Goal: Information Seeking & Learning: Learn about a topic

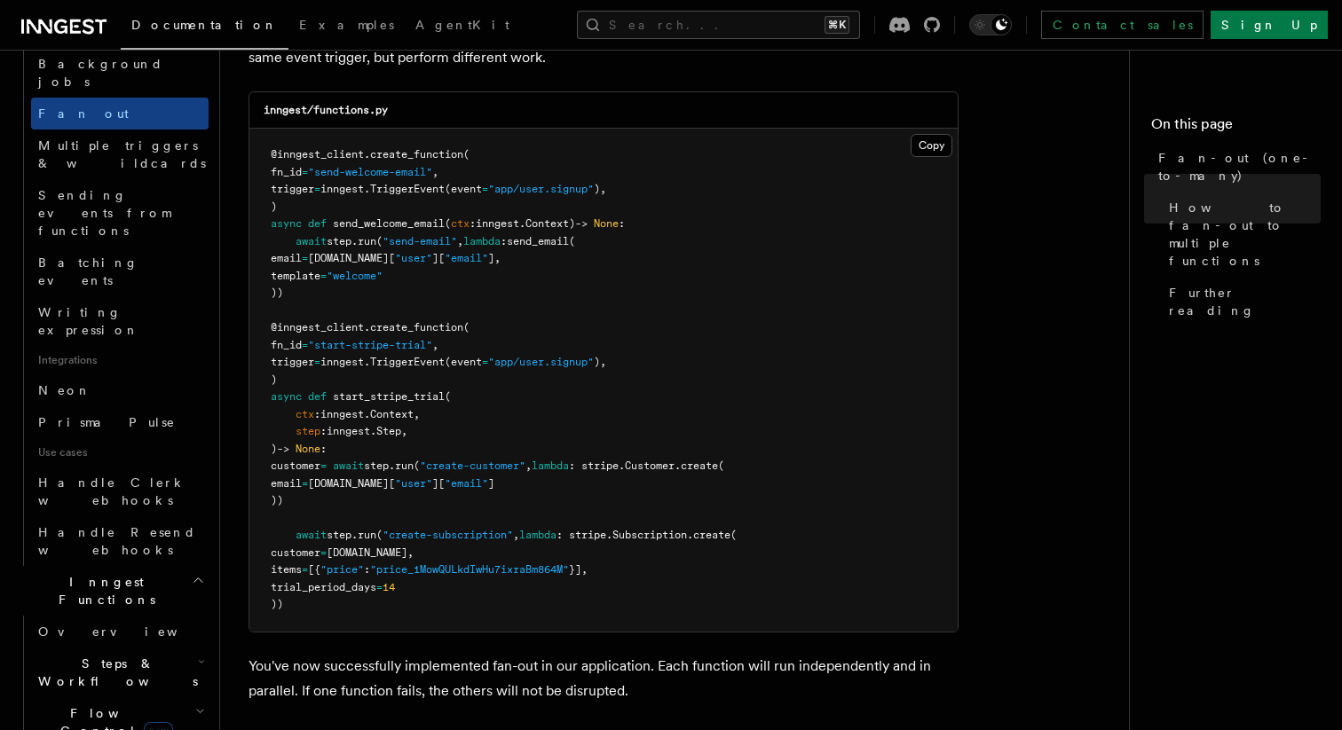
scroll to position [900, 0]
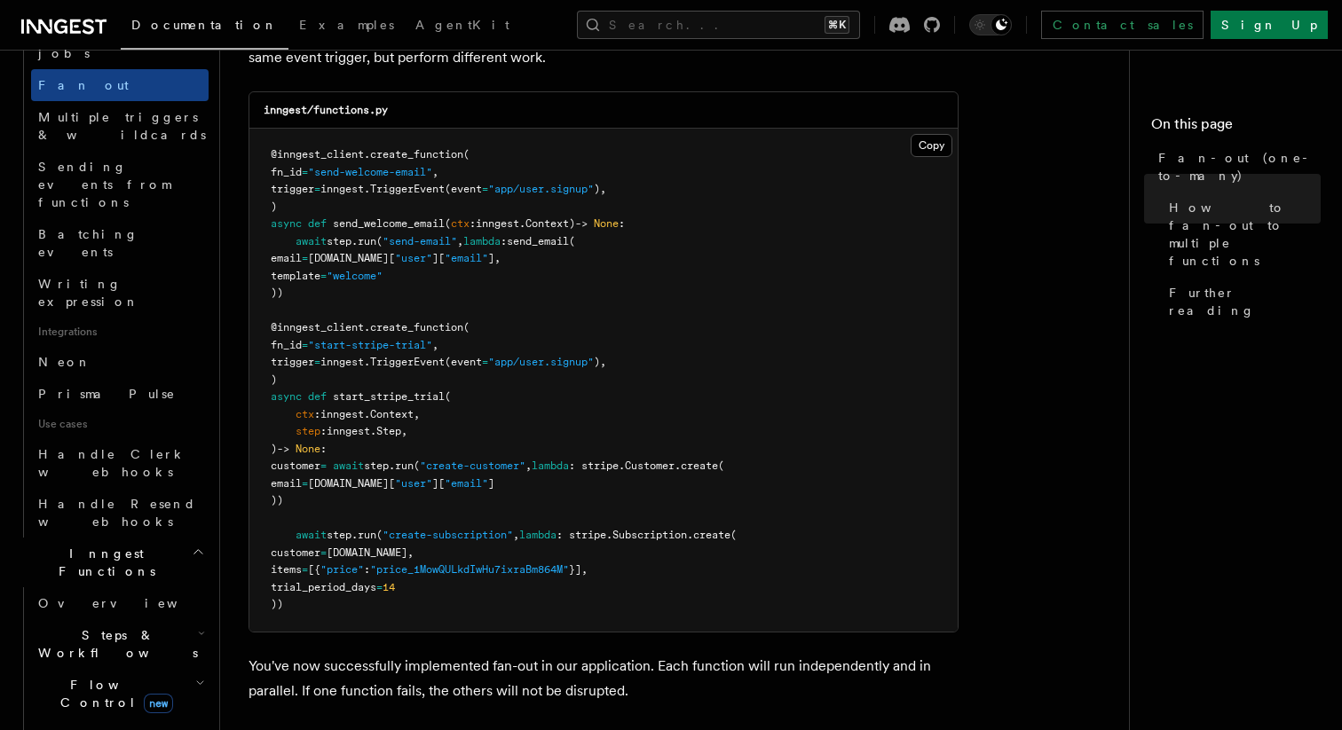
click at [165, 719] on h2 "Errors & Retries" at bounding box center [120, 744] width 178 height 50
click at [169, 669] on h2 "Flow Control new" at bounding box center [120, 694] width 178 height 50
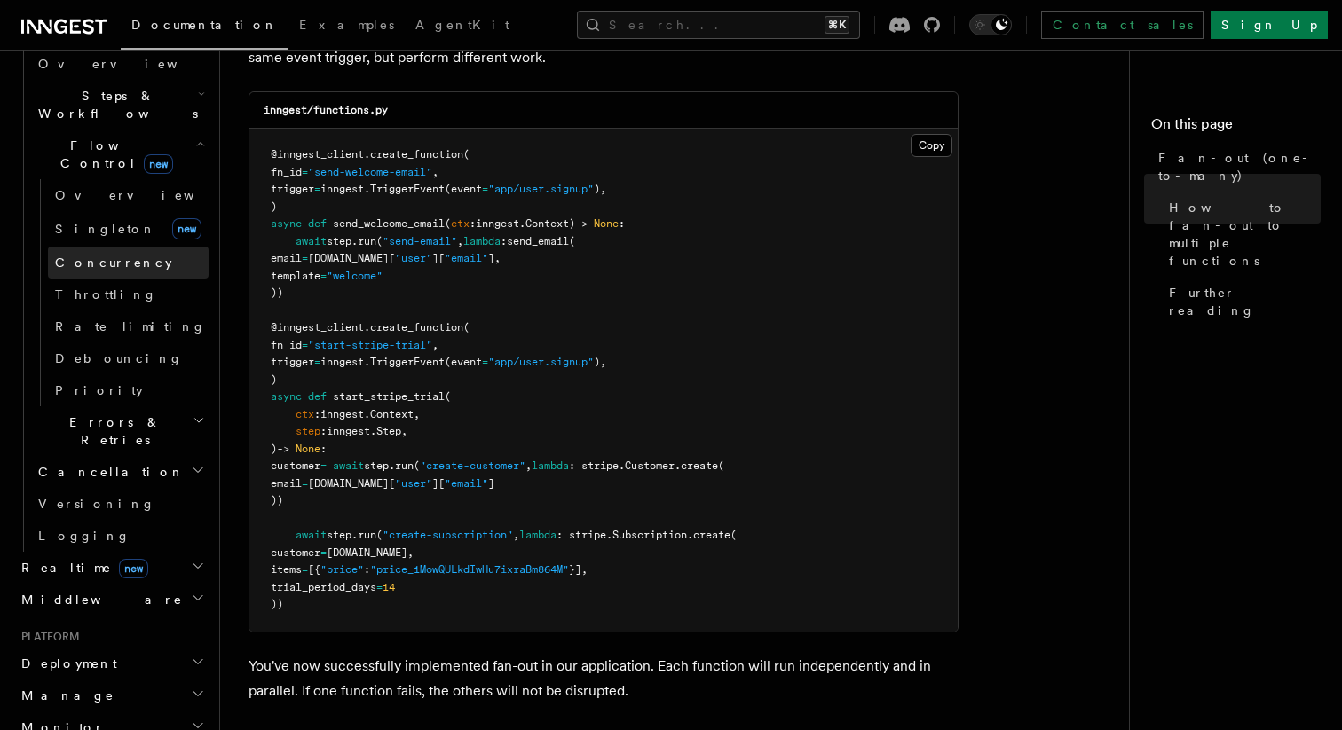
scroll to position [1445, 0]
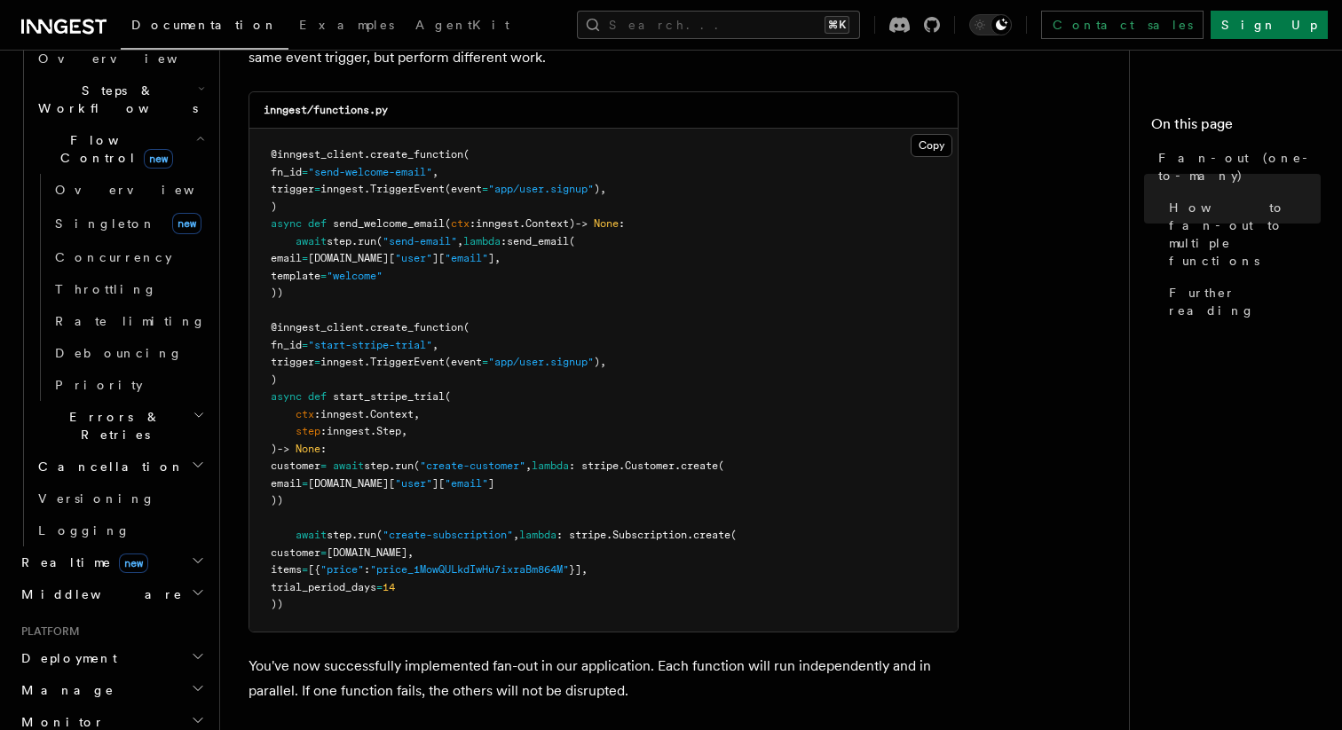
click at [99, 706] on h2 "Monitor" at bounding box center [111, 722] width 194 height 32
click at [103, 675] on h2 "Manage" at bounding box center [111, 691] width 194 height 32
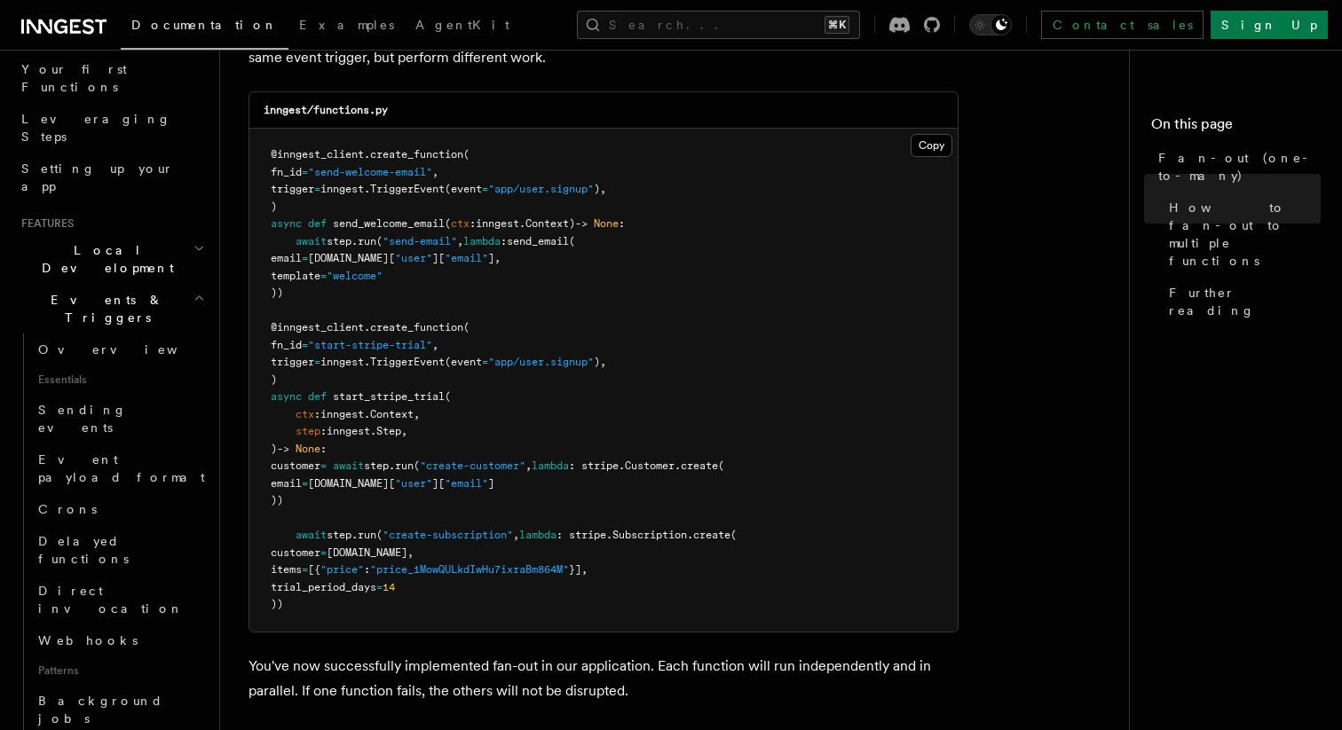
scroll to position [189, 0]
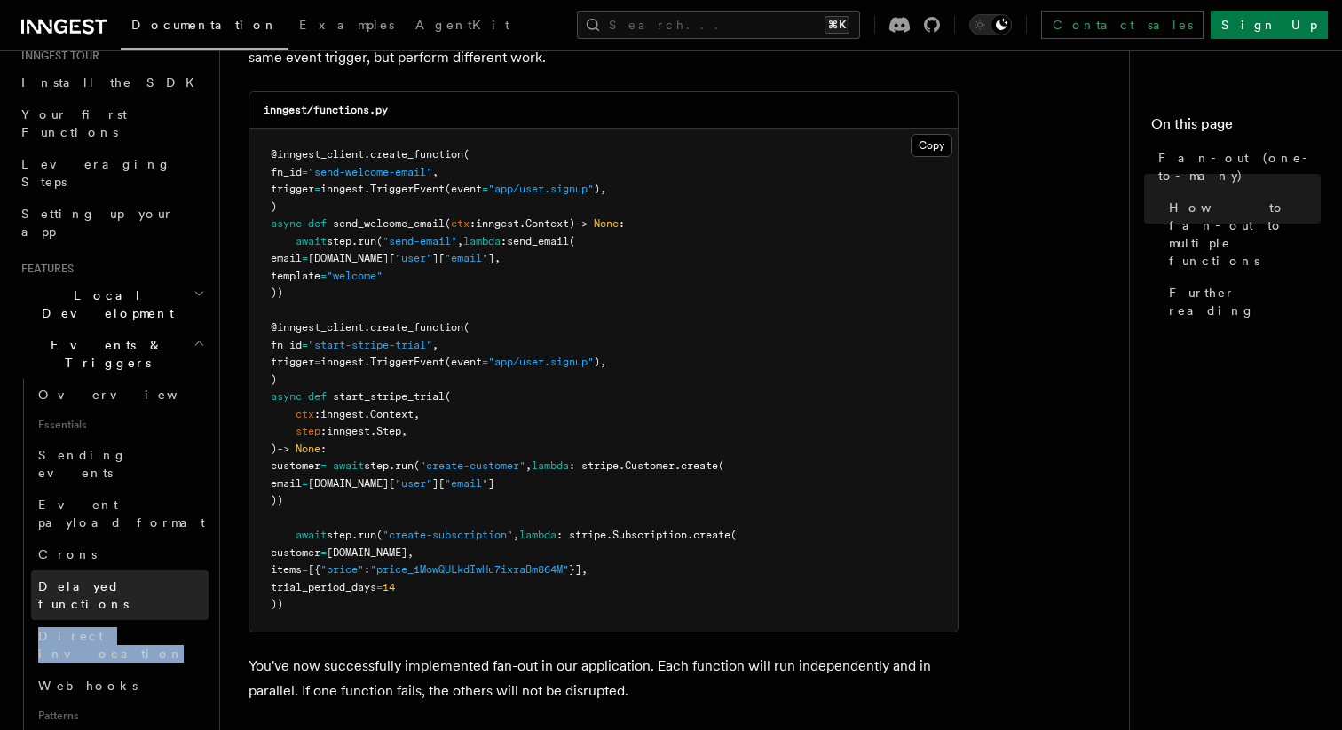
click at [91, 580] on span "Delayed functions" at bounding box center [83, 596] width 91 height 32
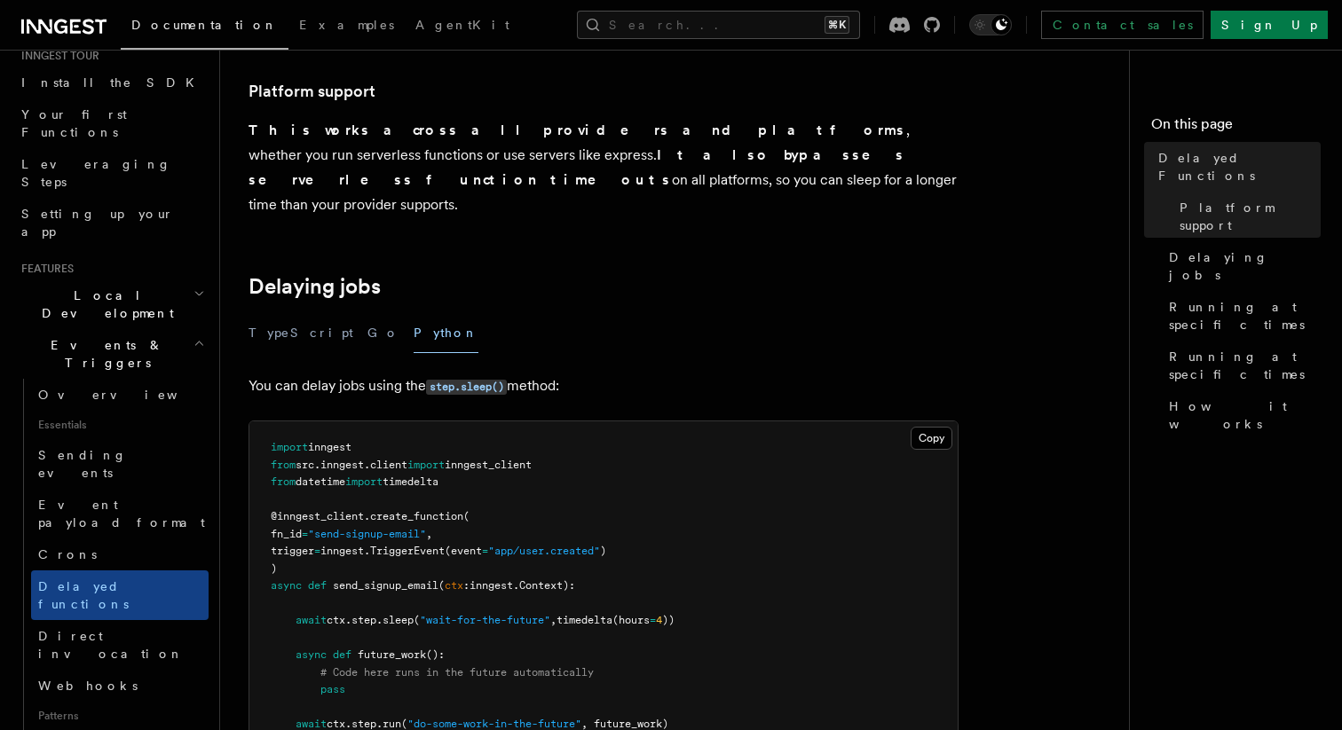
scroll to position [412, 0]
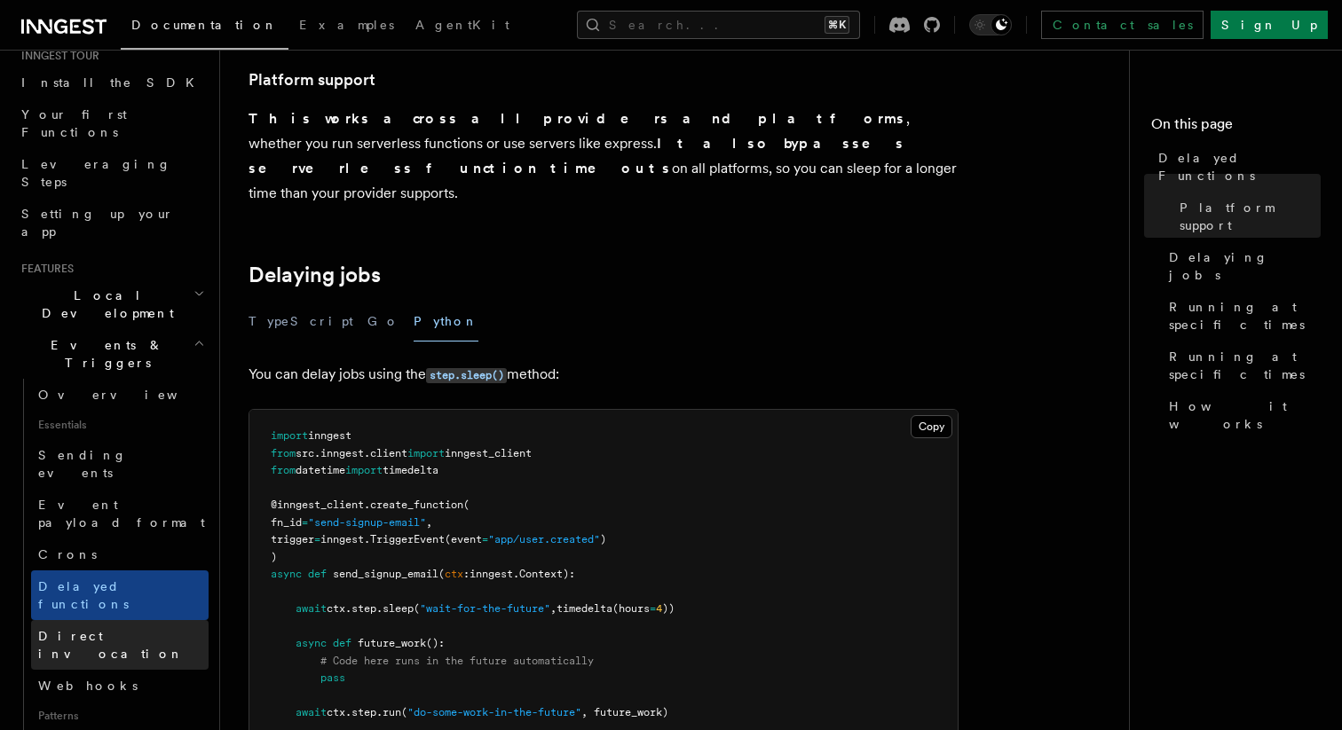
click at [135, 620] on link "Direct invocation" at bounding box center [120, 645] width 178 height 50
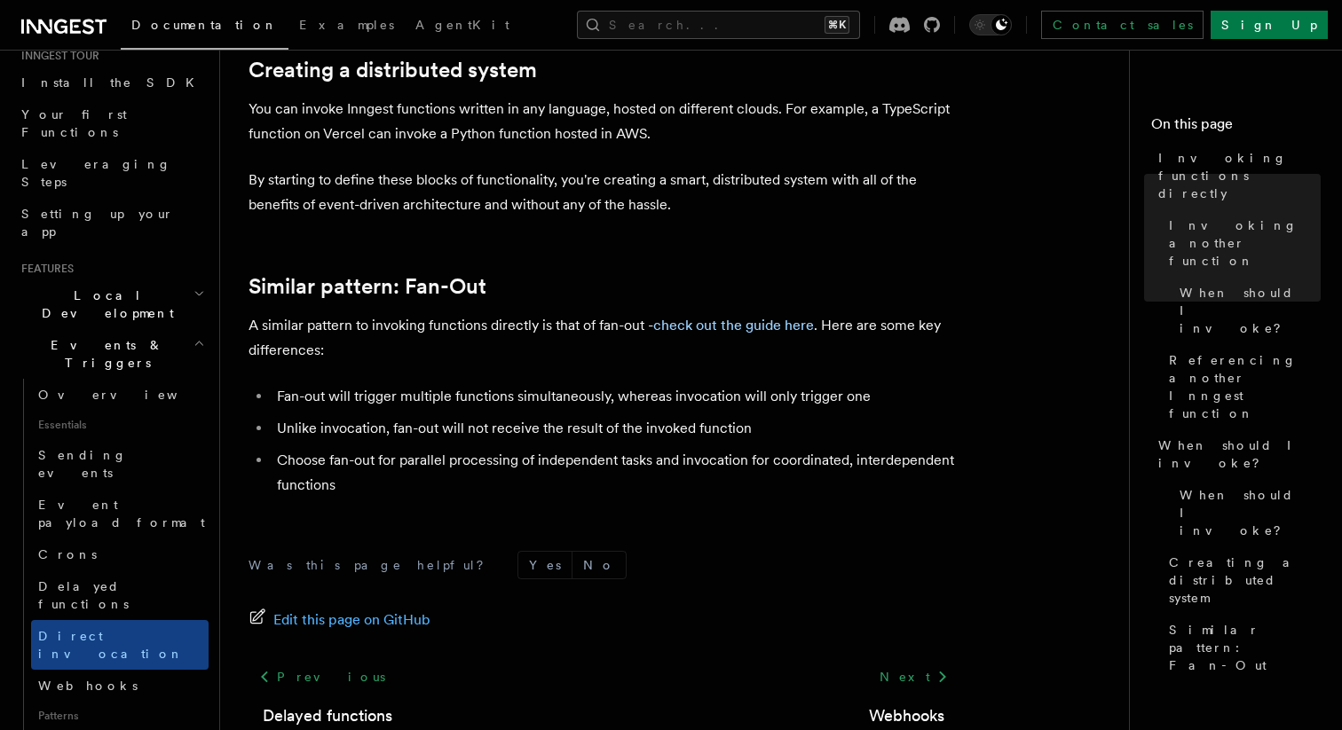
scroll to position [1281, 0]
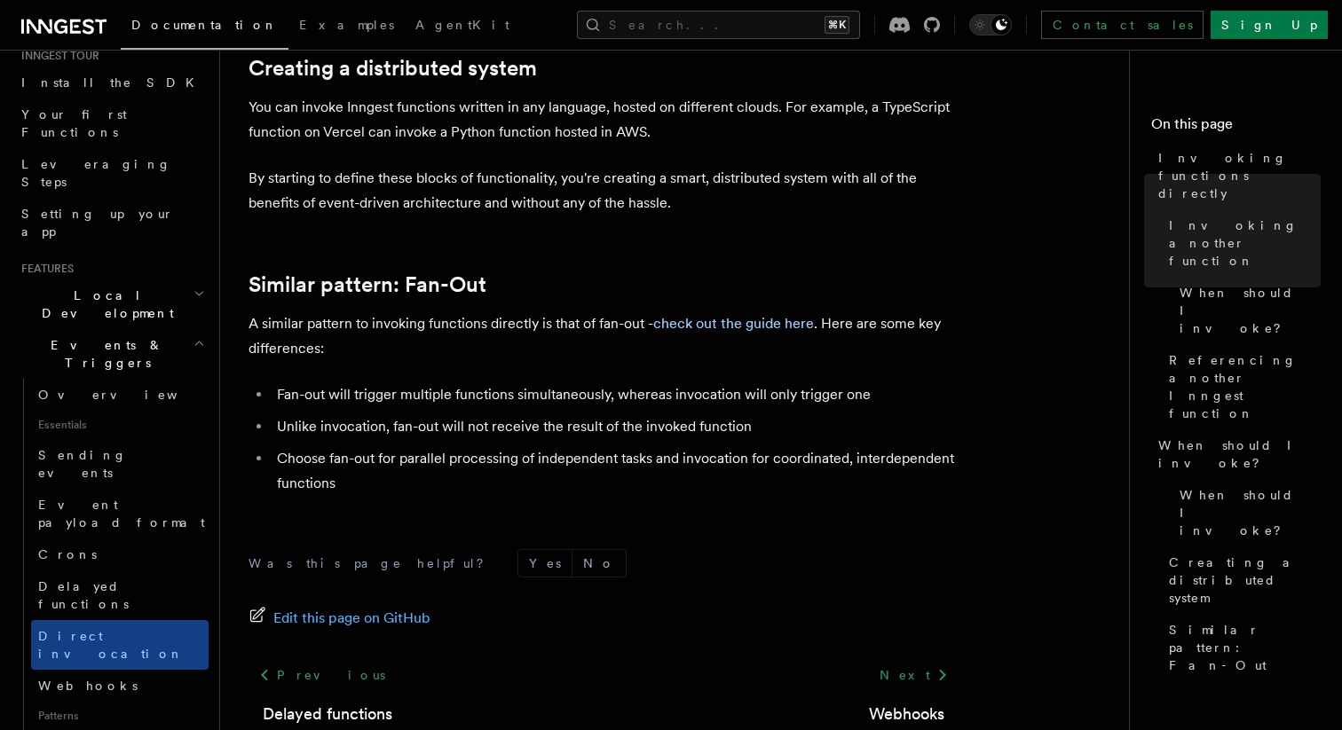
click at [497, 429] on li "Unlike invocation, fan-out will not receive the result of the invoked function" at bounding box center [615, 426] width 687 height 25
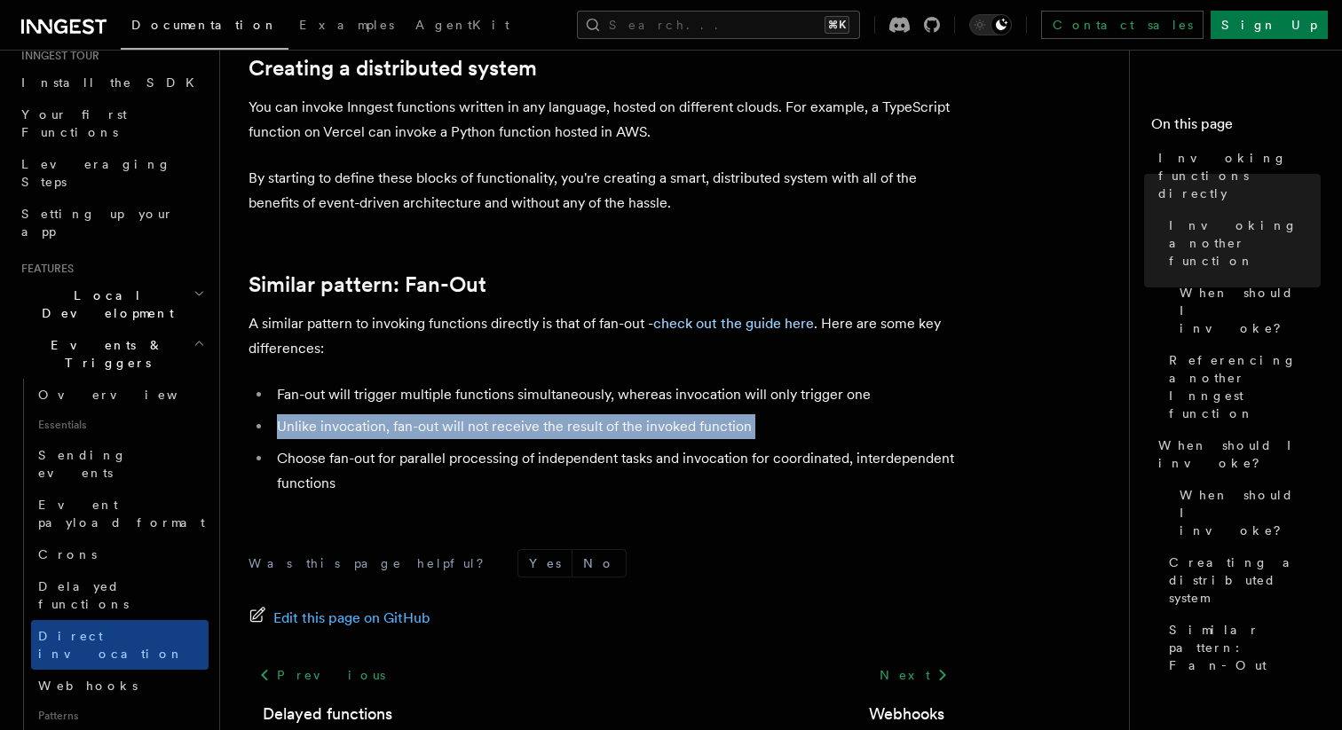
click at [497, 429] on li "Unlike invocation, fan-out will not receive the result of the invoked function" at bounding box center [615, 426] width 687 height 25
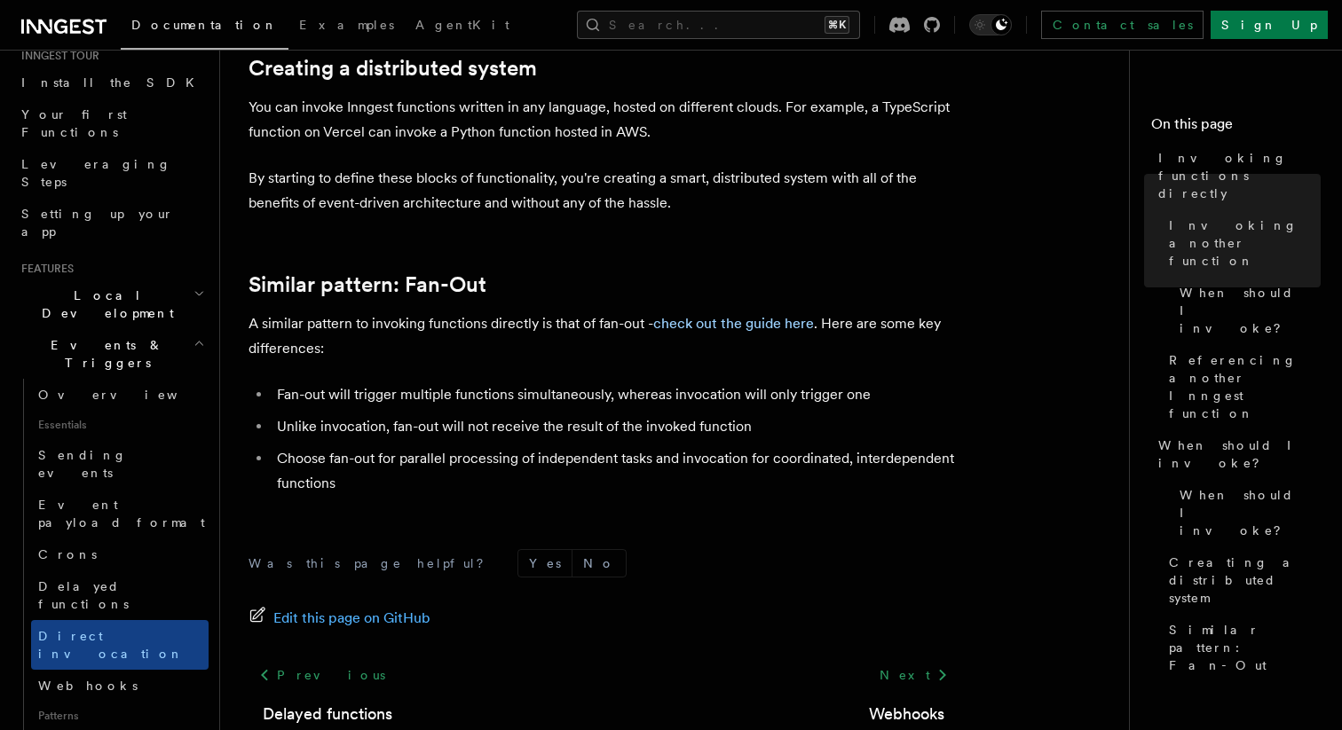
click at [438, 465] on li "Choose fan-out for parallel processing of independent tasks and invocation for …" at bounding box center [615, 471] width 687 height 50
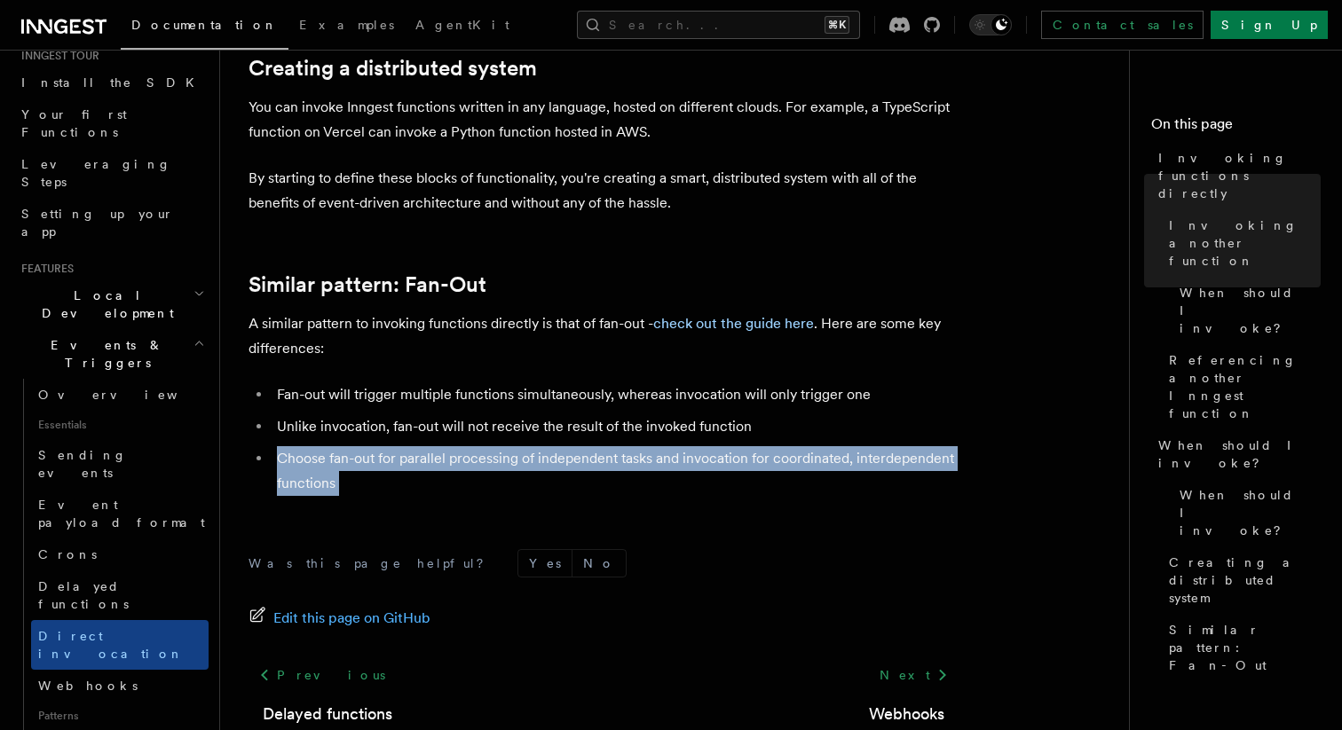
click at [438, 465] on li "Choose fan-out for parallel processing of independent tasks and invocation for …" at bounding box center [615, 471] width 687 height 50
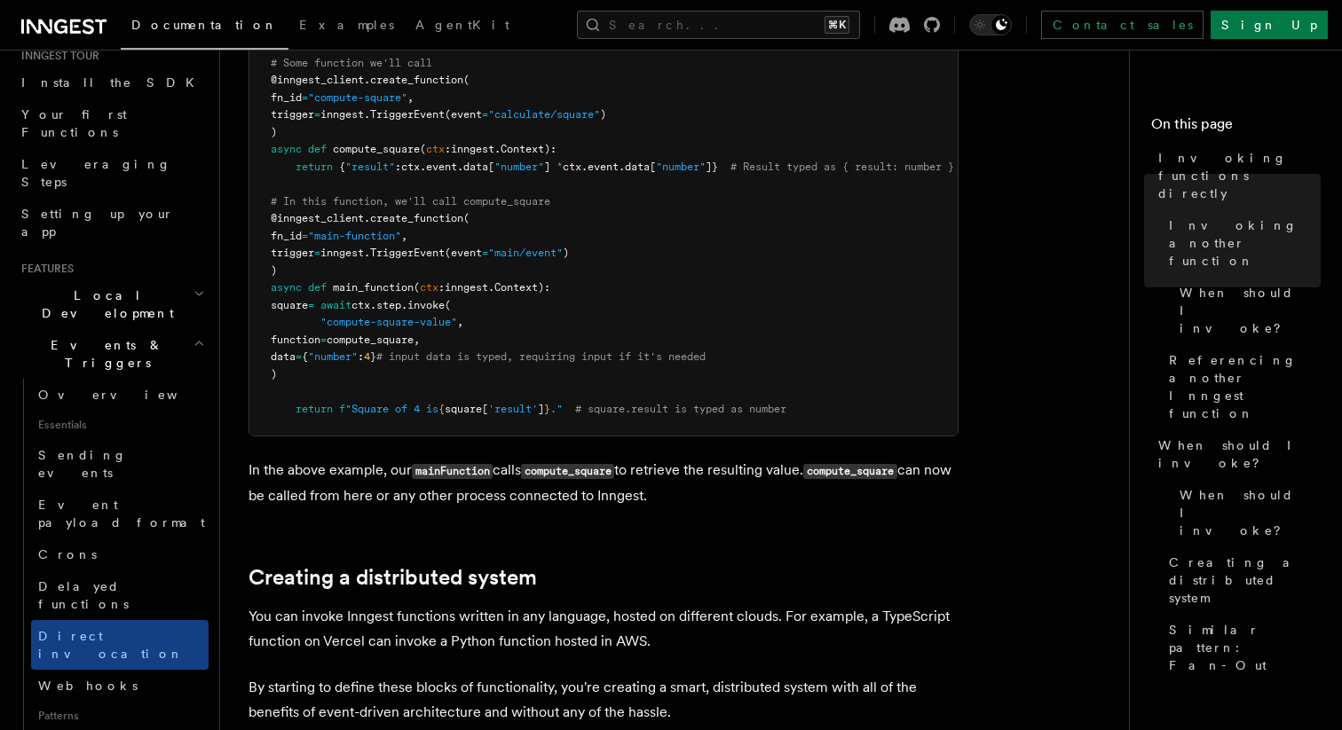
scroll to position [0, 50]
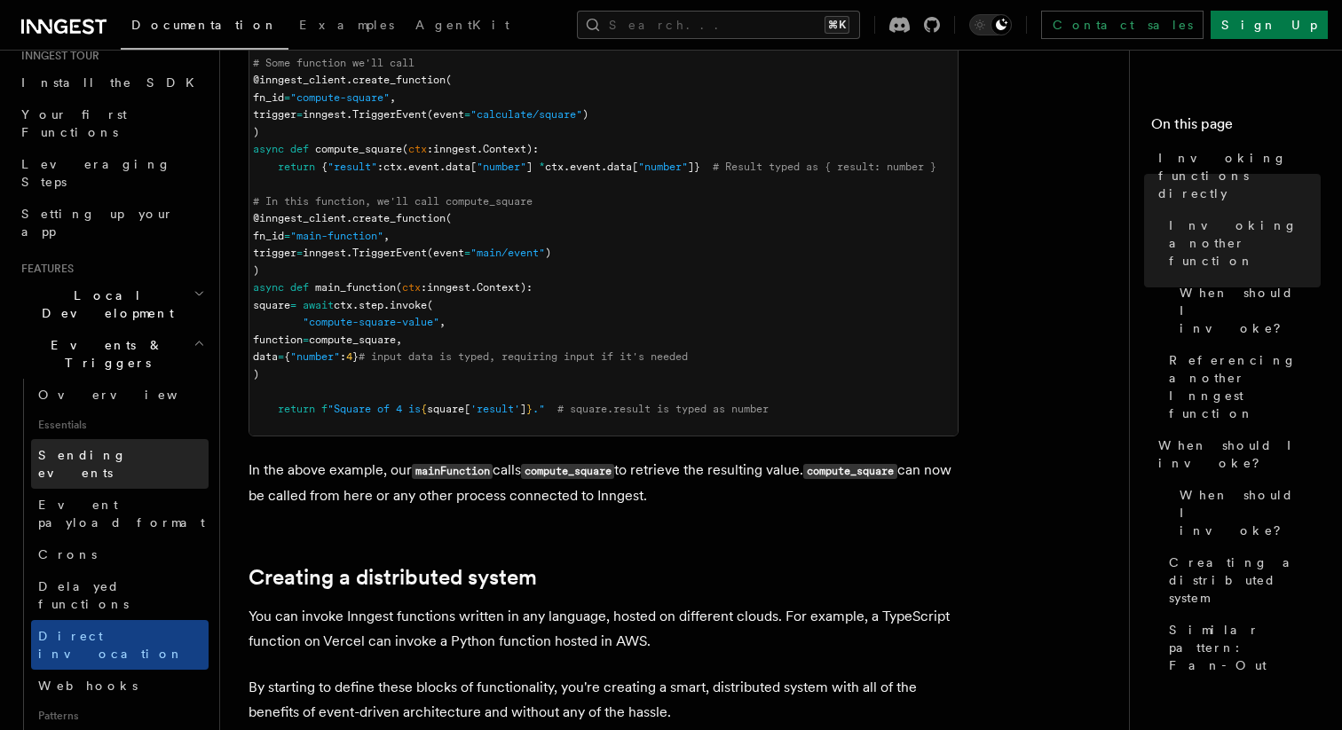
click at [117, 439] on link "Sending events" at bounding box center [120, 464] width 178 height 50
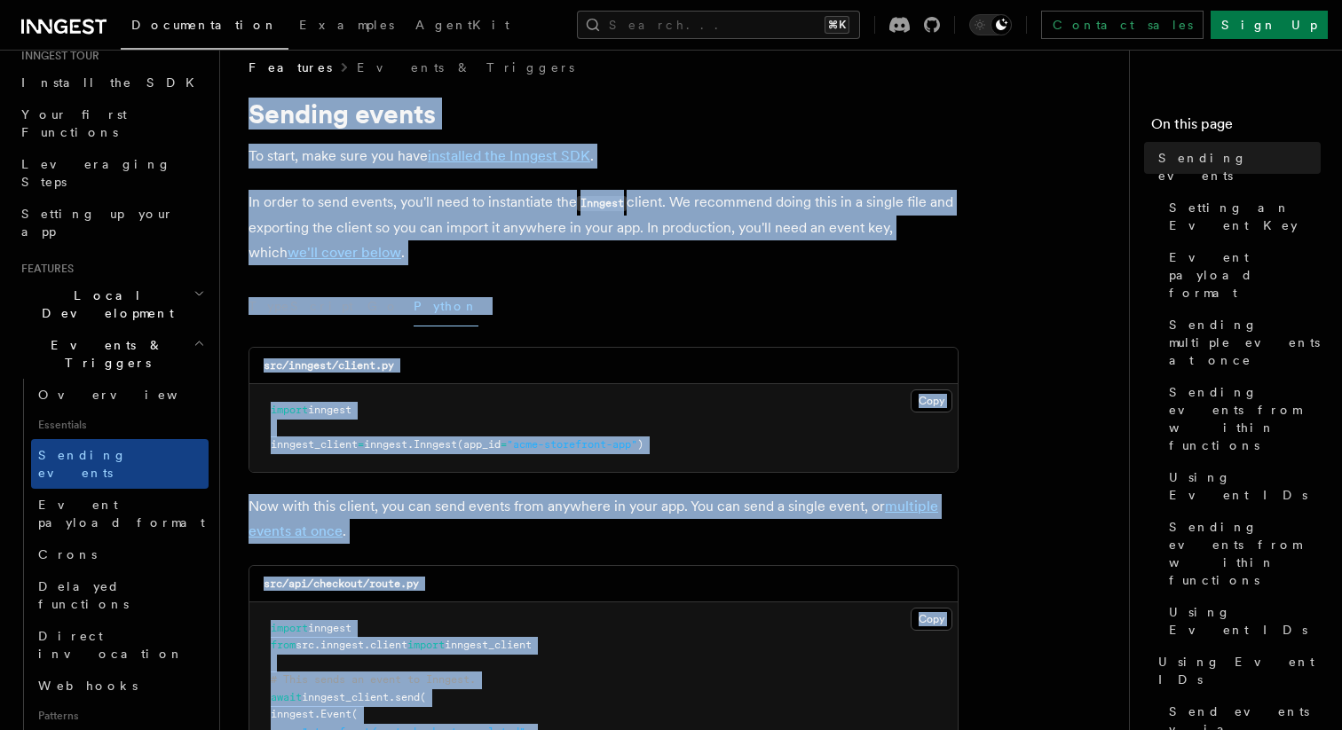
scroll to position [20, 0]
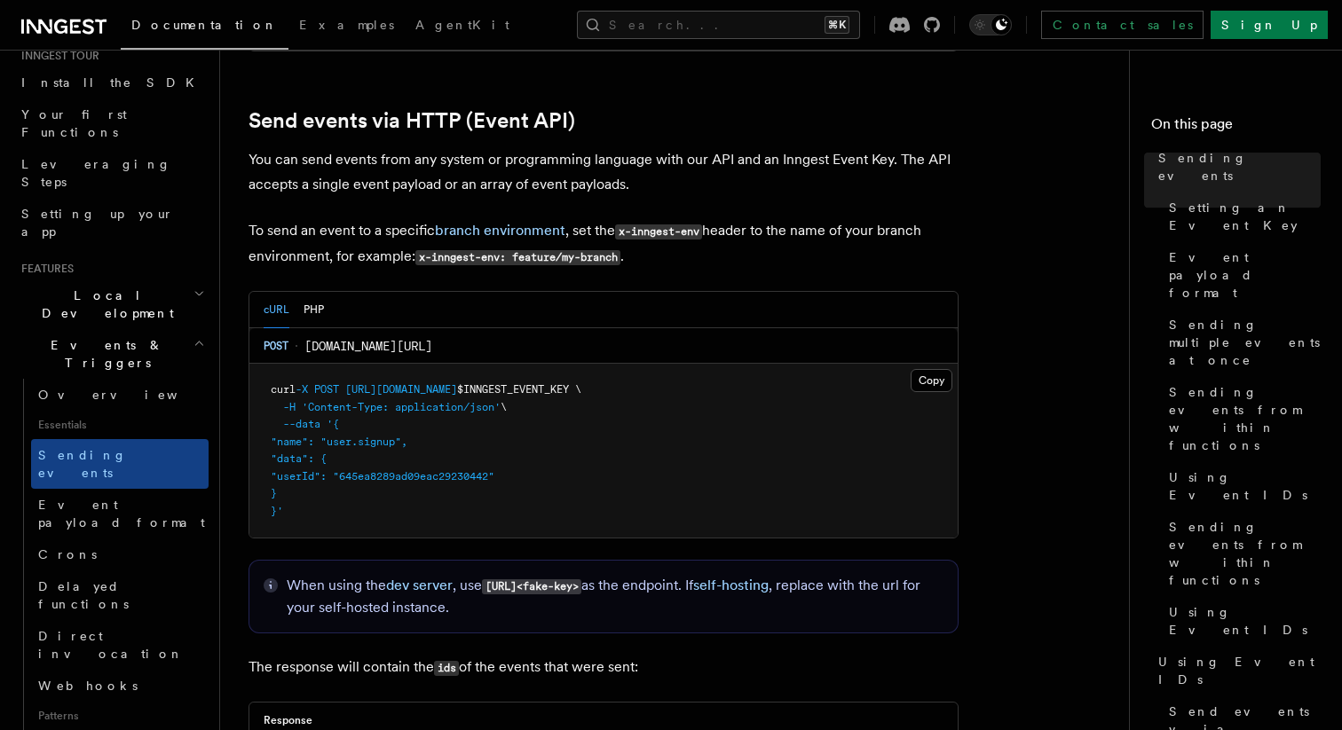
scroll to position [3512, 0]
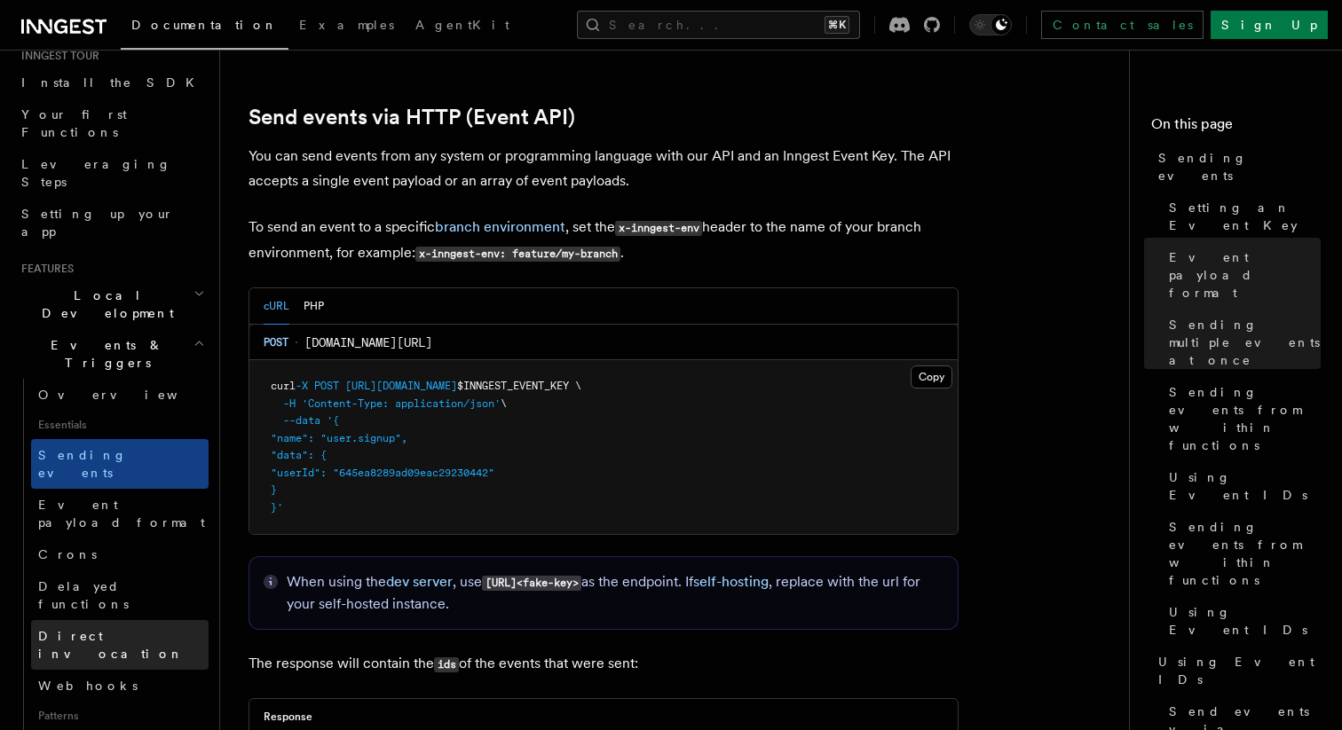
click at [121, 629] on span "Direct invocation" at bounding box center [111, 645] width 146 height 32
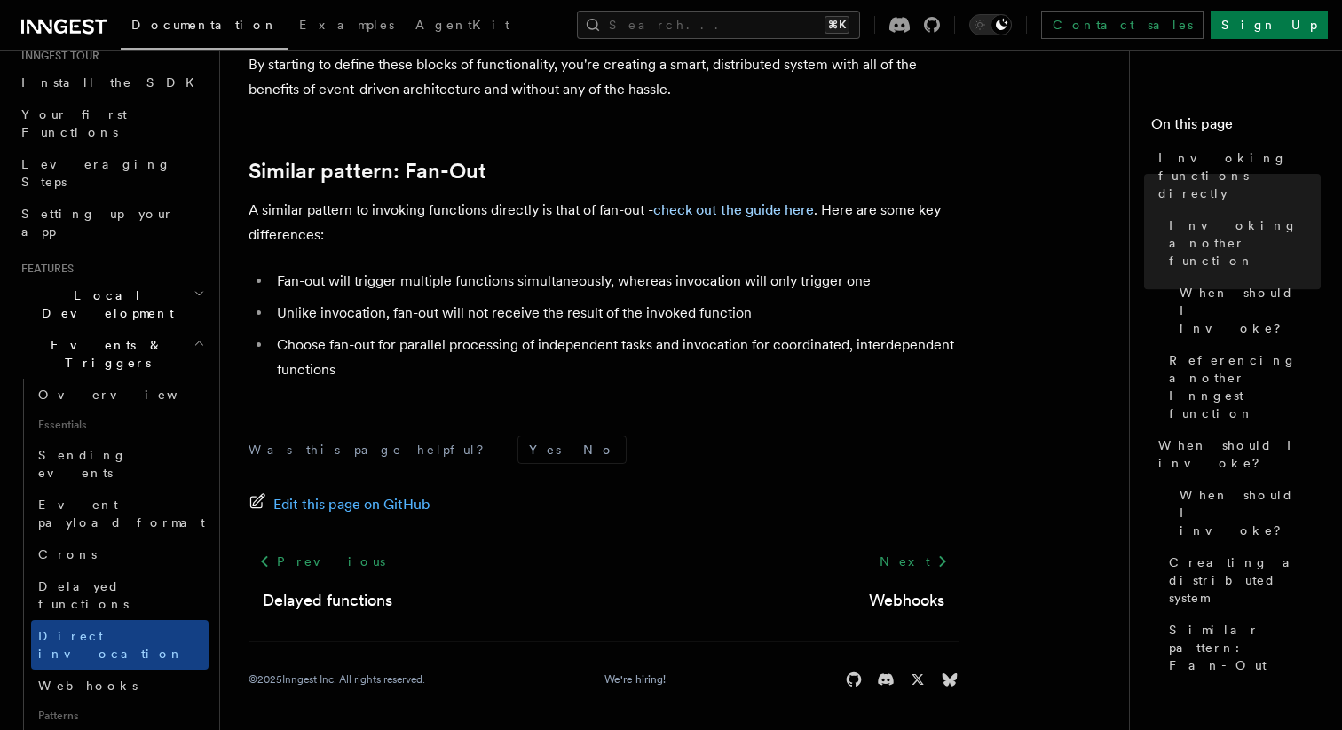
scroll to position [1397, 0]
click at [765, 209] on link "check out the guide here" at bounding box center [733, 209] width 161 height 17
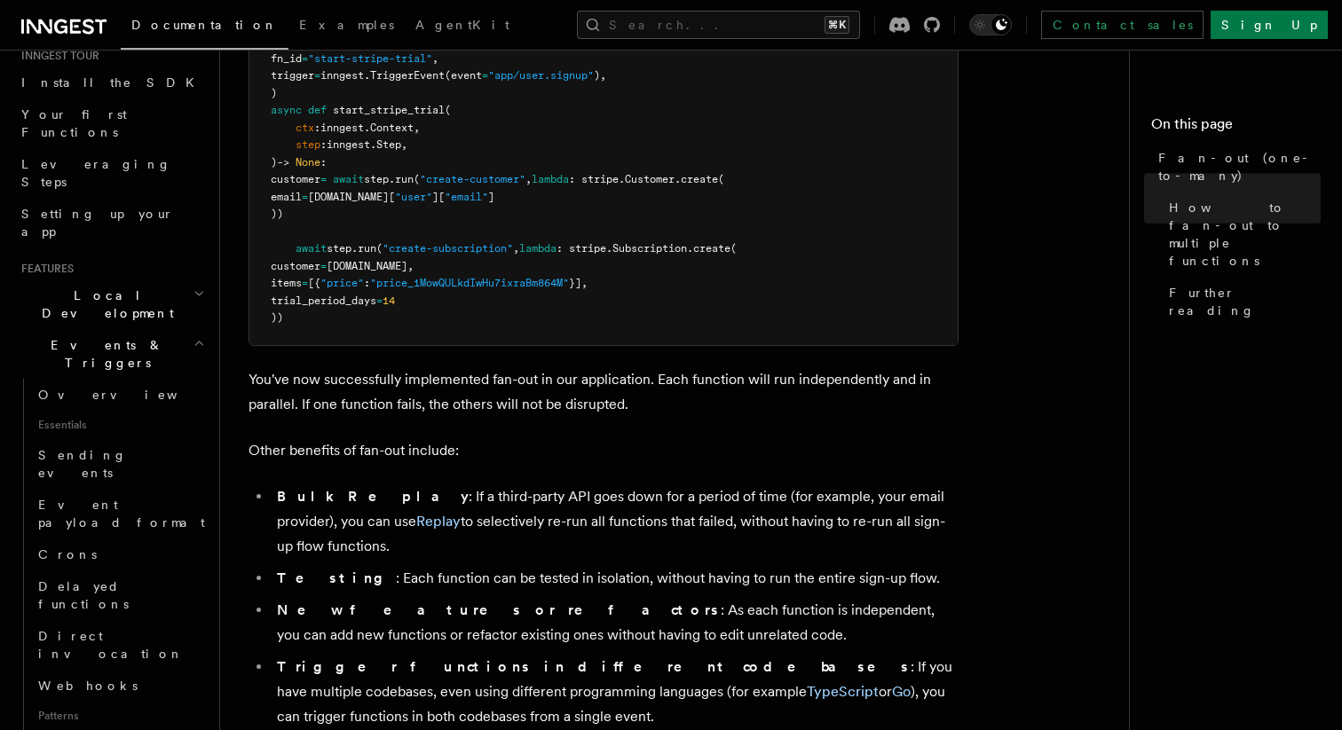
scroll to position [2403, 0]
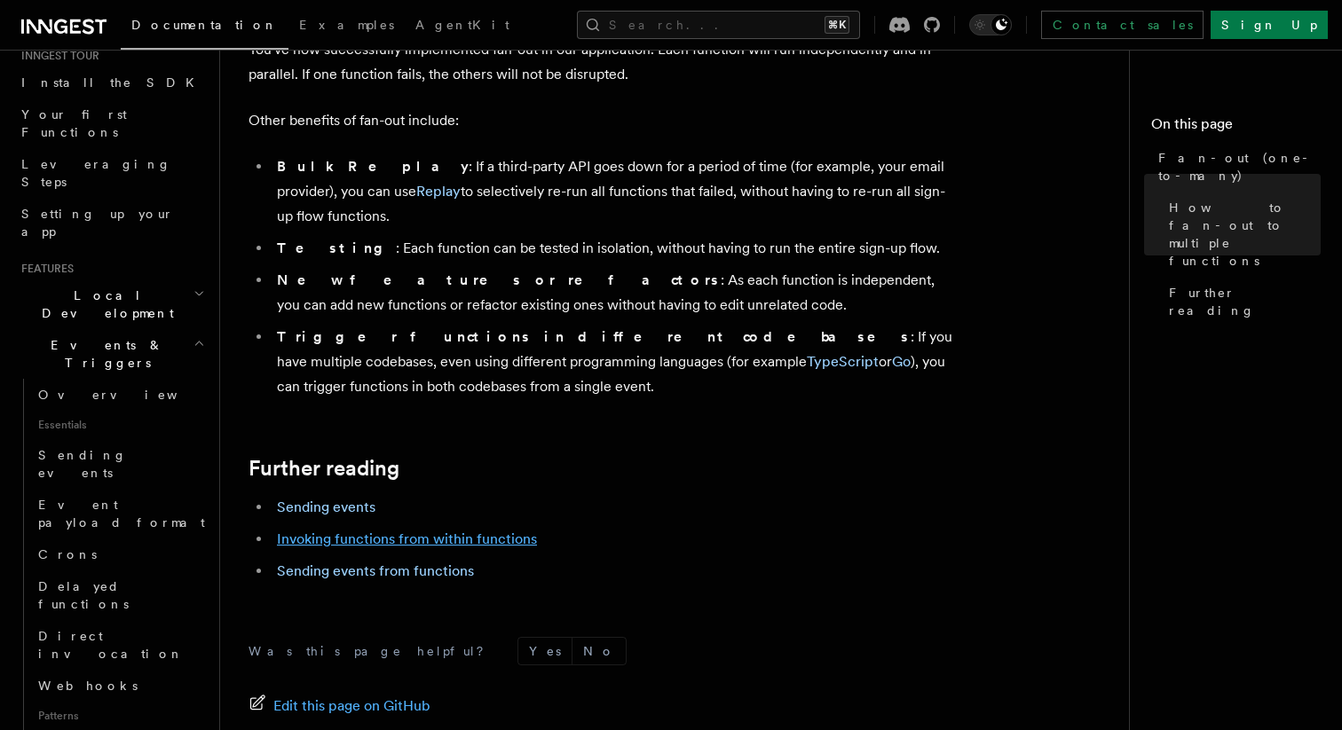
click at [501, 531] on link "Invoking functions from within functions" at bounding box center [407, 539] width 260 height 17
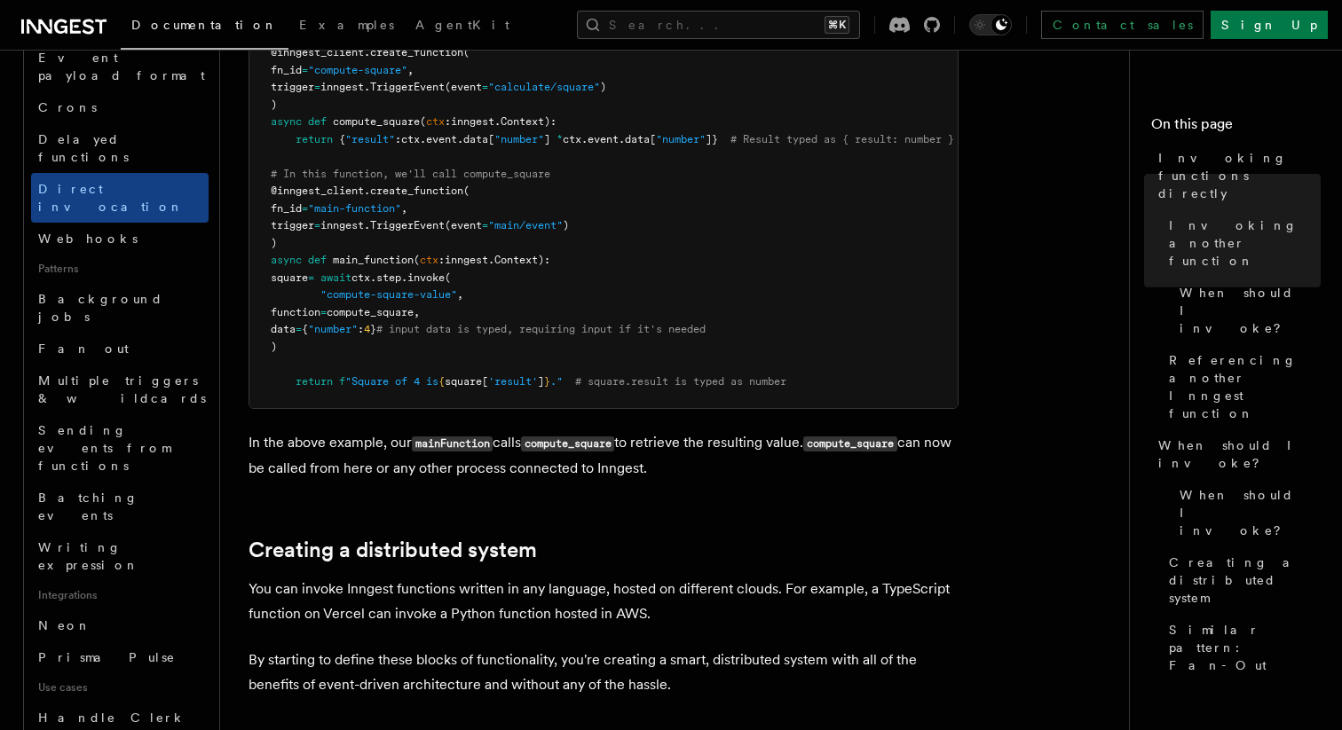
scroll to position [819, 0]
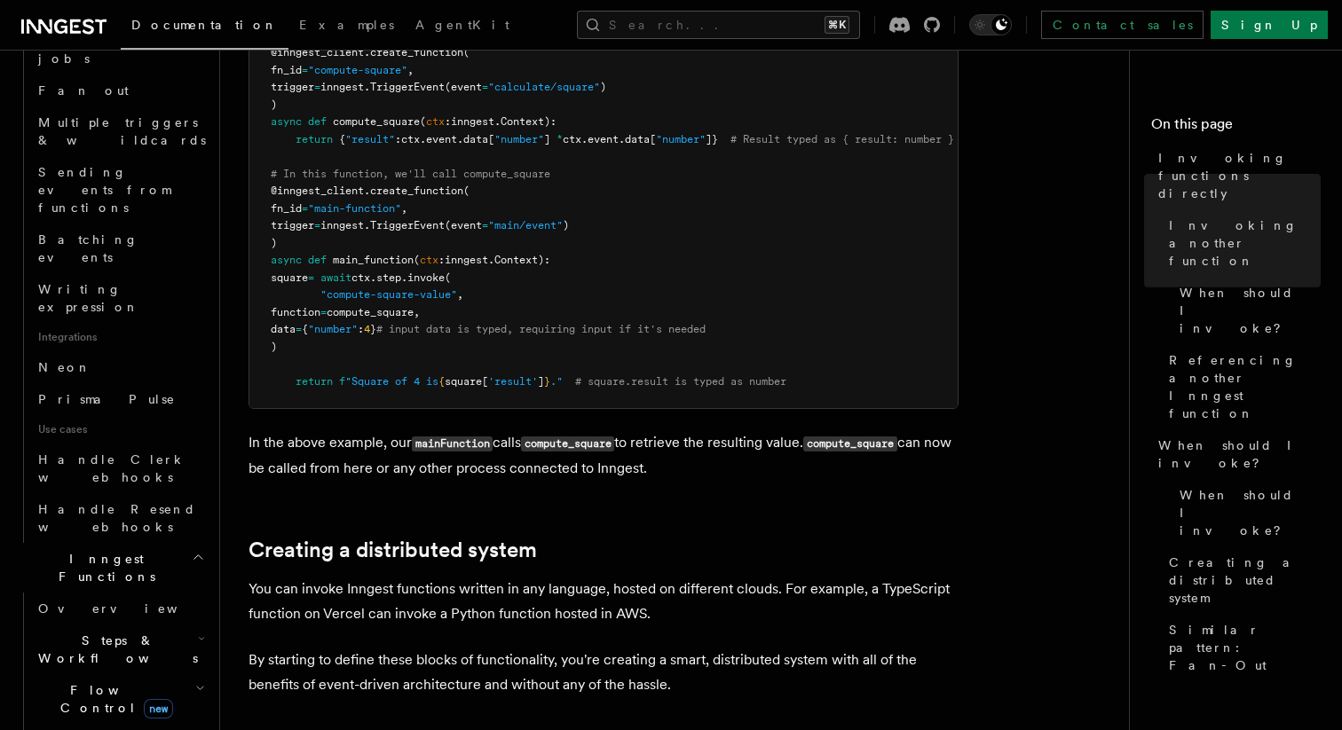
click at [171, 625] on h2 "Steps & Workflows" at bounding box center [120, 650] width 178 height 50
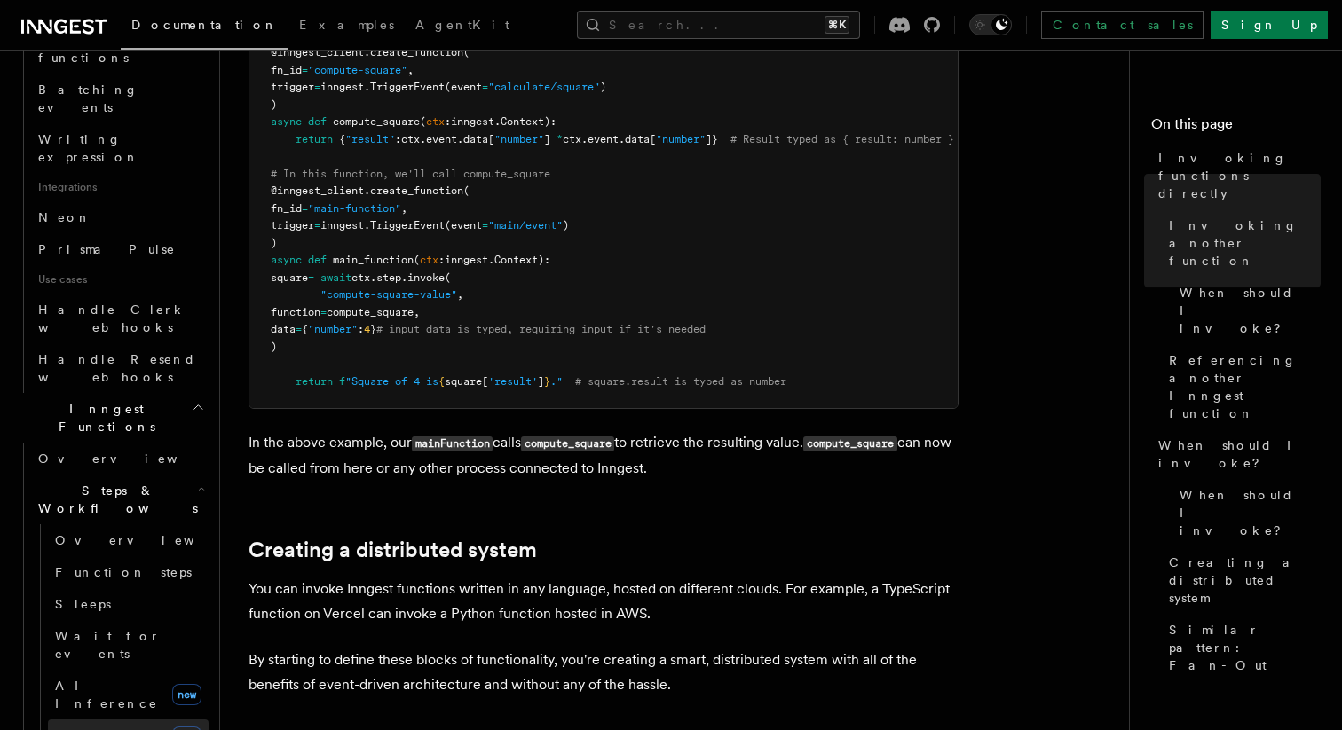
scroll to position [1051, 0]
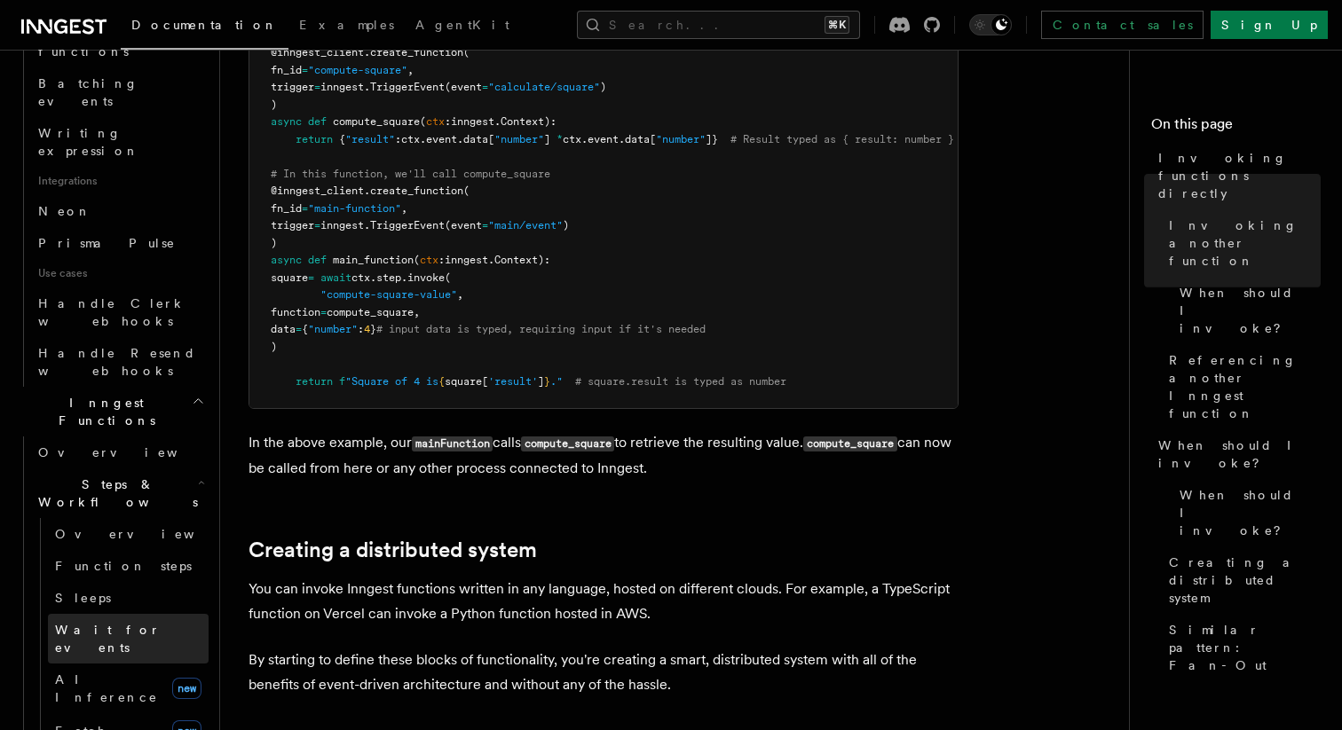
click at [138, 614] on link "Wait for events" at bounding box center [128, 639] width 161 height 50
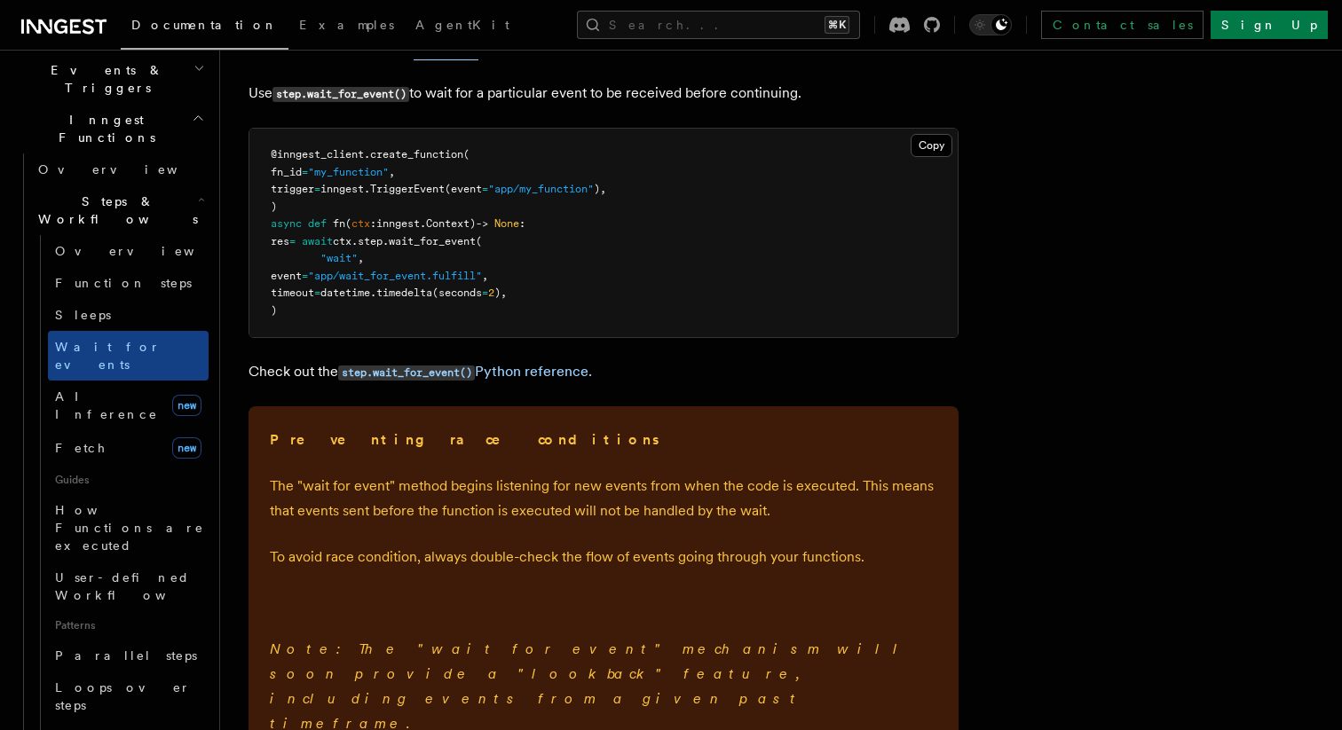
scroll to position [427, 0]
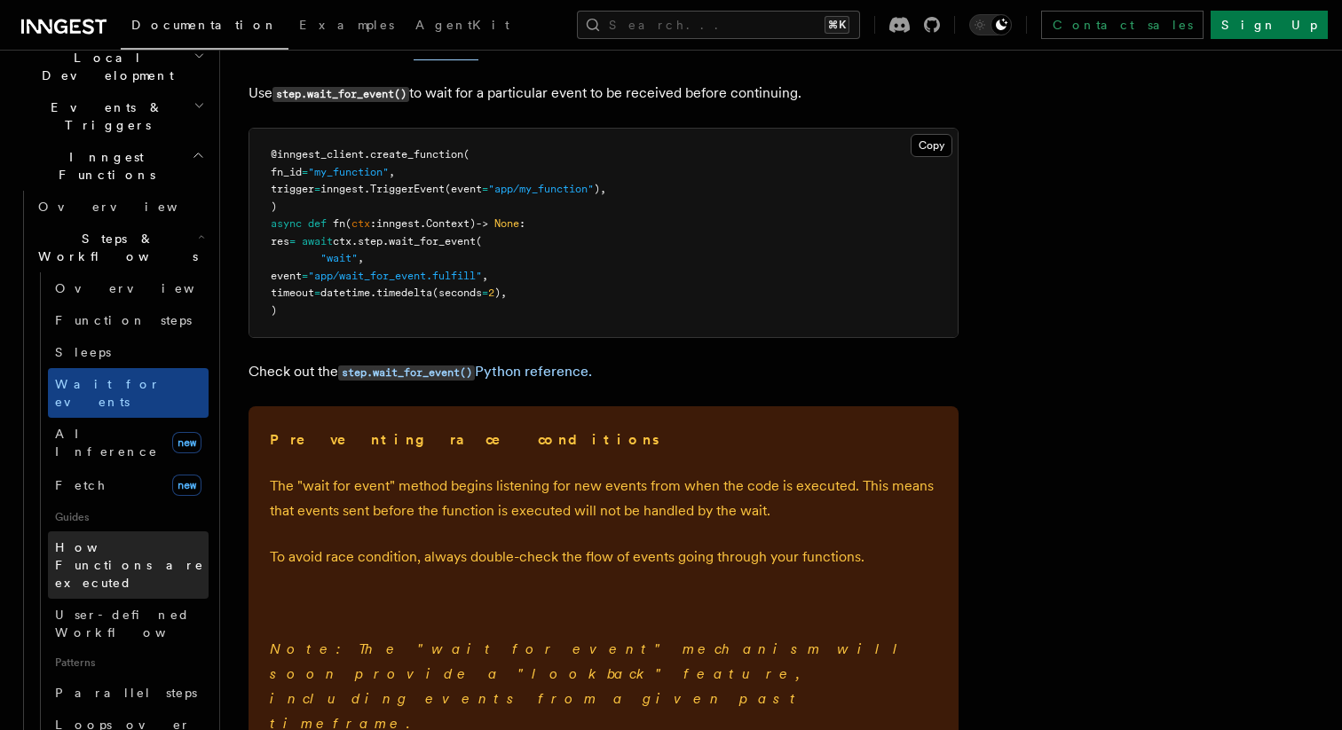
click at [133, 532] on link "How Functions are executed" at bounding box center [128, 565] width 161 height 67
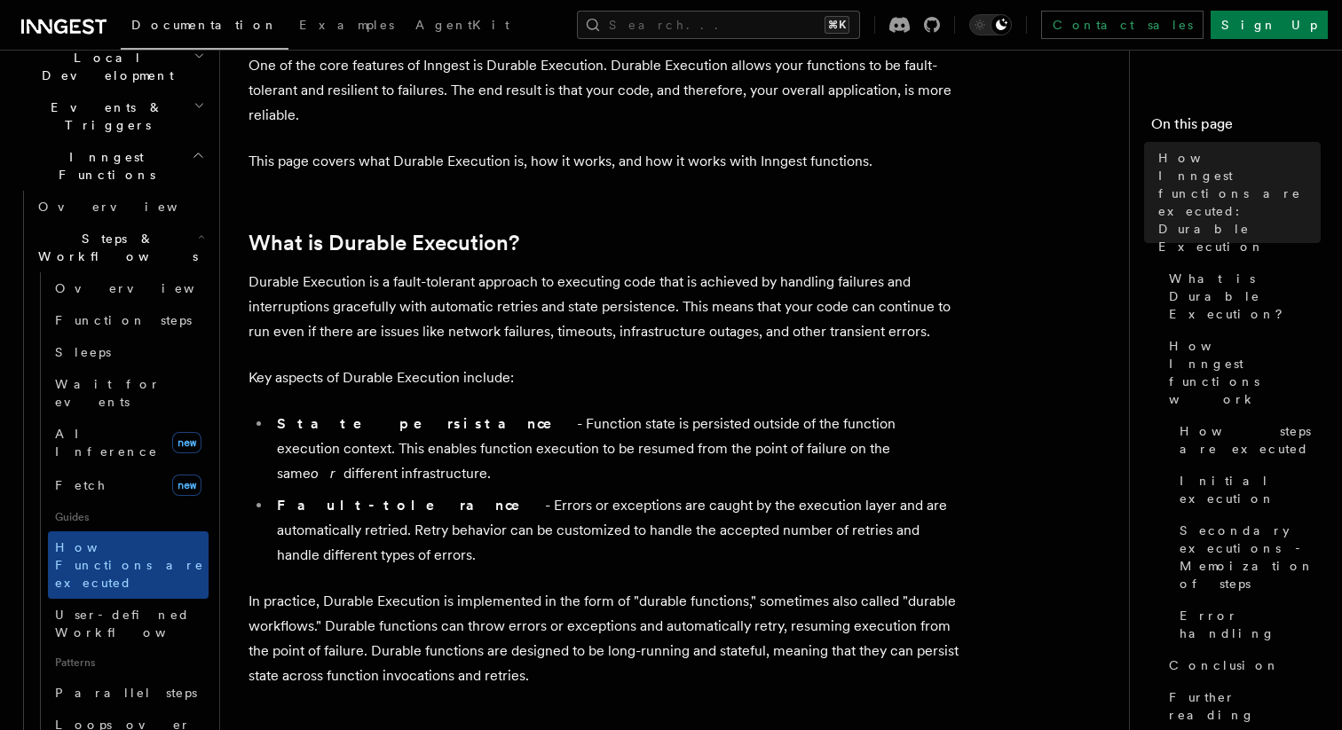
scroll to position [195, 0]
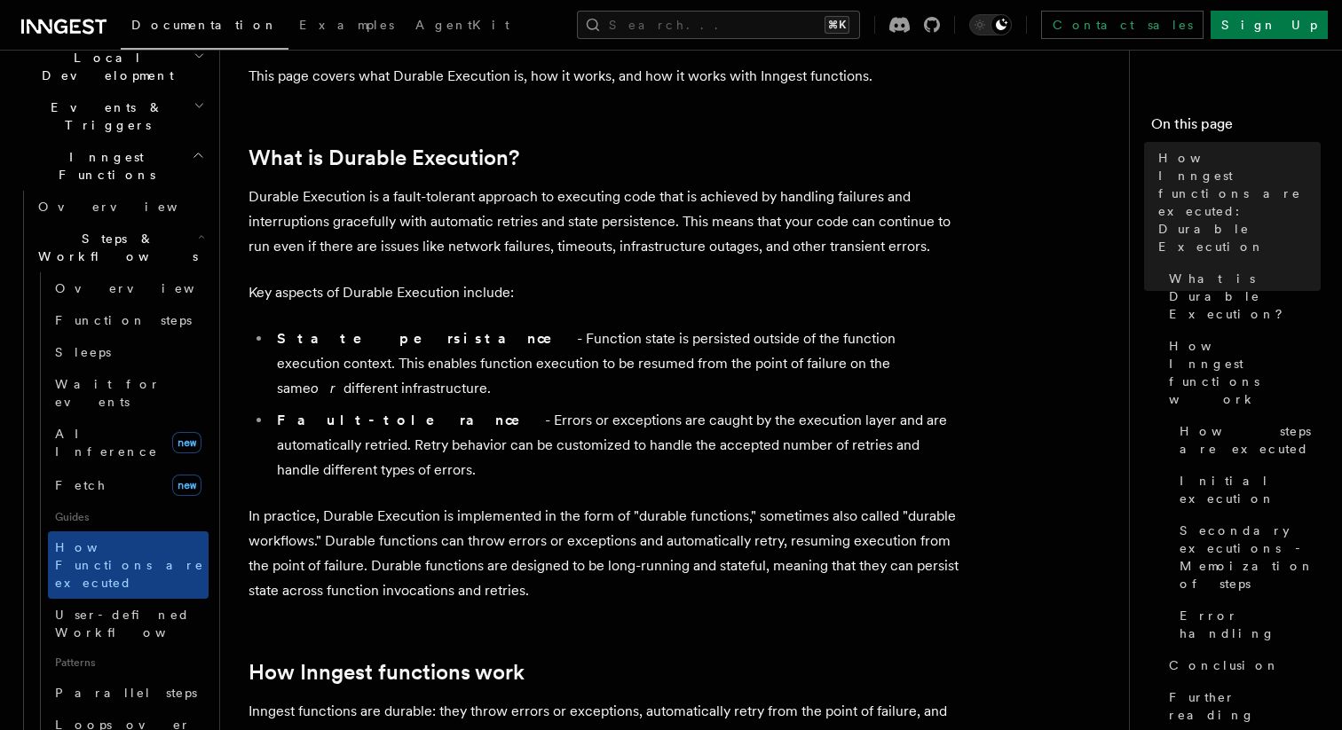
click at [532, 518] on p "In practice, Durable Execution is implemented in the form of "durable functions…" at bounding box center [604, 553] width 710 height 99
click at [778, 21] on button "Search... ⌘K" at bounding box center [718, 25] width 283 height 28
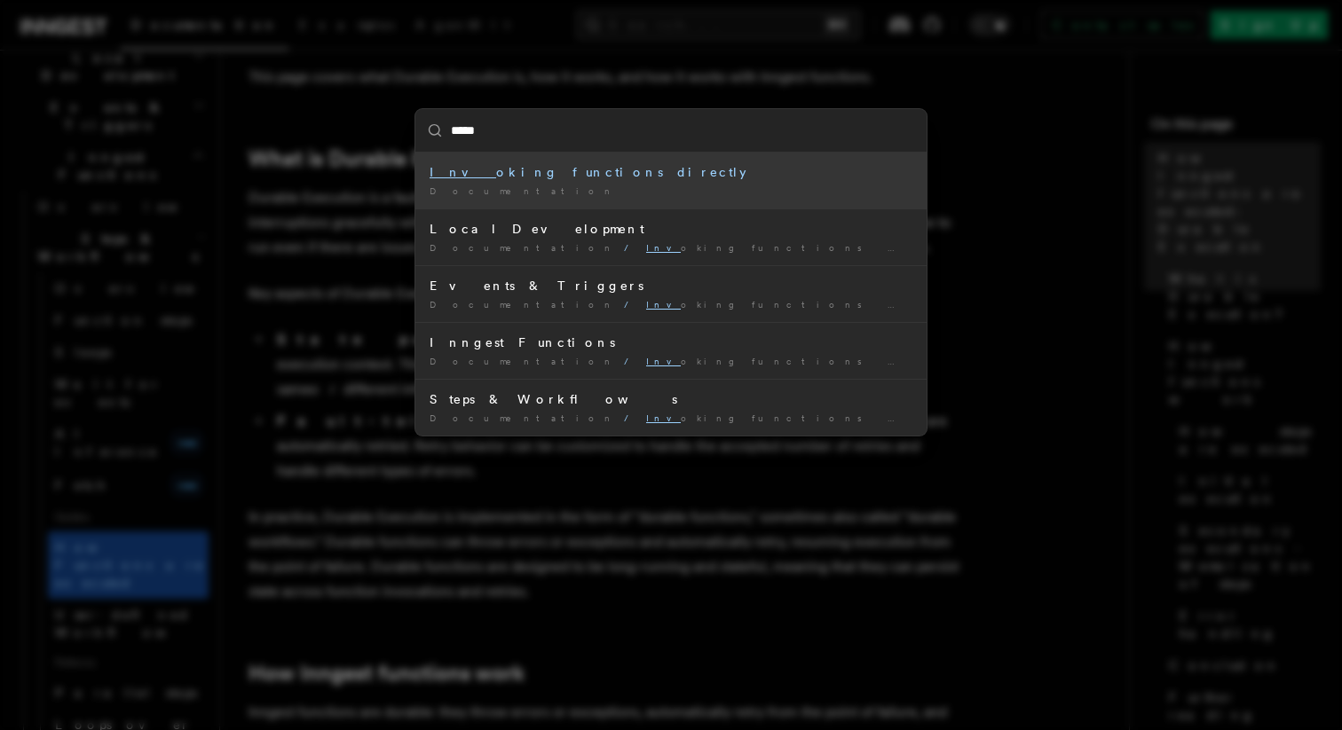
type input "******"
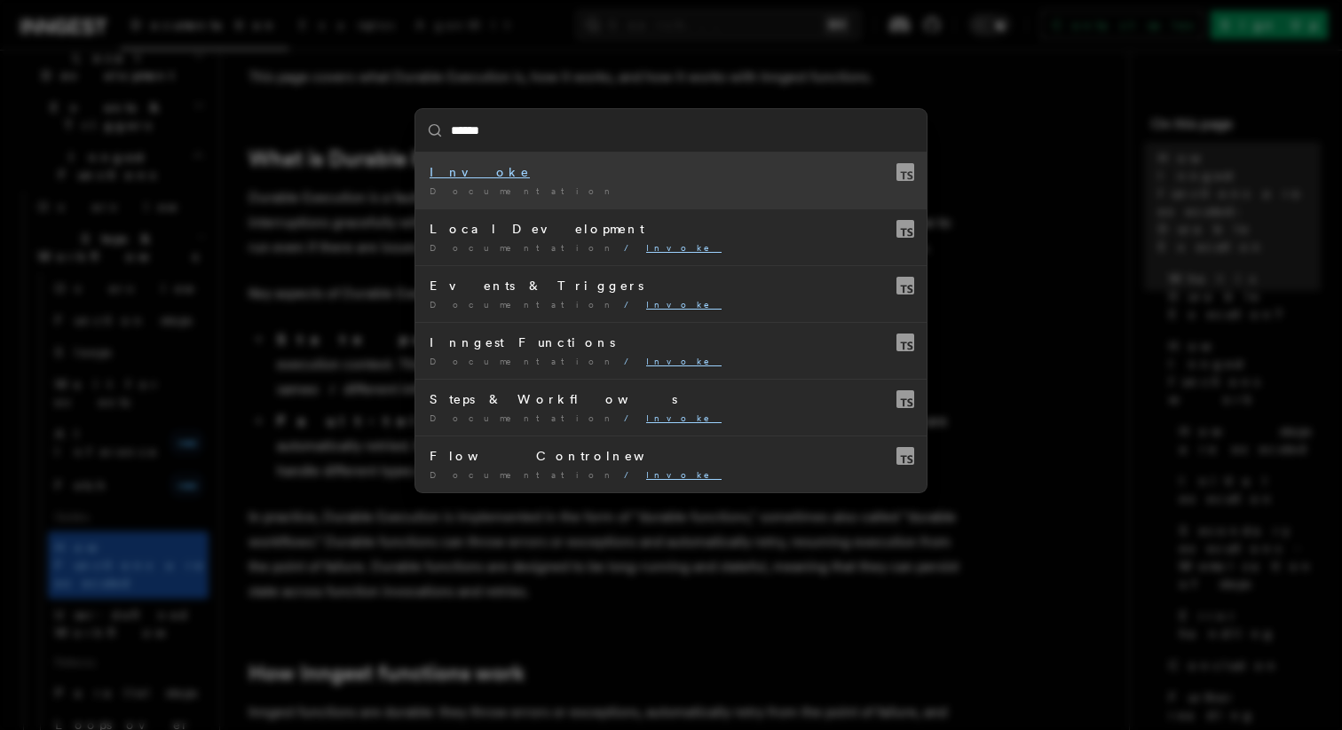
click at [693, 150] on input "******" at bounding box center [670, 130] width 511 height 43
click at [636, 192] on div "Documentation /" at bounding box center [671, 191] width 483 height 13
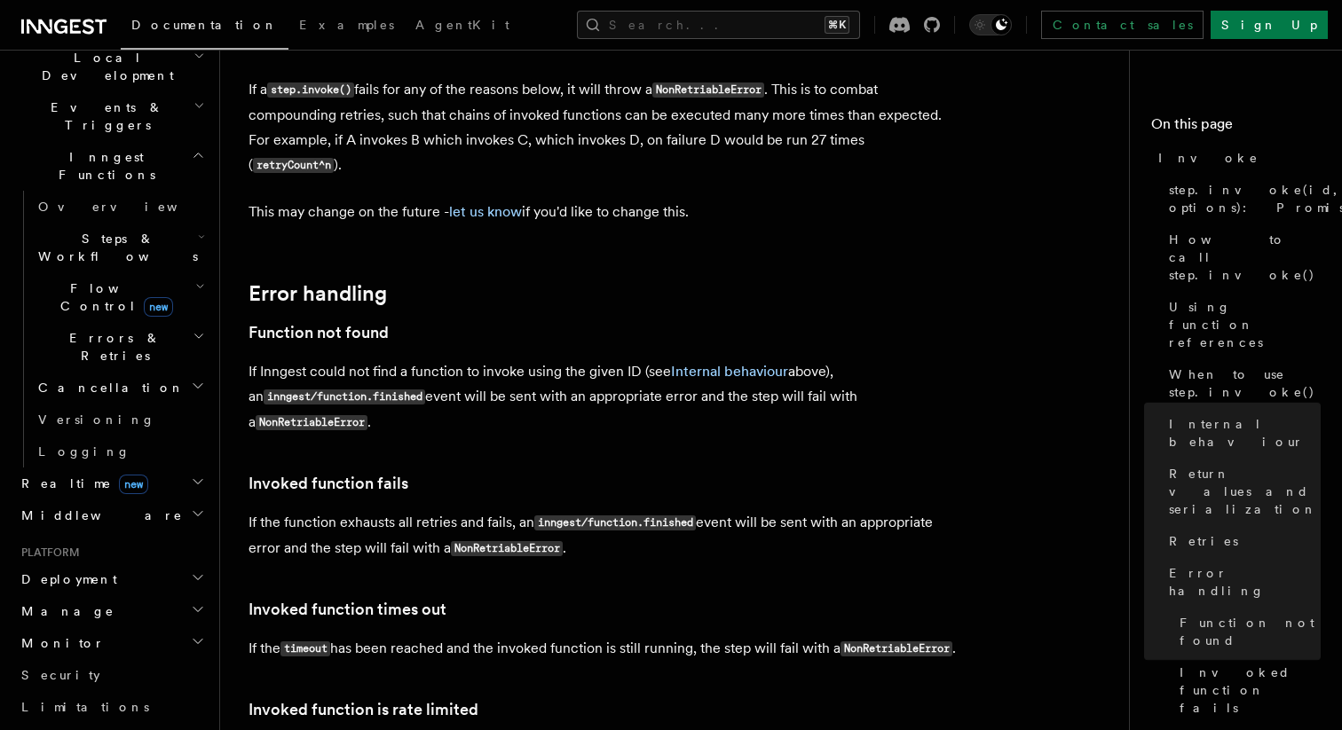
scroll to position [3736, 0]
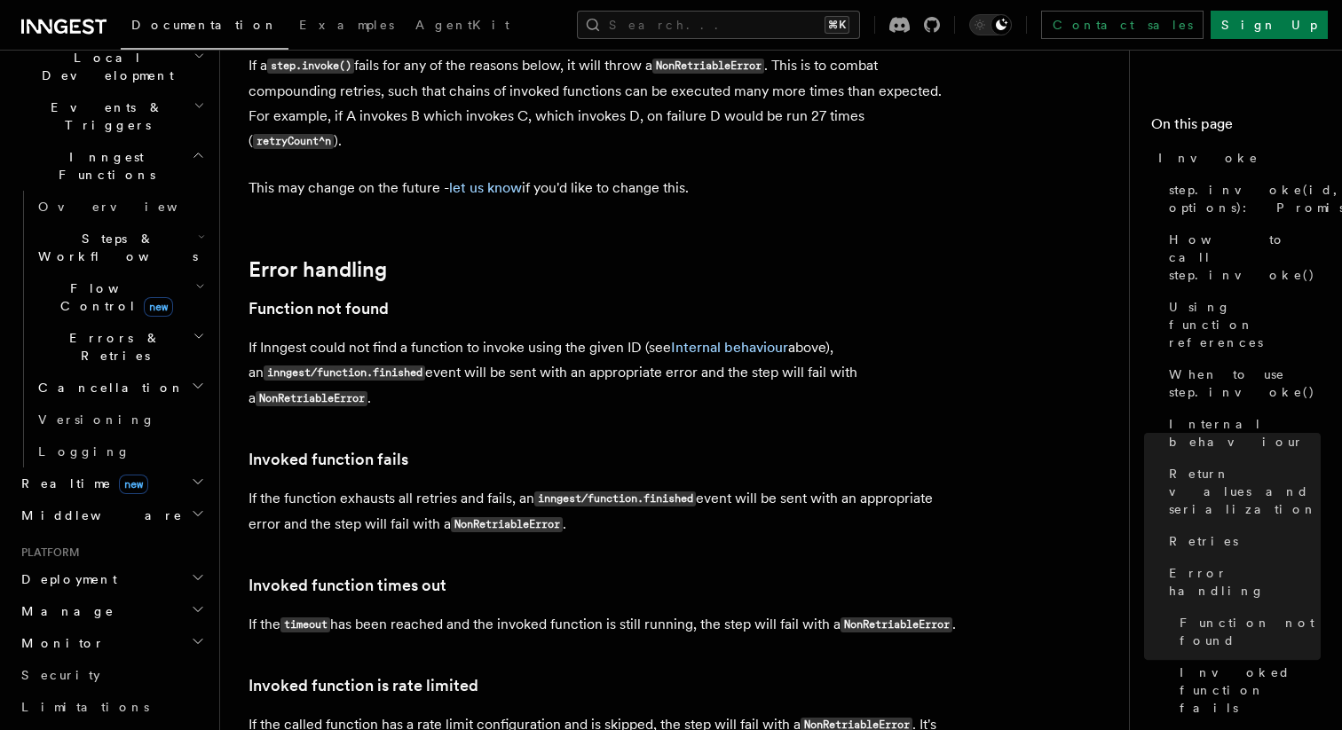
drag, startPoint x: 333, startPoint y: 561, endPoint x: 247, endPoint y: 499, distance: 106.2
drag, startPoint x: 318, startPoint y: 556, endPoint x: 255, endPoint y: 498, distance: 86.0
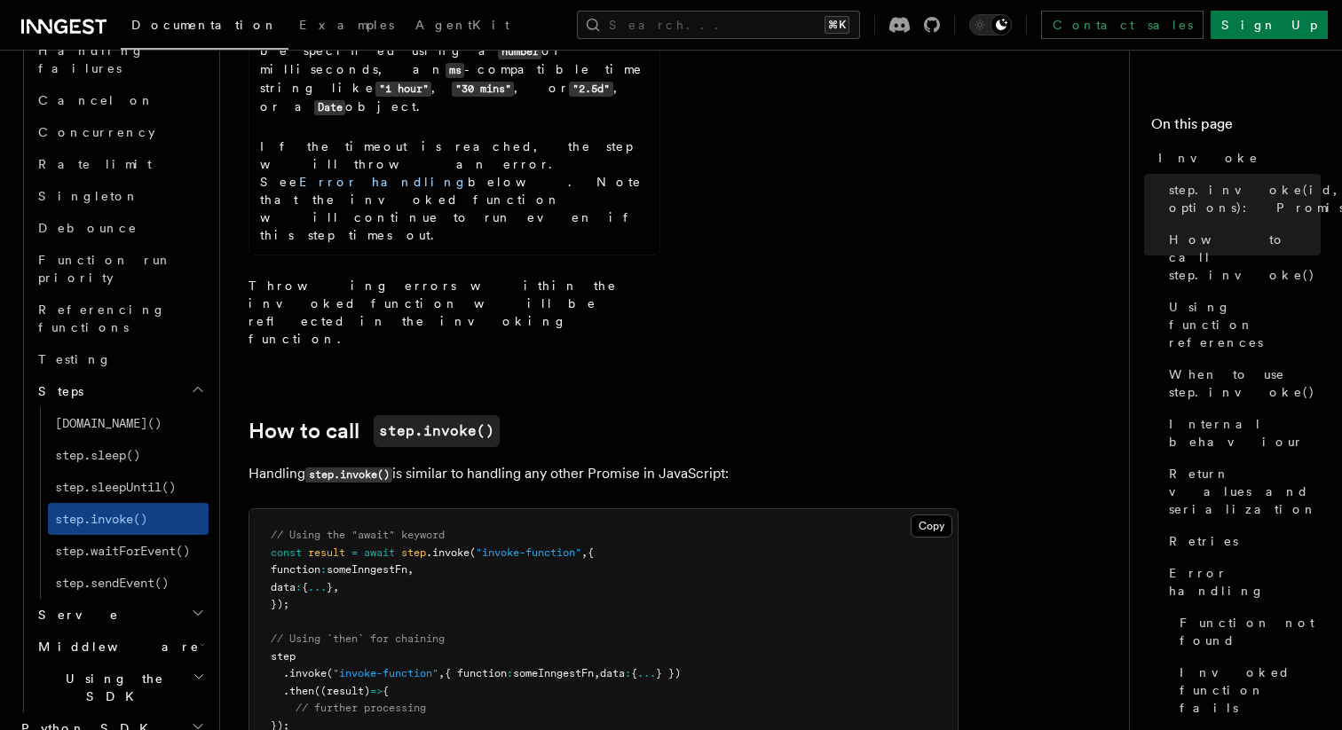
scroll to position [1366, 0]
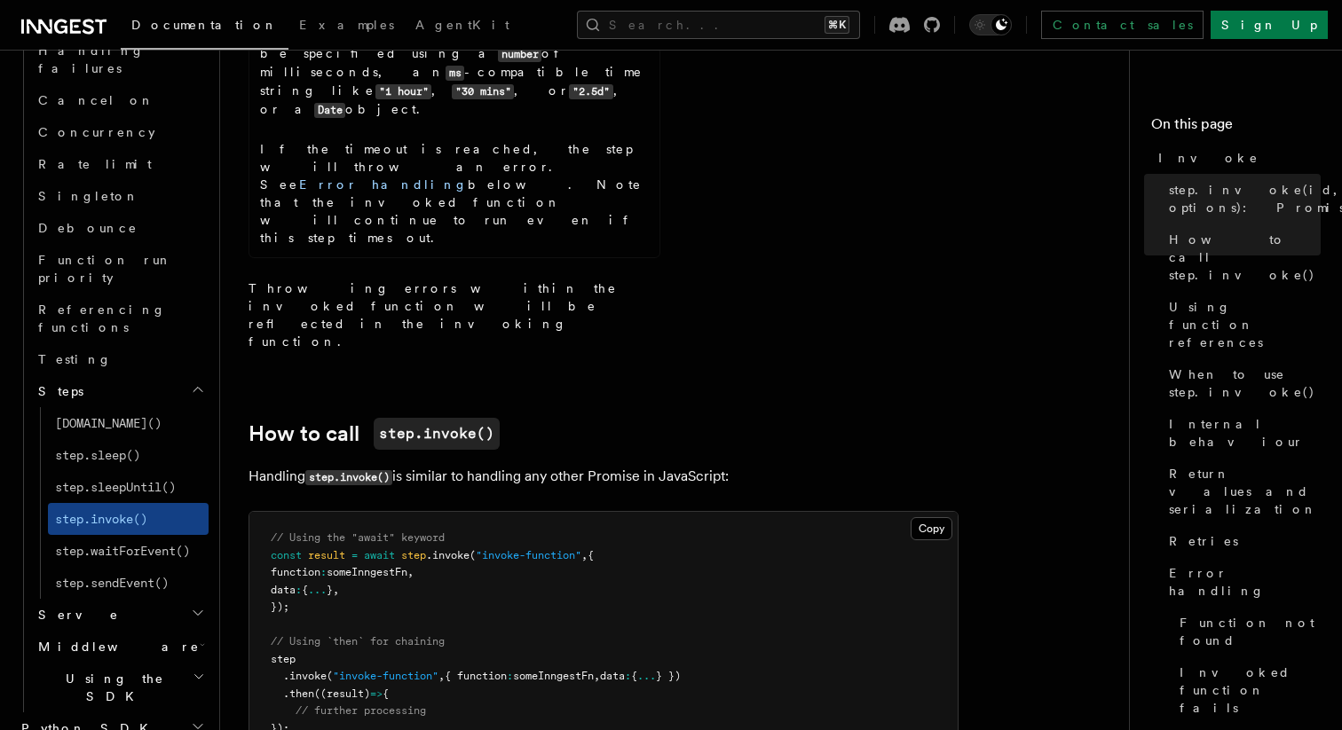
click at [112, 713] on h2 "Python SDK" at bounding box center [111, 729] width 194 height 32
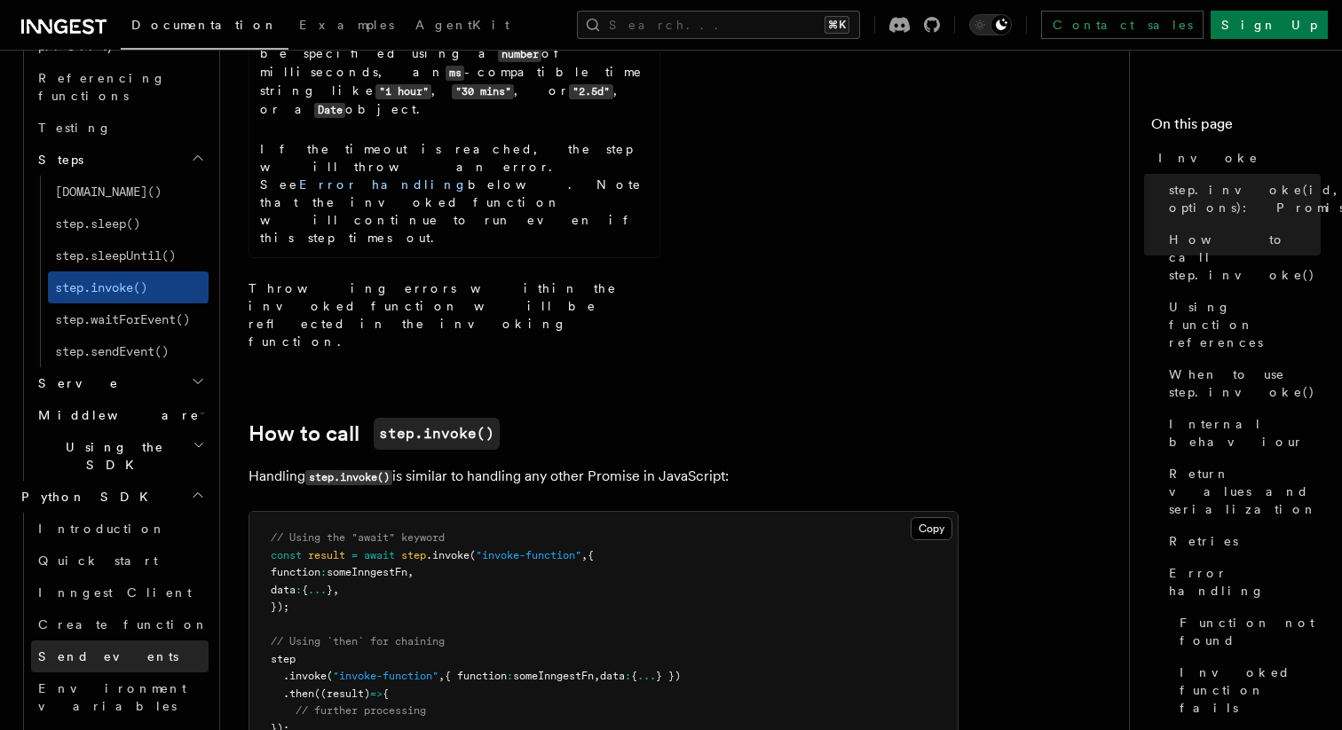
scroll to position [1724, 0]
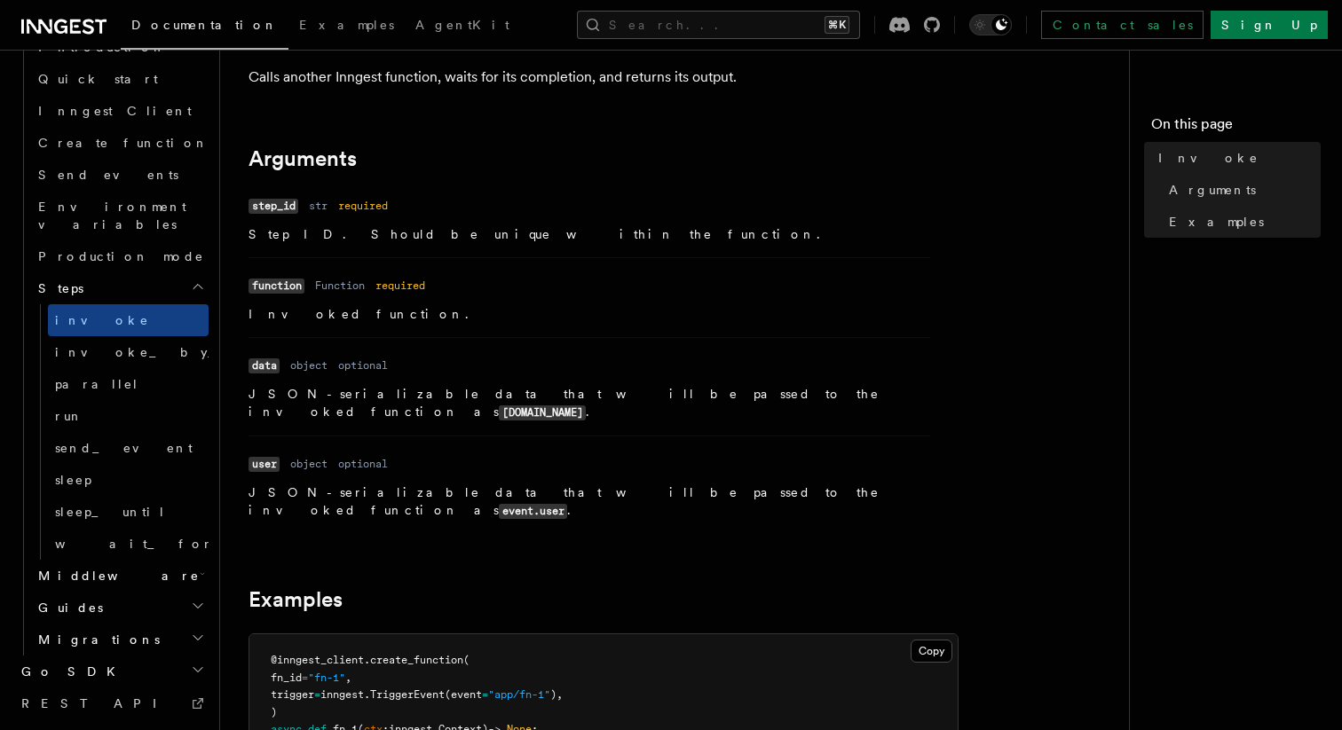
scroll to position [98, 0]
click at [110, 345] on span "invoke_by_id" at bounding box center [159, 352] width 208 height 14
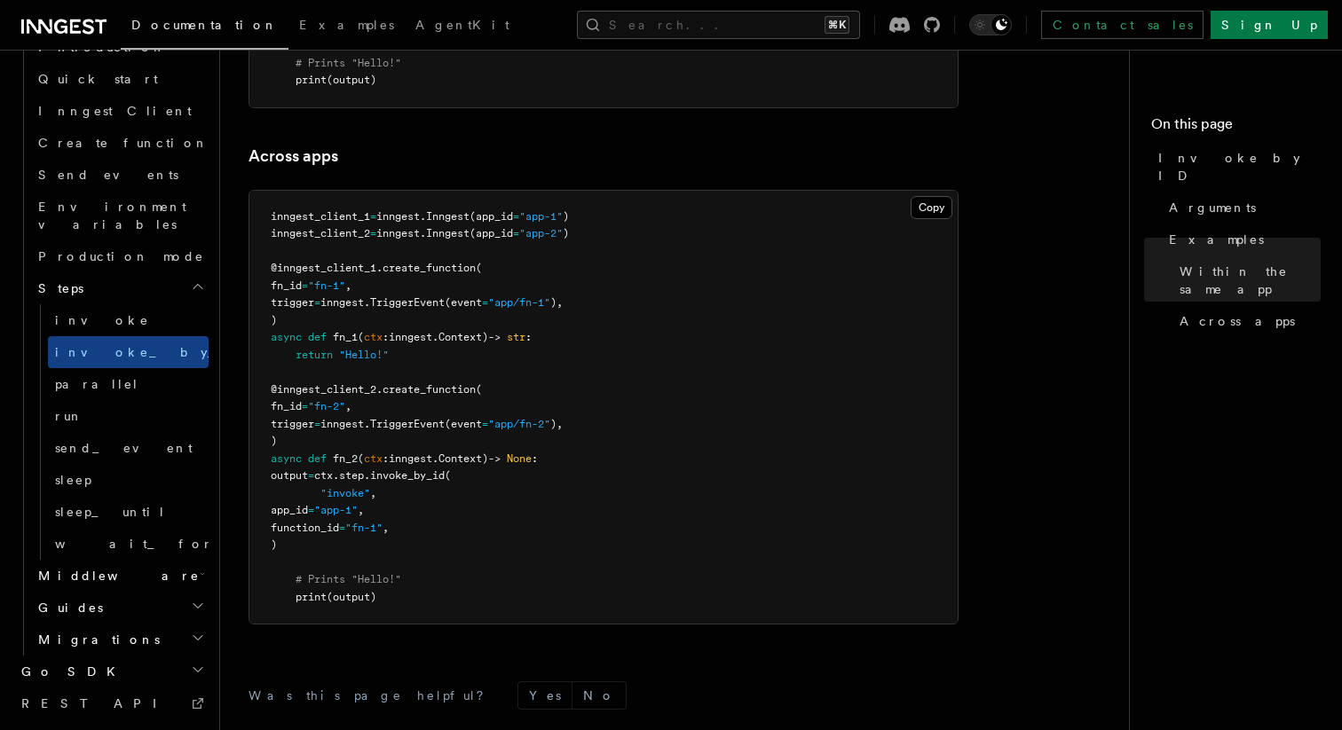
scroll to position [1503, 0]
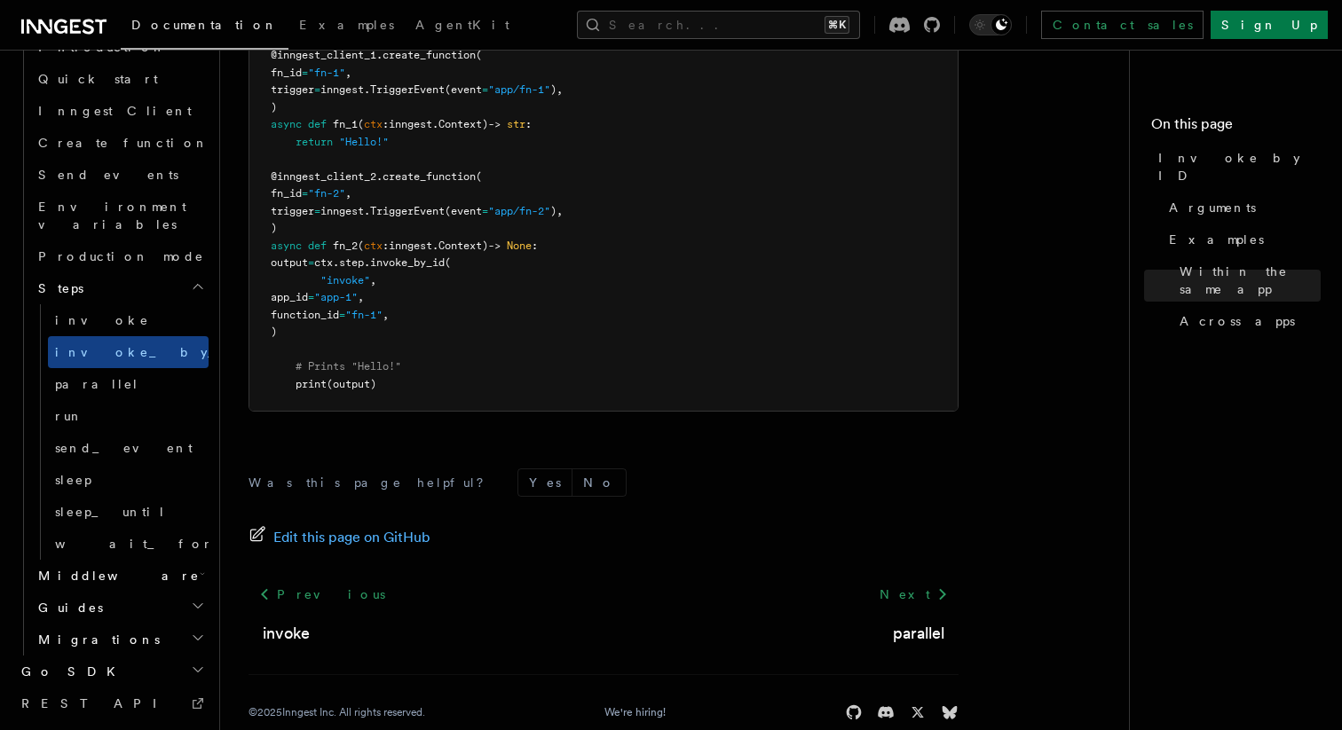
click at [138, 560] on h2 "Middleware" at bounding box center [120, 576] width 178 height 32
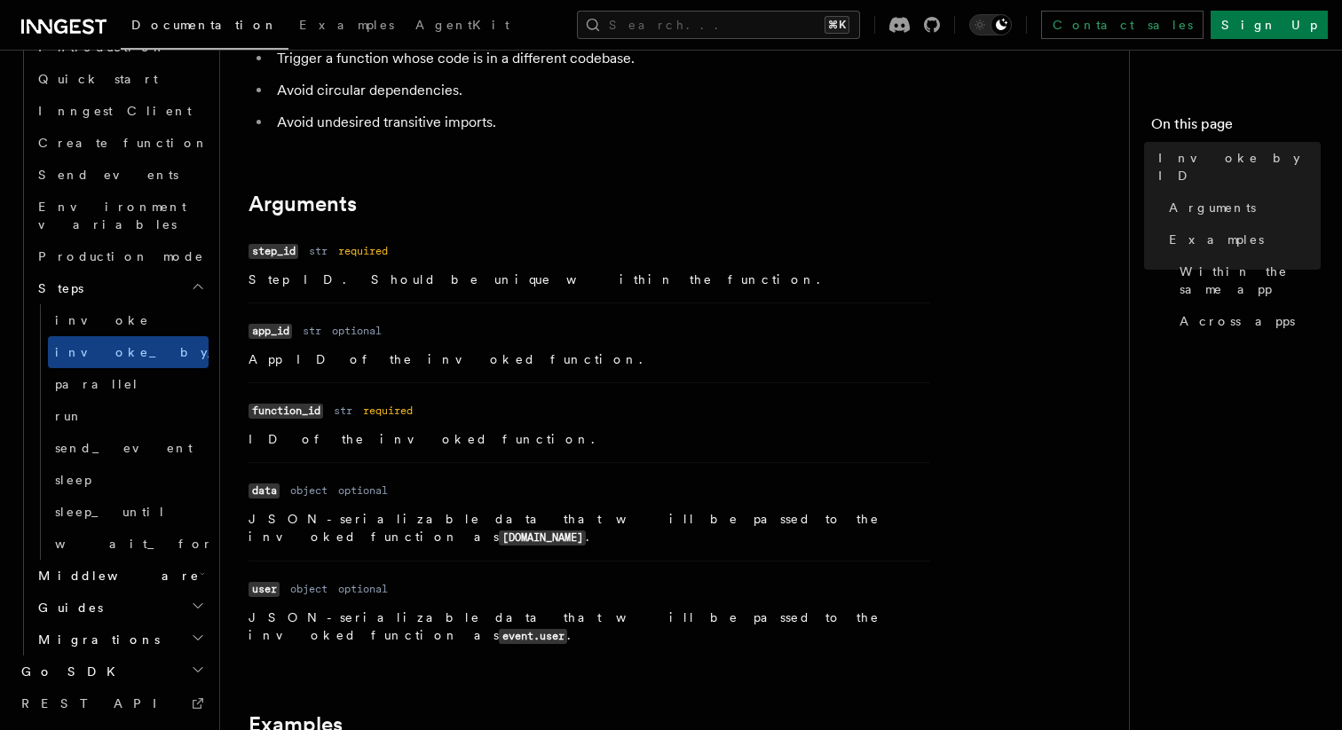
scroll to position [0, 0]
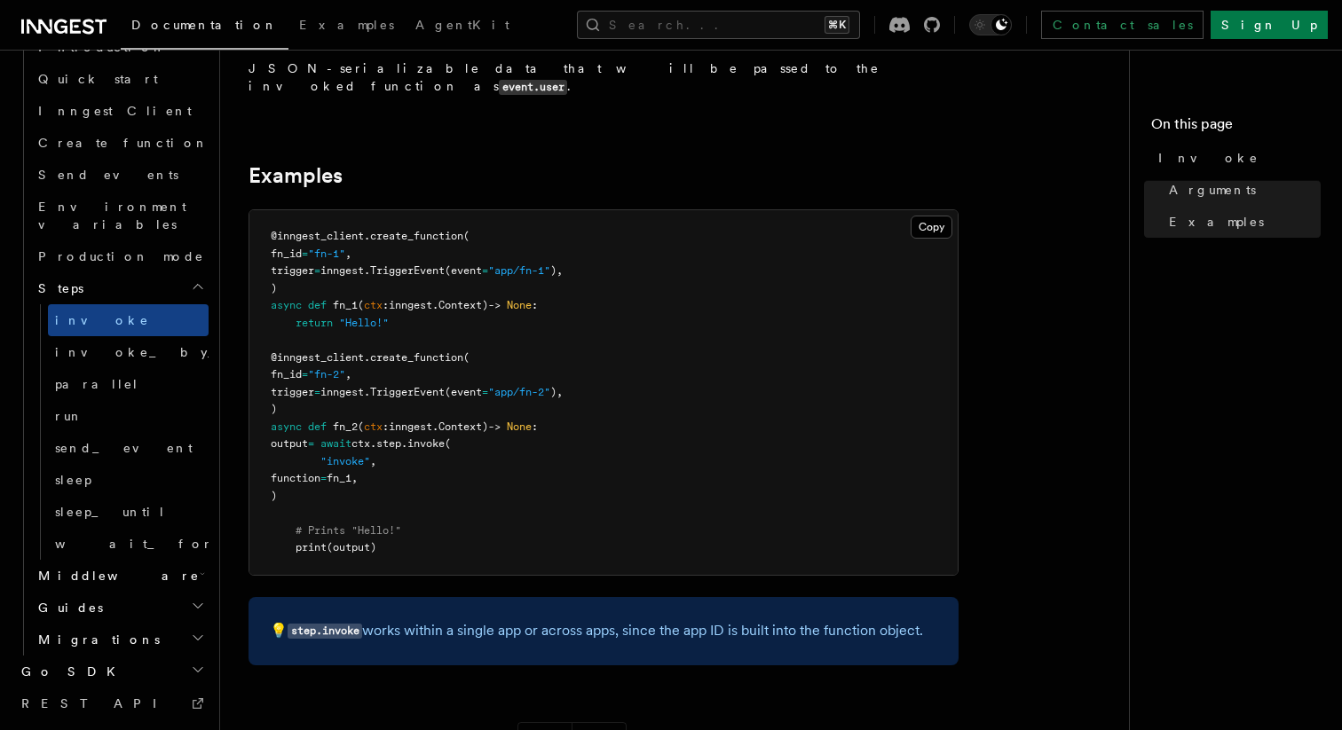
scroll to position [521, 0]
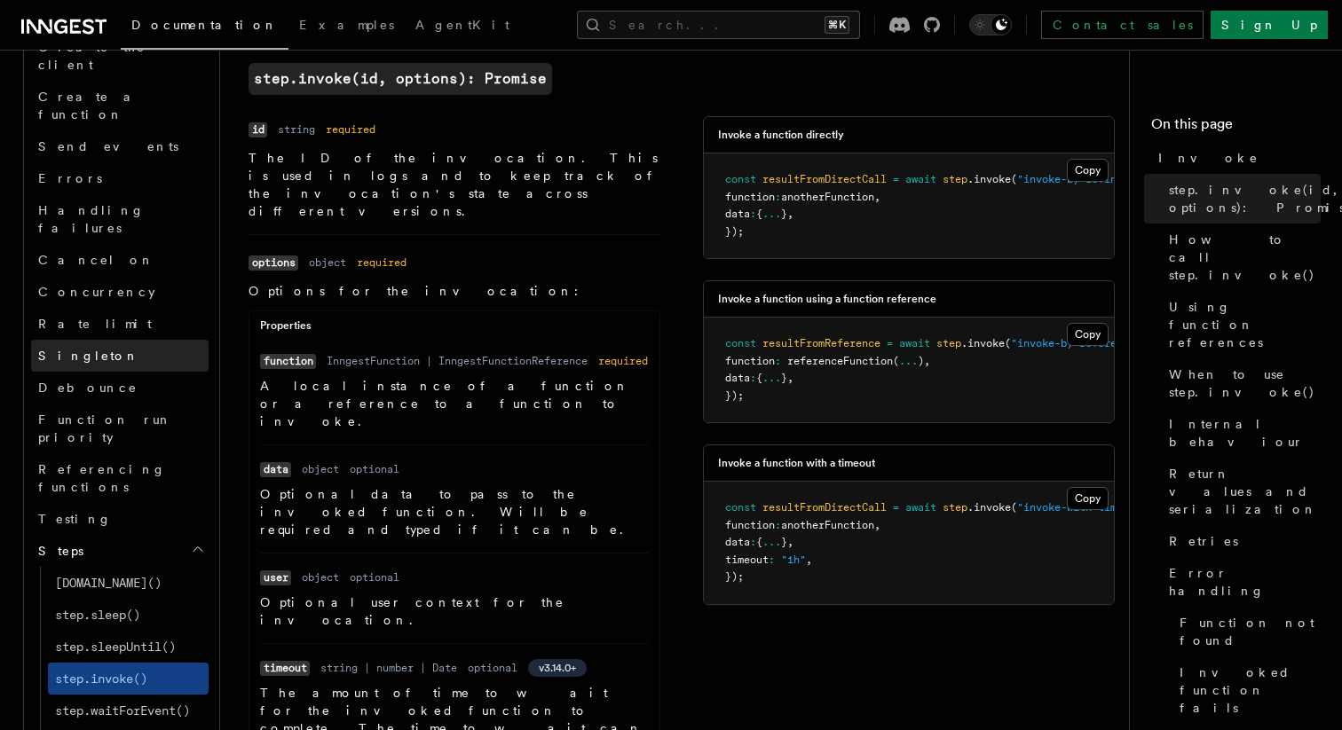
scroll to position [659, 0]
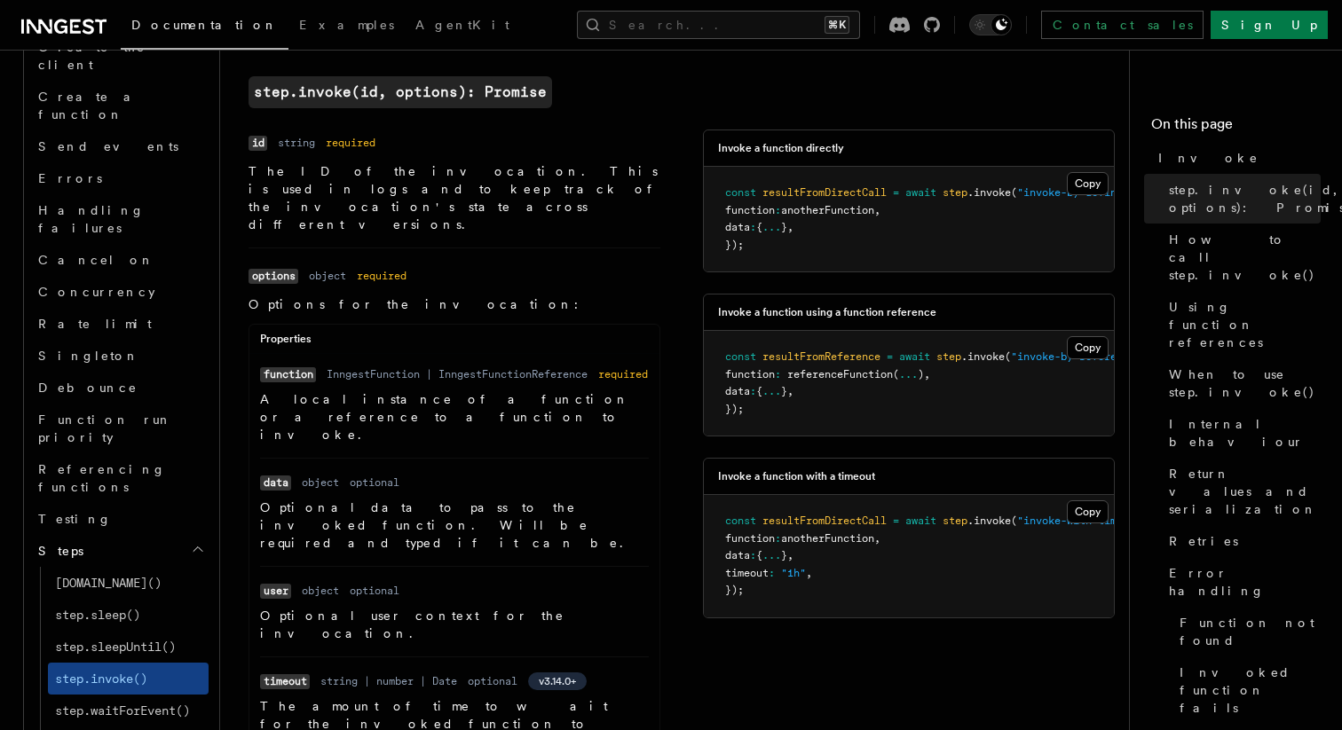
click at [314, 402] on li "Name function Type InngestFunction | InngestFunctionReference Required required…" at bounding box center [454, 411] width 389 height 93
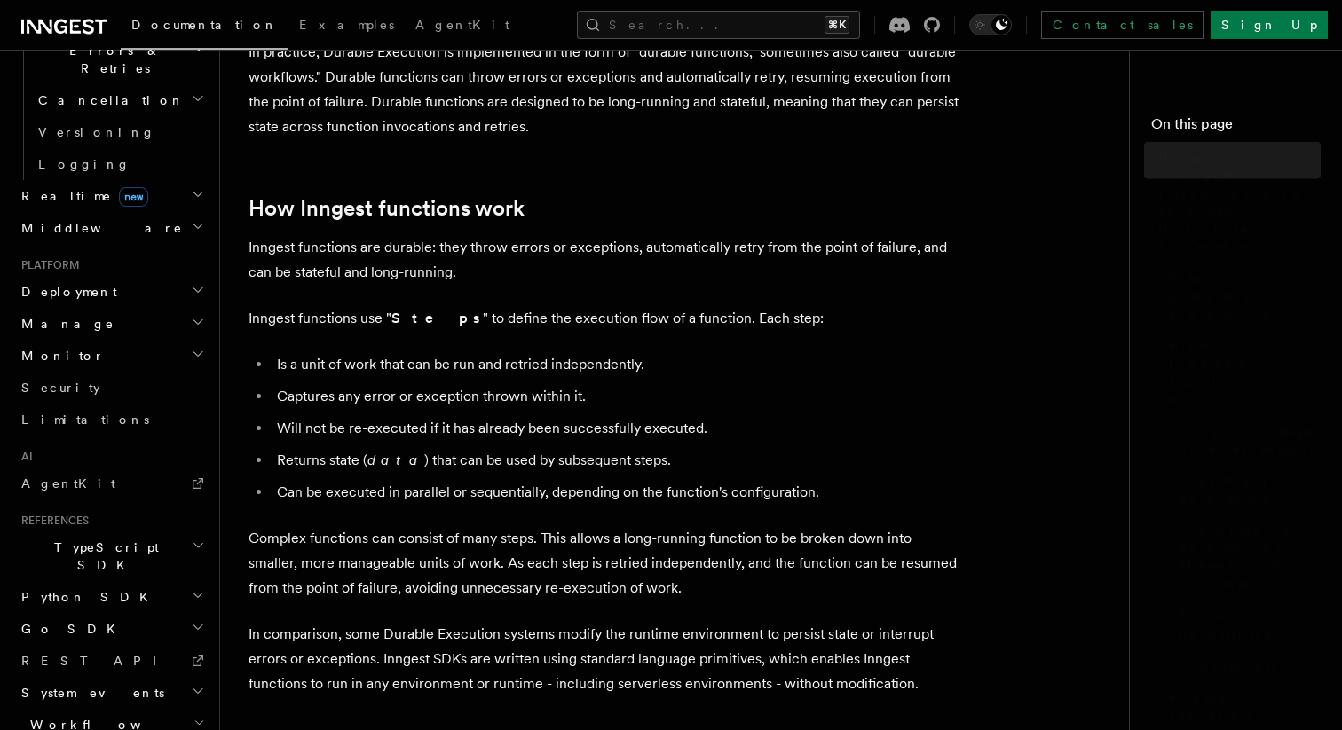
scroll to position [1169, 0]
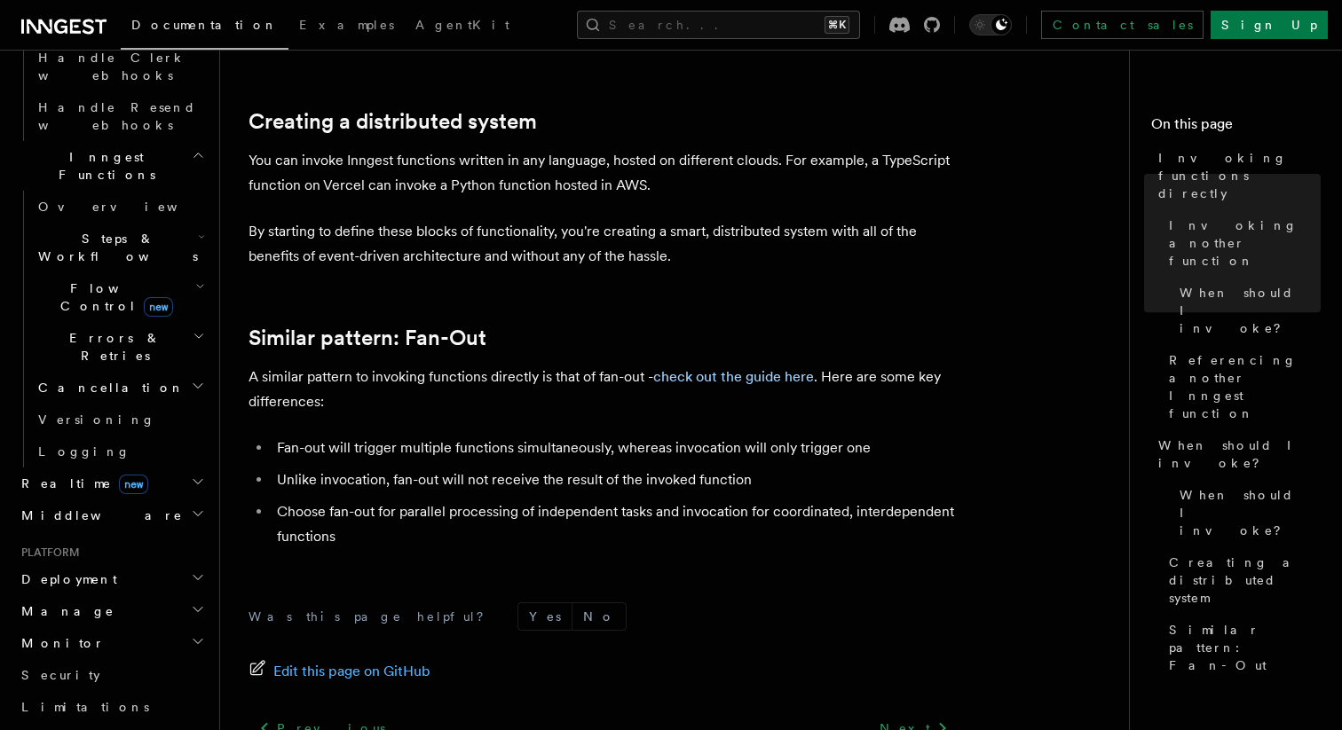
scroll to position [1226, 0]
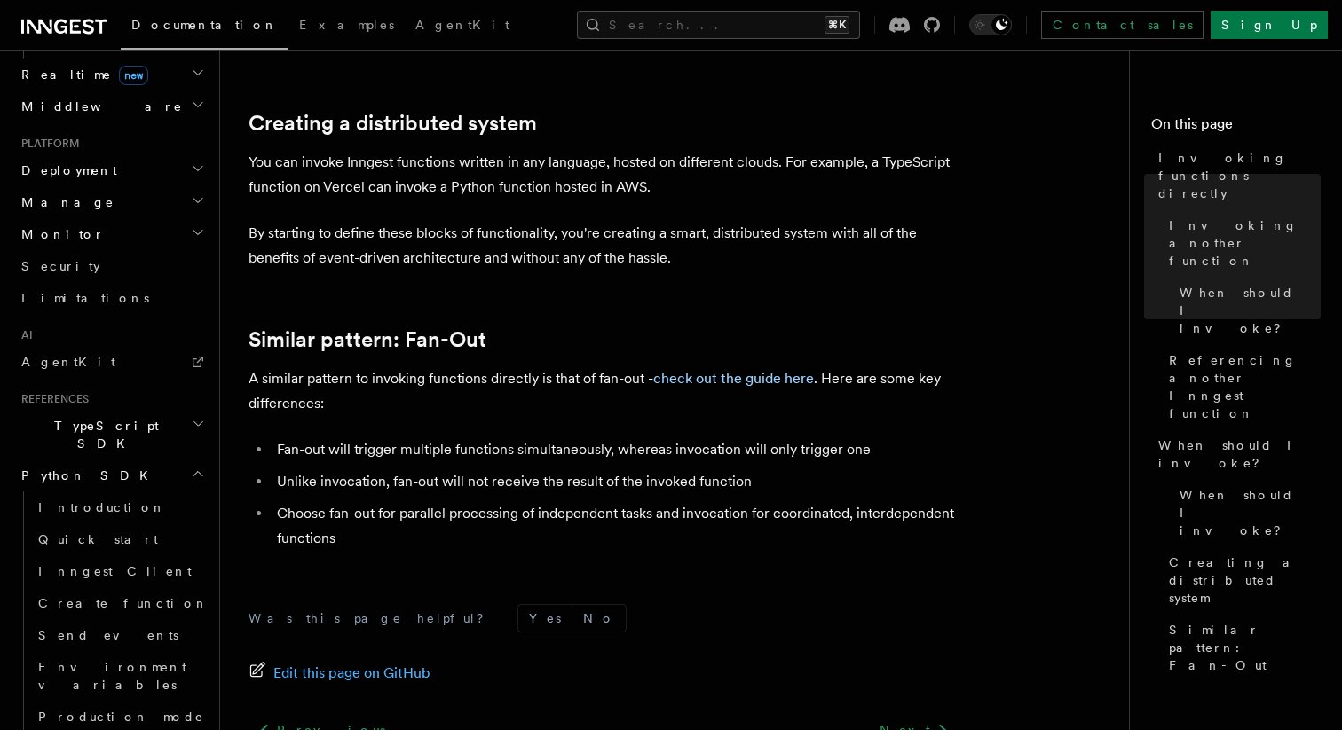
scroll to position [1738, 0]
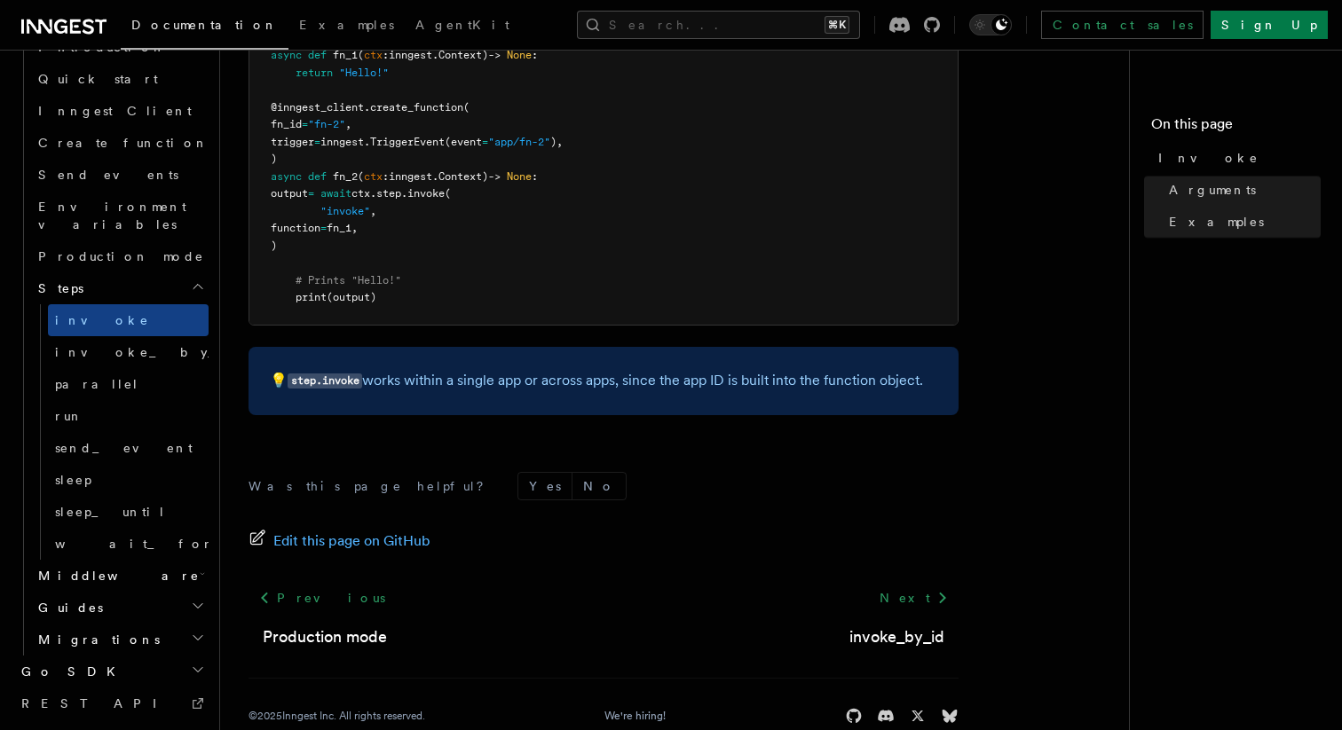
scroll to position [777, 0]
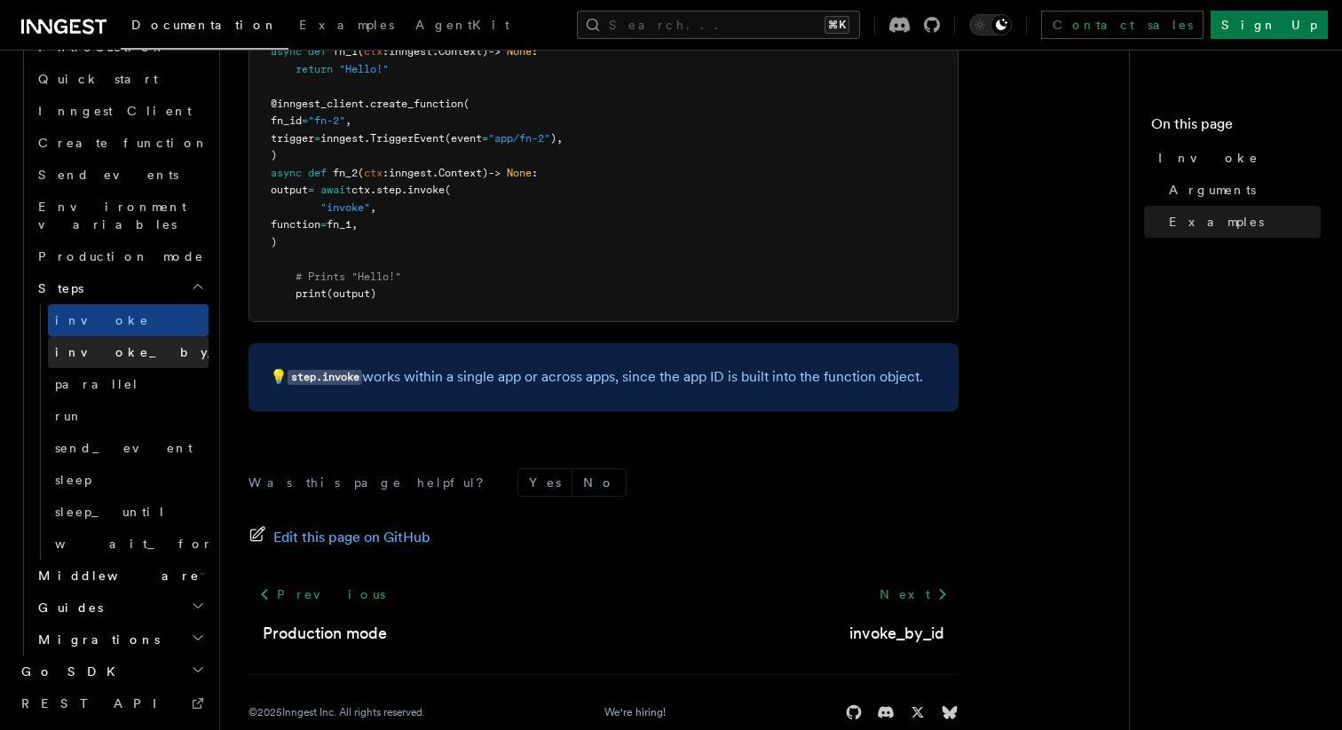
click at [124, 345] on span "invoke_by_id" at bounding box center [159, 352] width 208 height 14
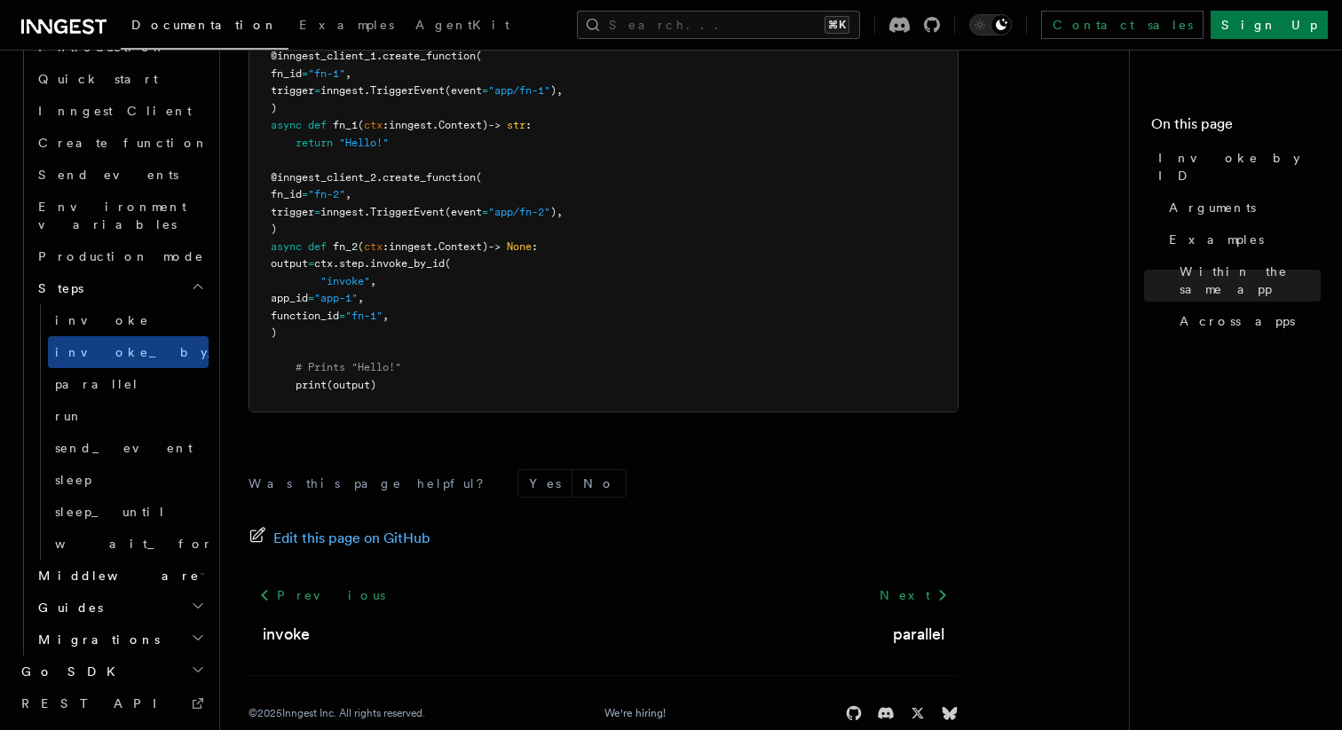
scroll to position [1503, 0]
click at [701, 18] on button "Search... ⌘K" at bounding box center [718, 25] width 283 height 28
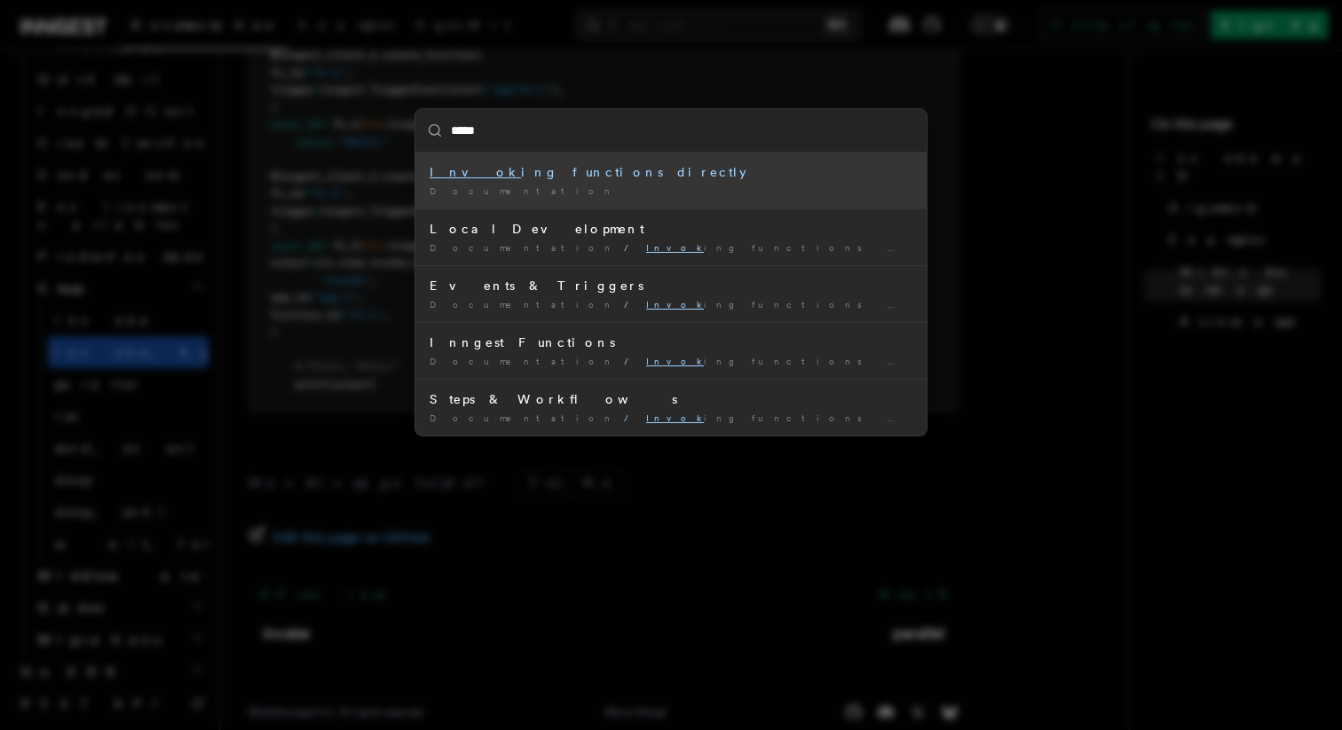
type input "******"
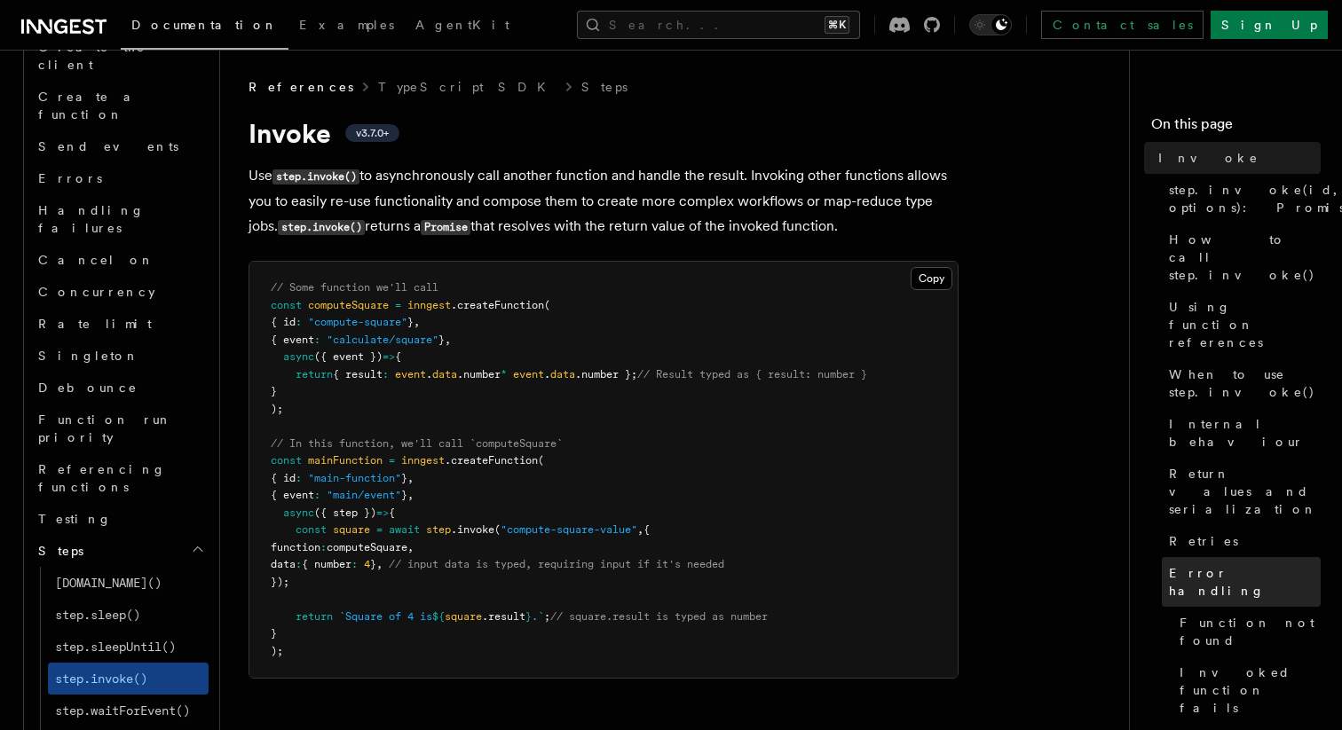
click at [1226, 564] on span "Error handling" at bounding box center [1245, 582] width 152 height 36
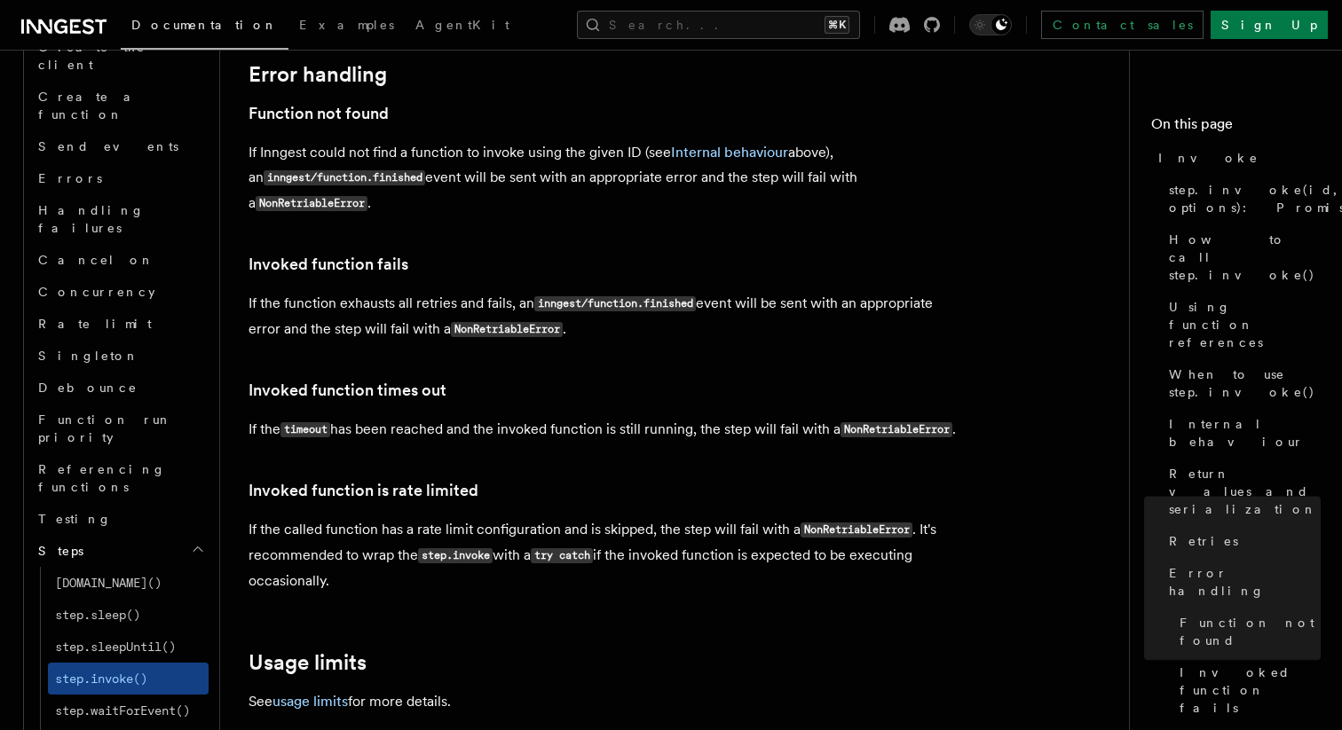
scroll to position [4049, 0]
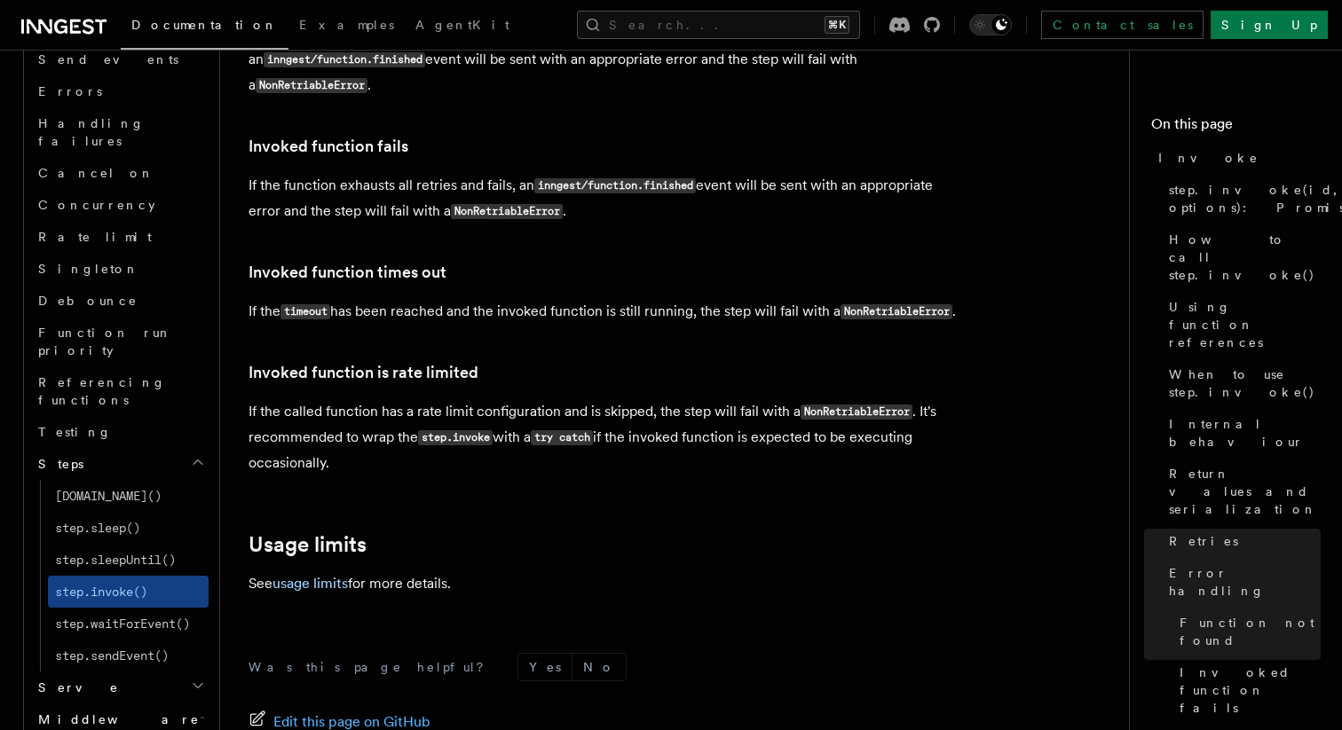
scroll to position [1386, 0]
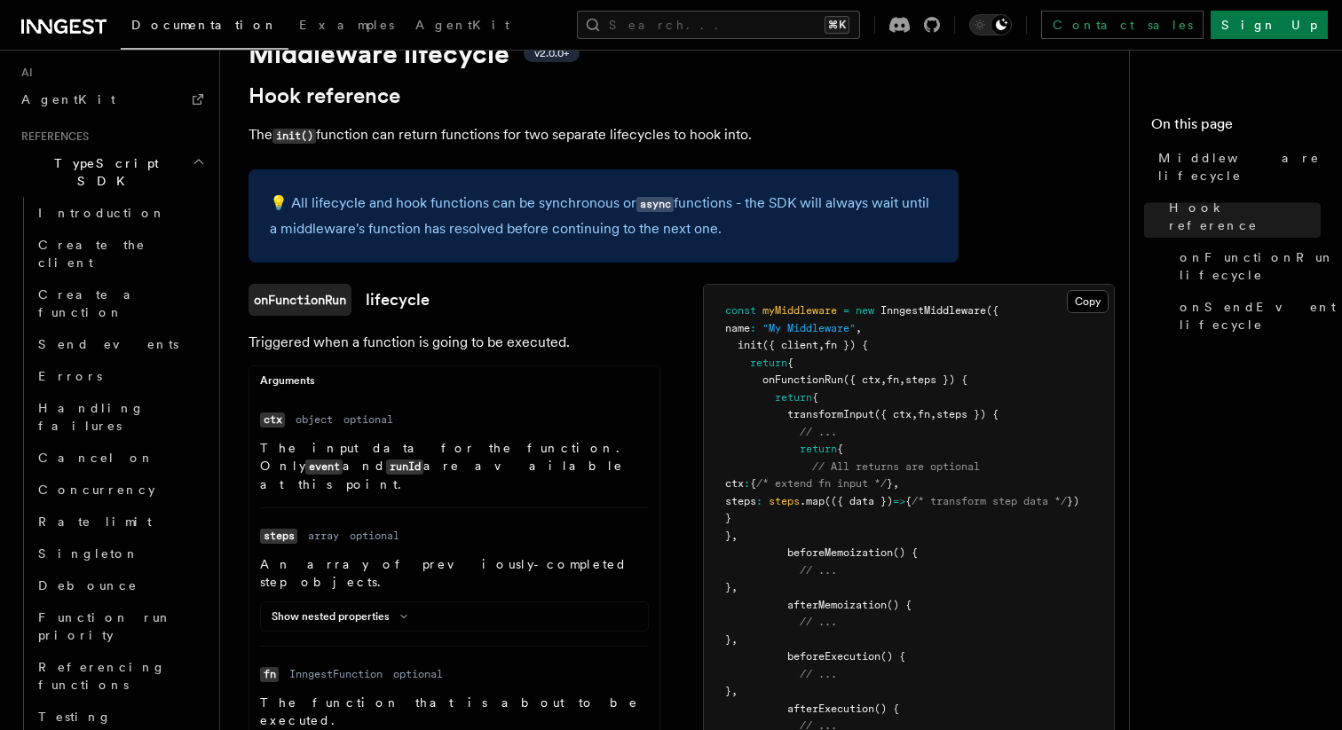
scroll to position [67, 0]
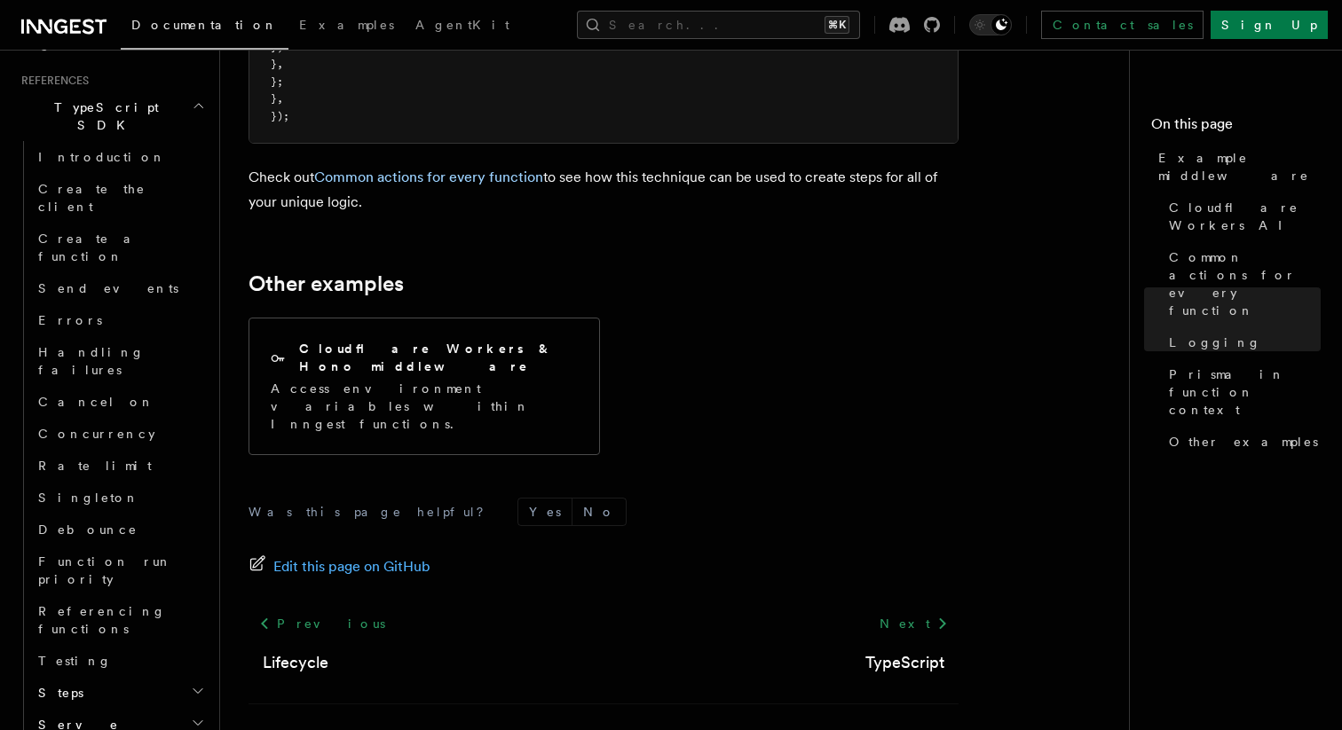
scroll to position [1440, 0]
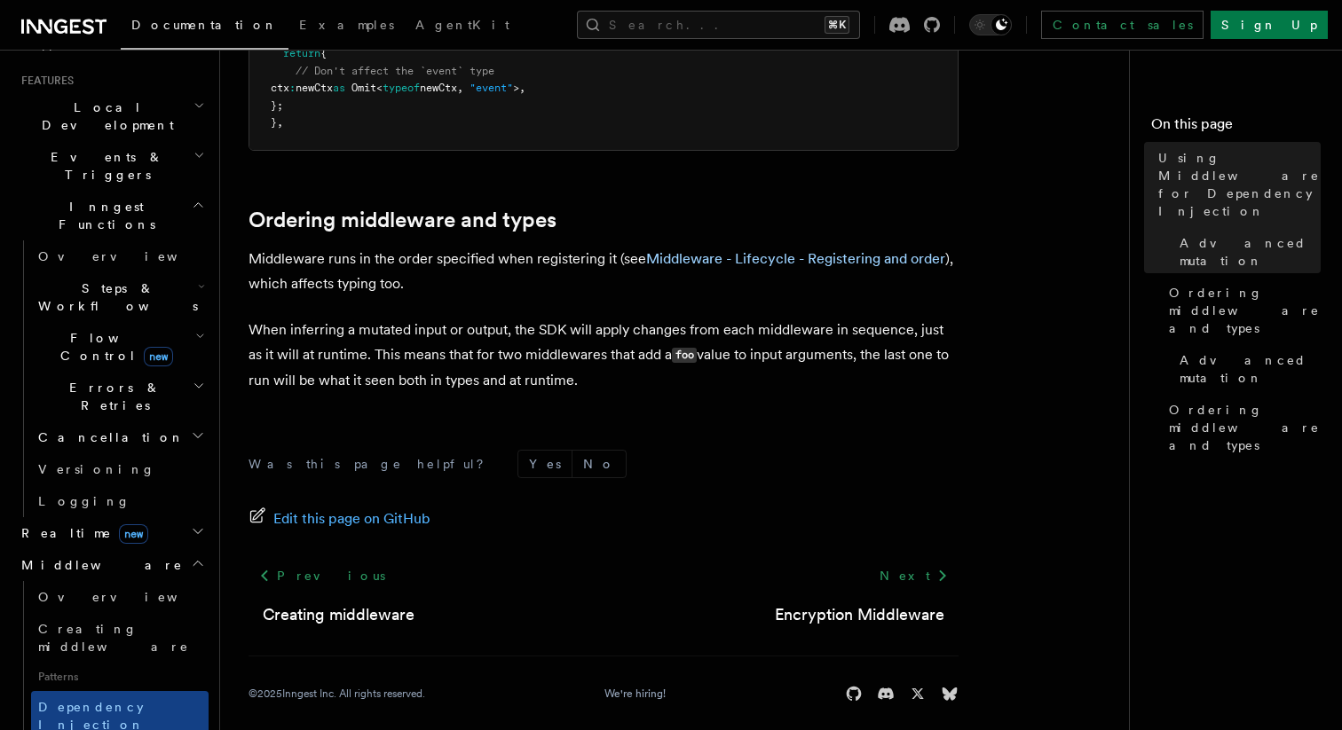
scroll to position [482, 0]
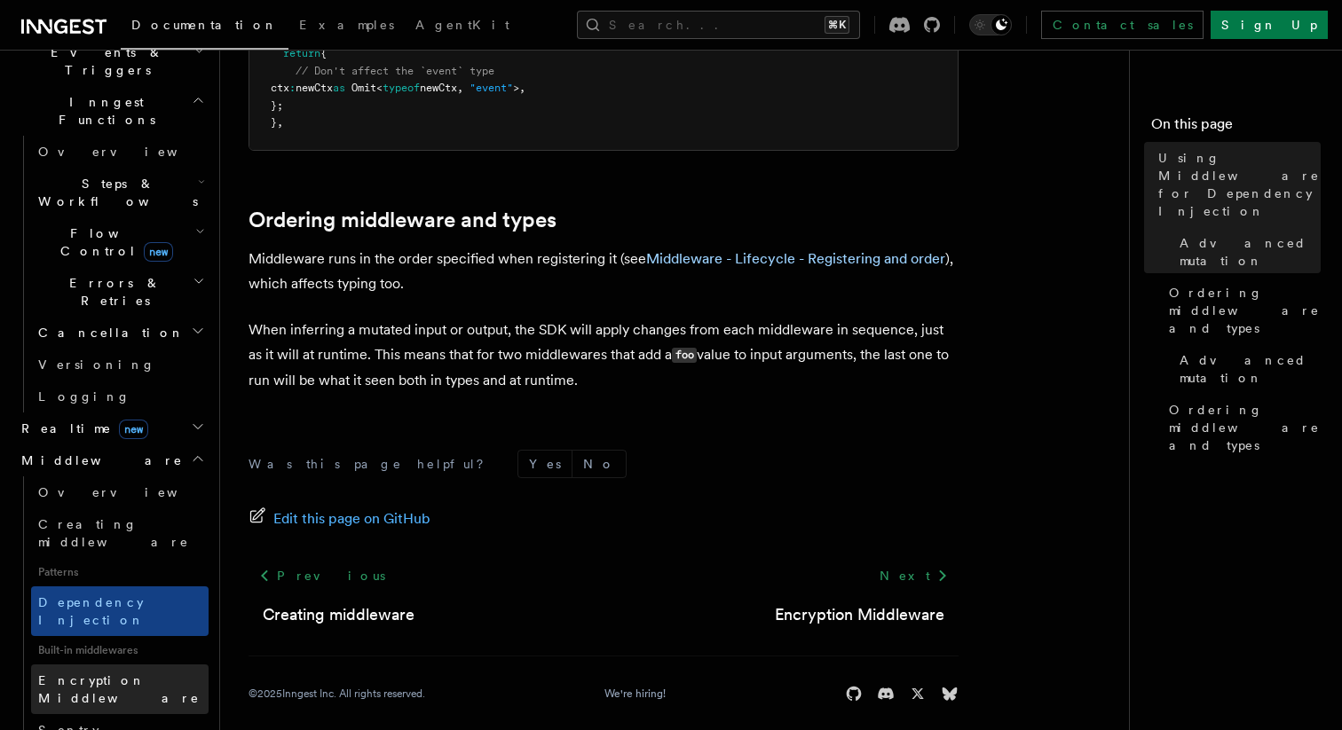
click at [105, 672] on span "Encryption Middleware" at bounding box center [123, 690] width 170 height 36
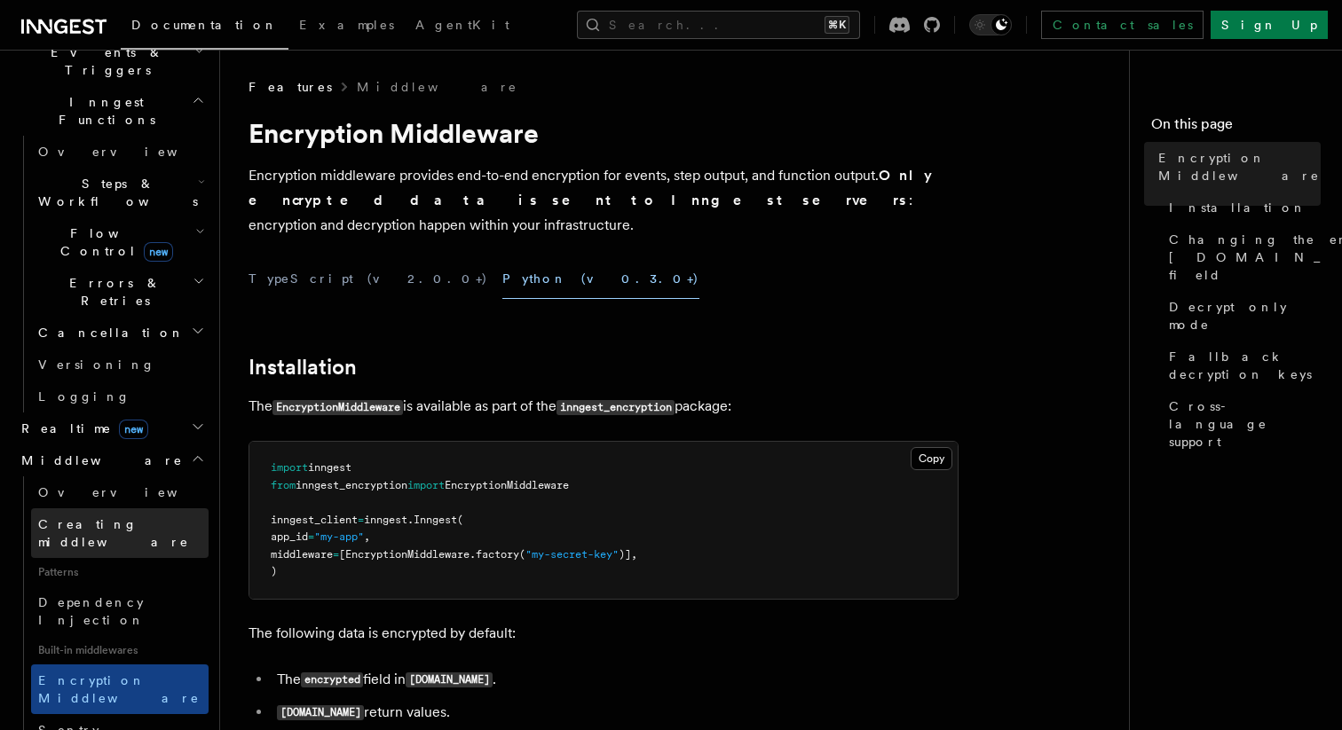
click at [132, 517] on span "Creating middleware" at bounding box center [113, 533] width 151 height 32
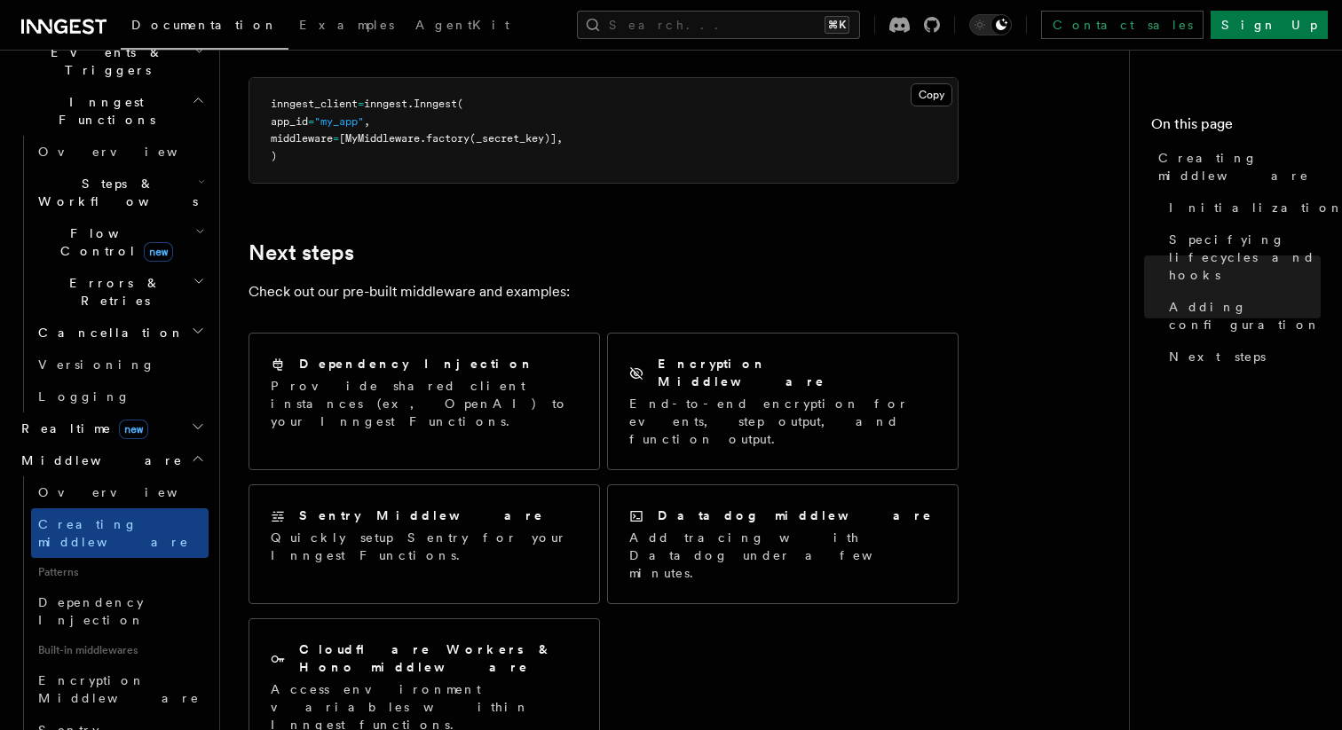
scroll to position [3131, 0]
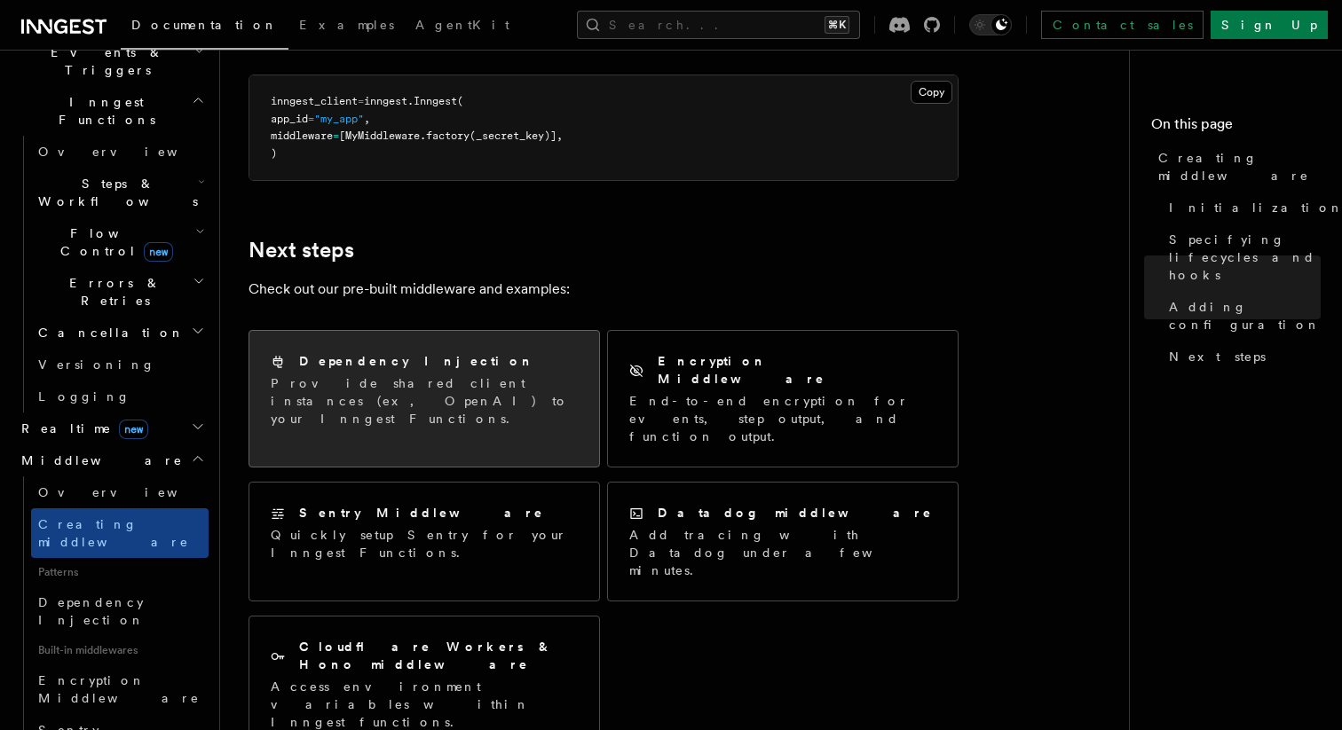
click at [479, 417] on div "Dependency Injection Provide shared client instances (ex, OpenAI) to your Innge…" at bounding box center [424, 390] width 350 height 118
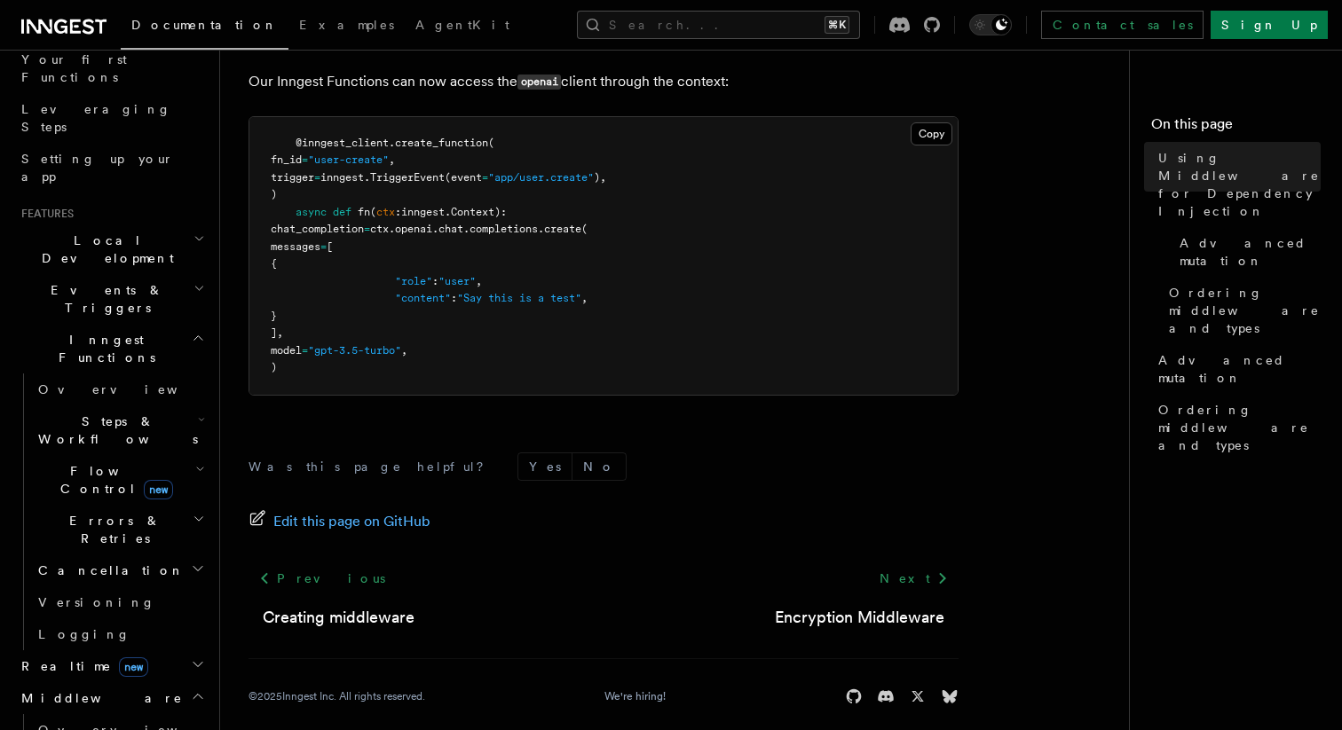
scroll to position [359, 0]
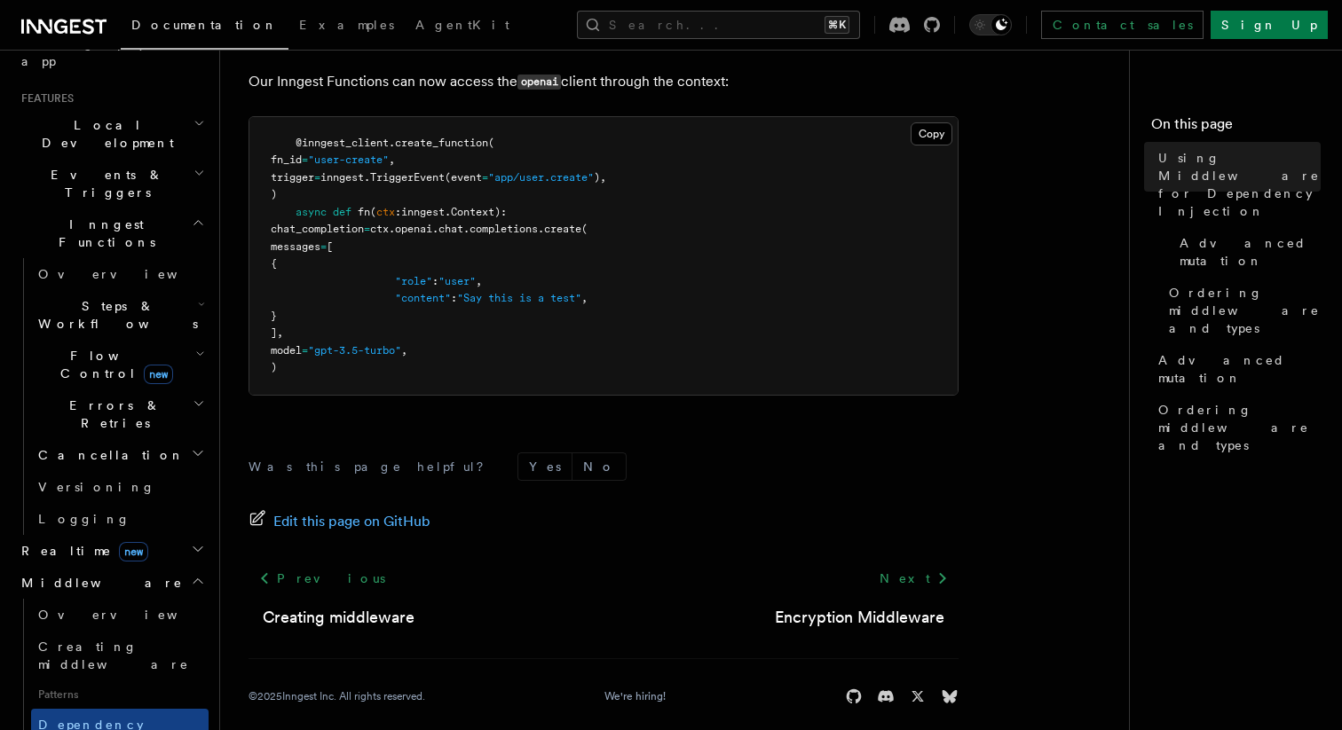
click at [142, 390] on h2 "Errors & Retries" at bounding box center [120, 415] width 178 height 50
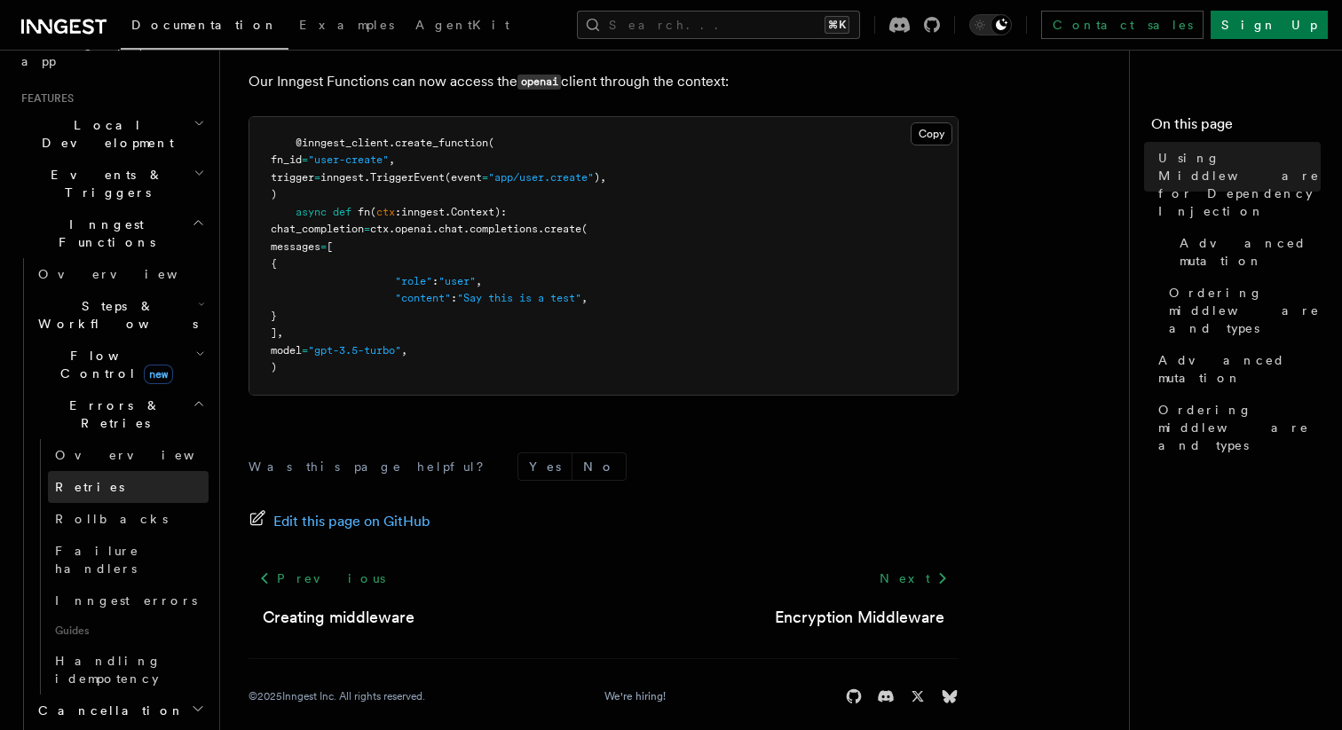
click at [115, 471] on link "Retries" at bounding box center [128, 487] width 161 height 32
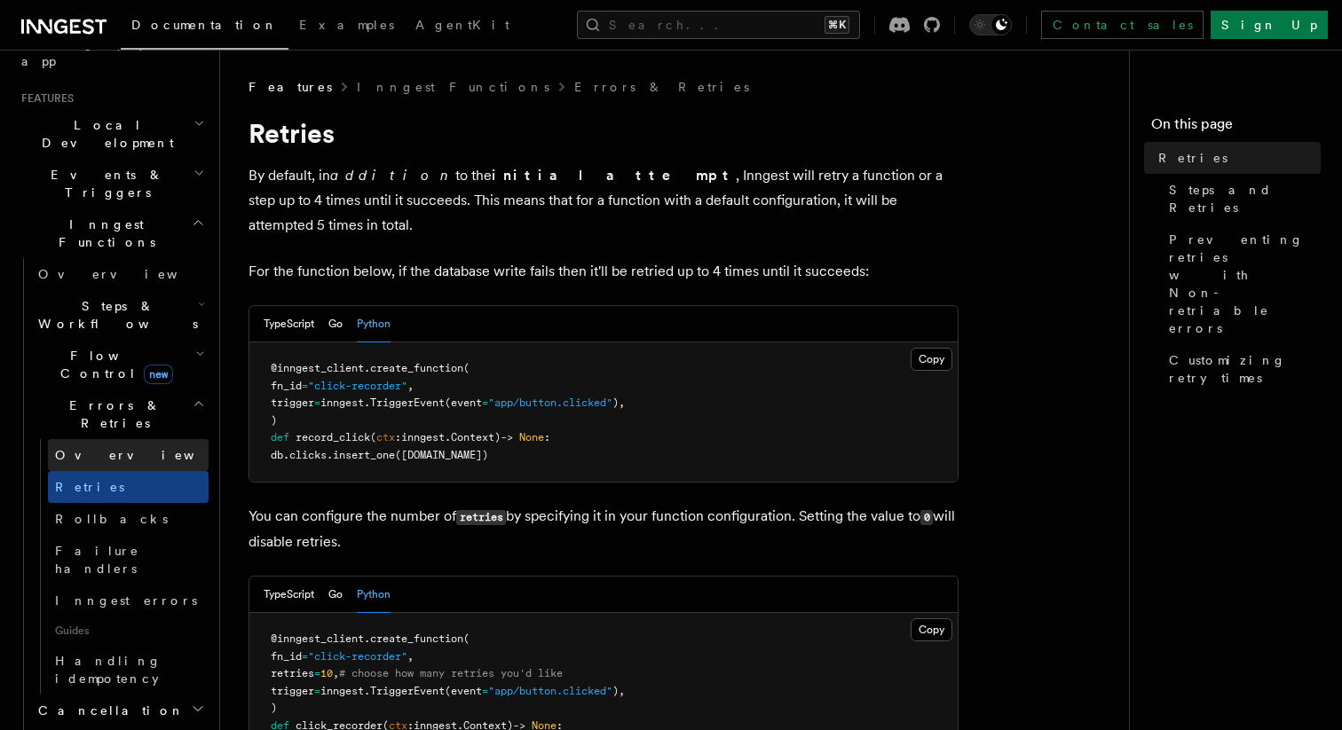
click at [113, 439] on link "Overview" at bounding box center [128, 455] width 161 height 32
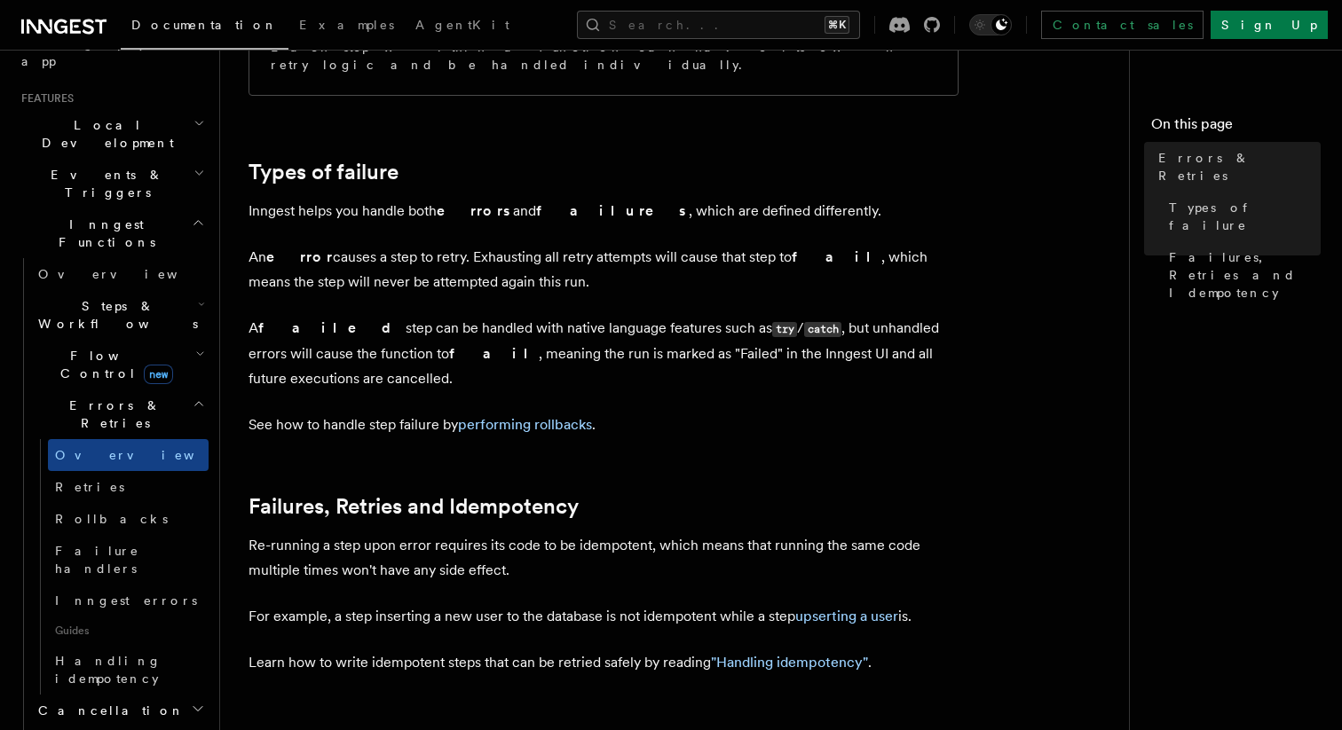
scroll to position [539, 0]
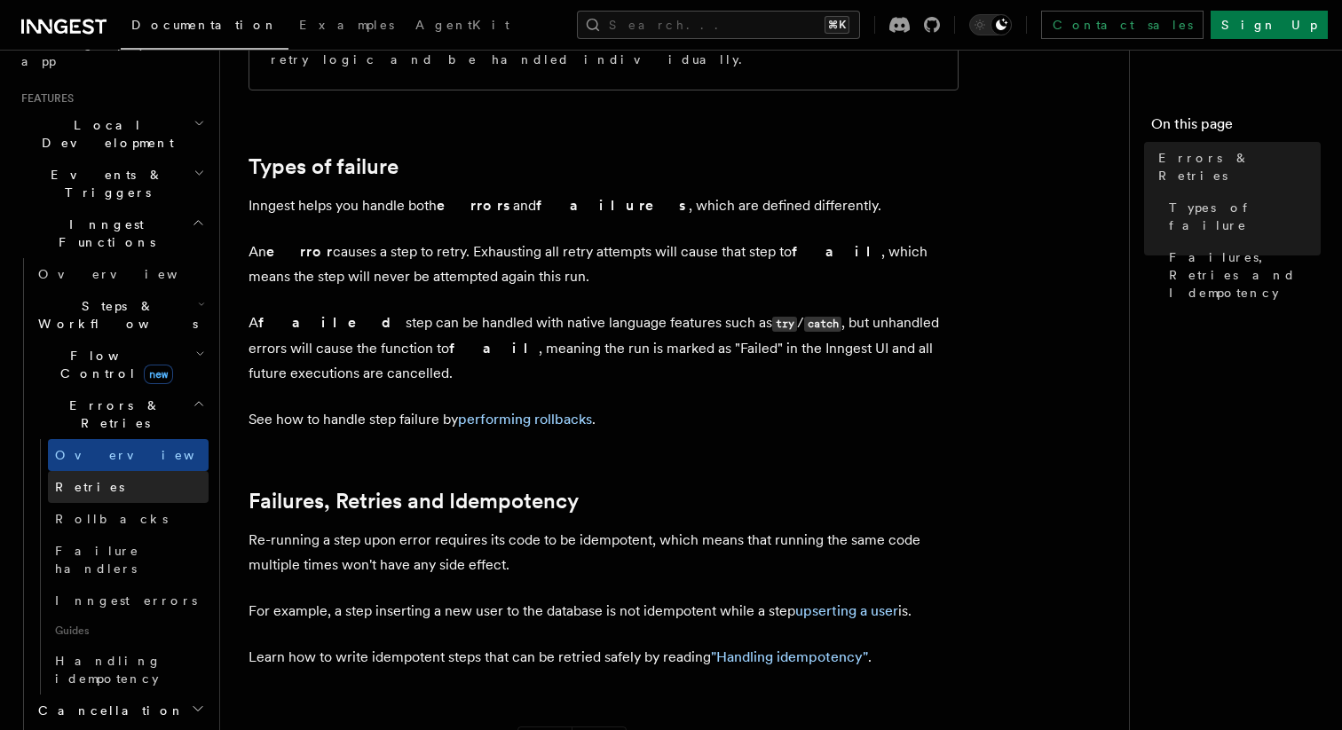
click at [170, 471] on link "Retries" at bounding box center [128, 487] width 161 height 32
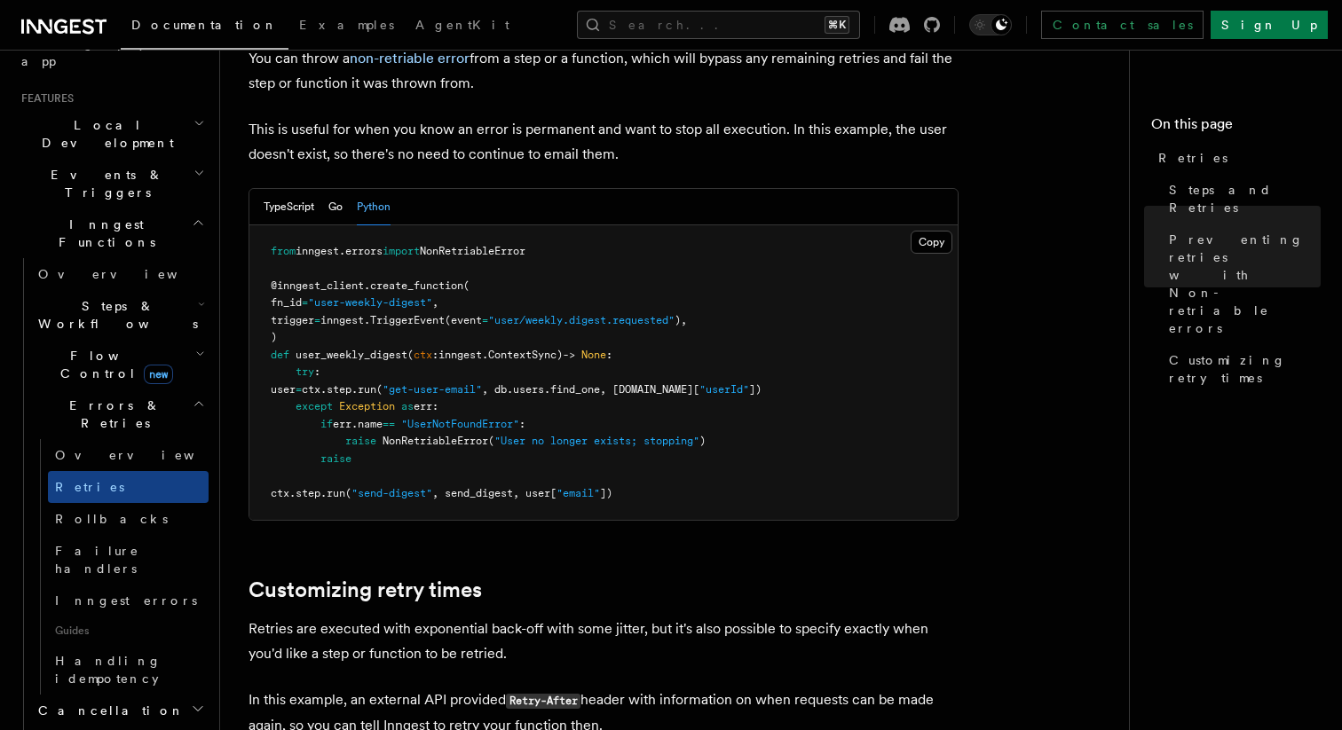
scroll to position [1509, 0]
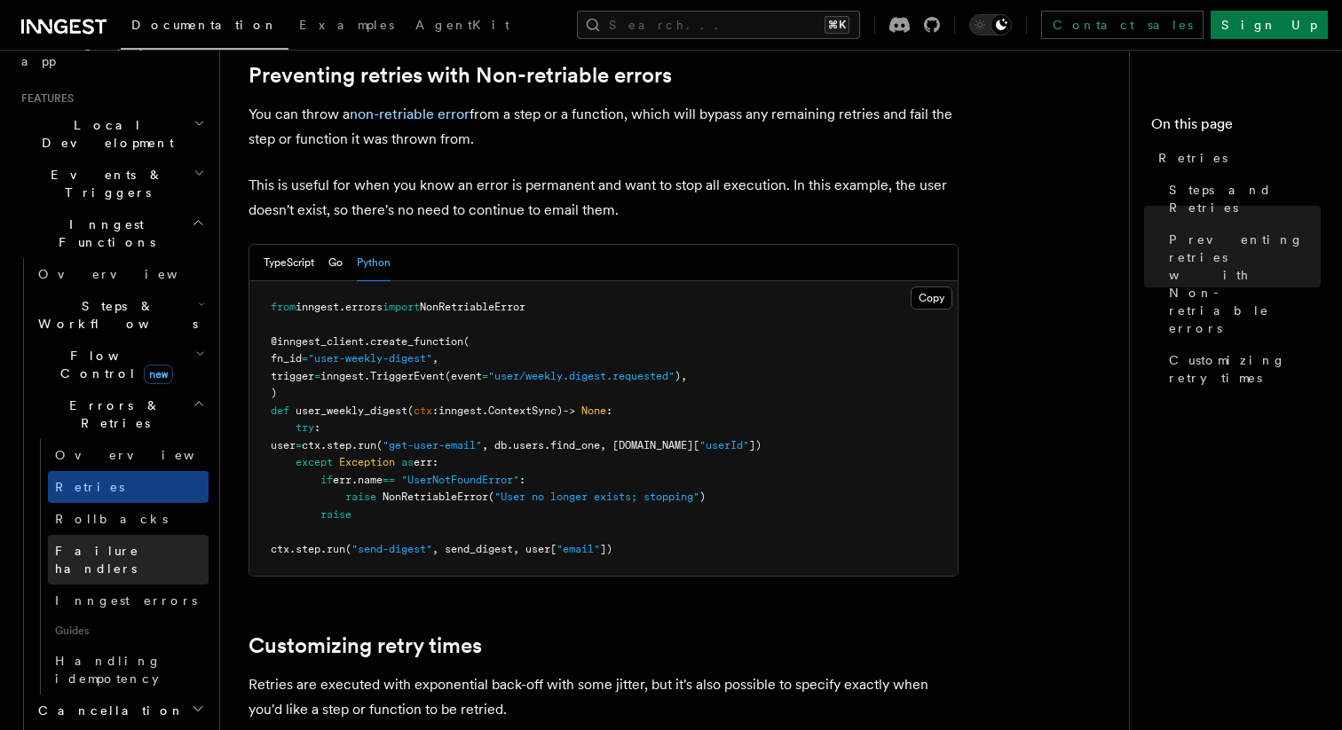
click at [119, 544] on span "Failure handlers" at bounding box center [97, 560] width 84 height 32
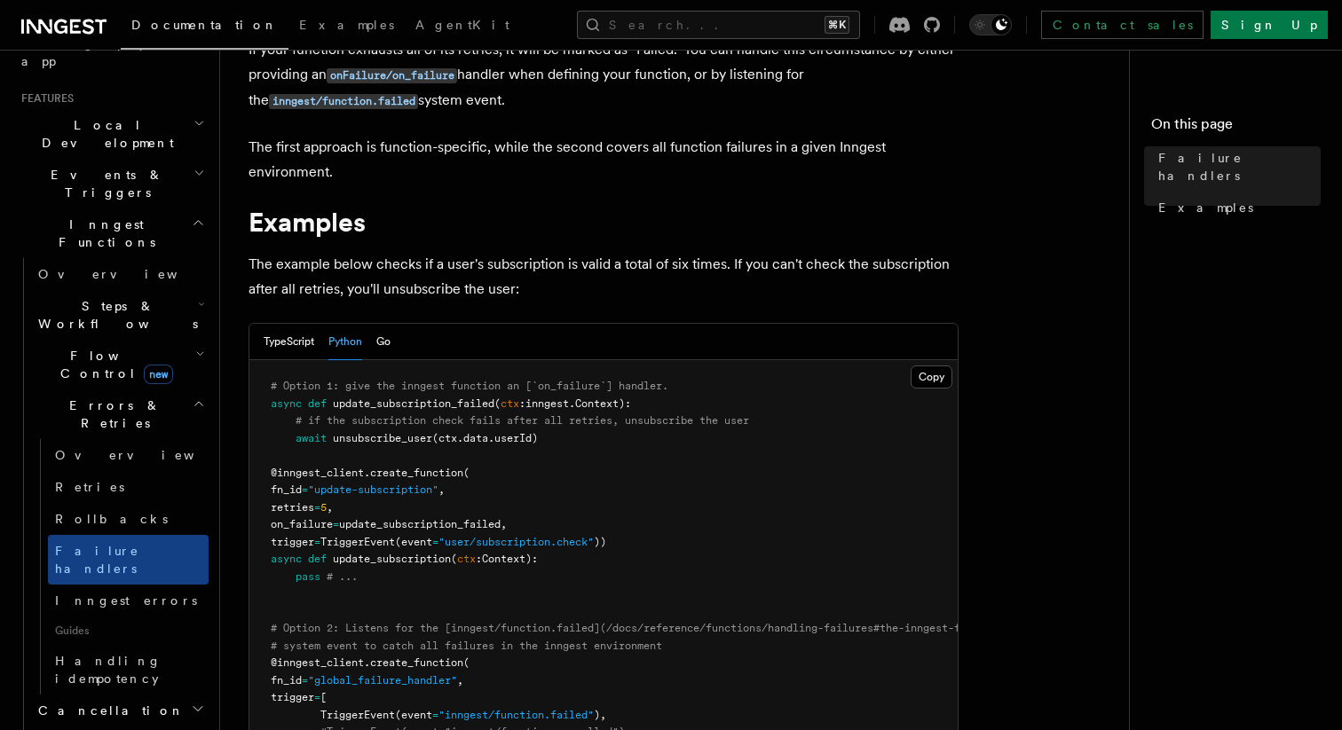
scroll to position [97, 0]
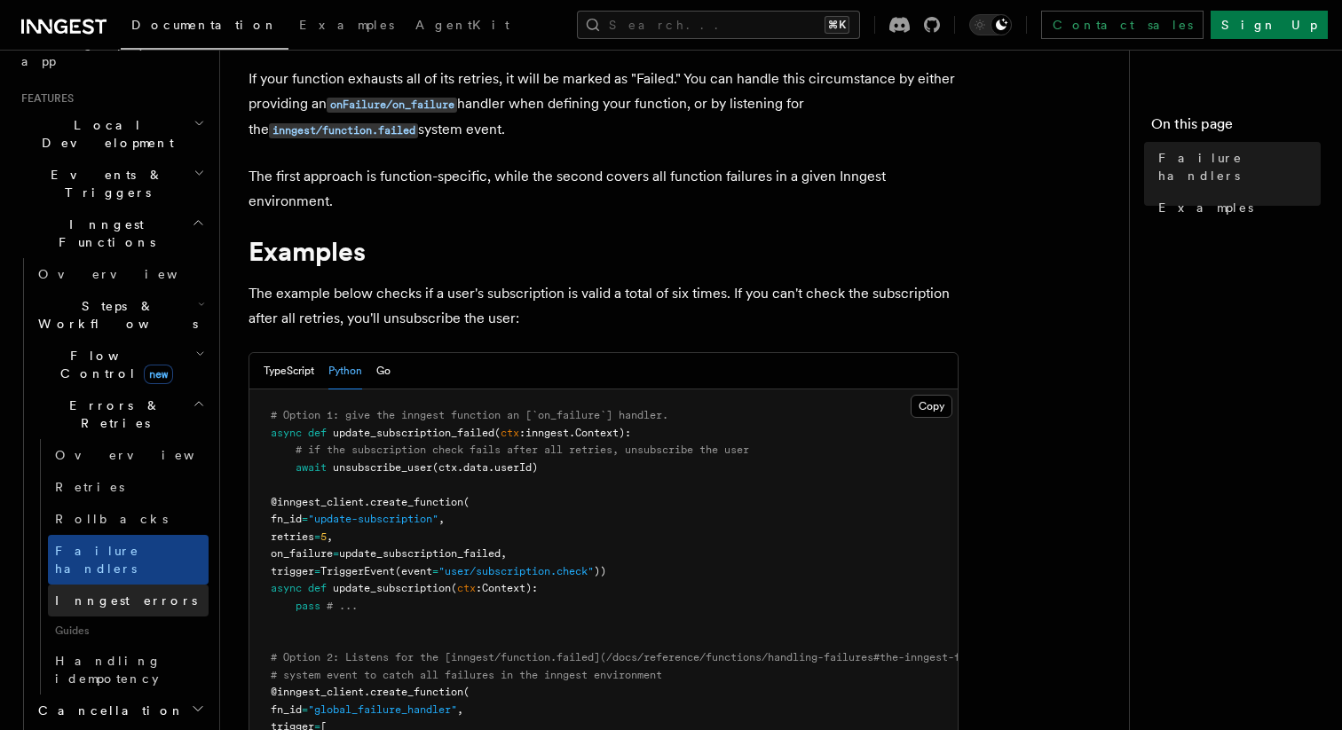
click at [178, 585] on link "Inngest errors" at bounding box center [128, 601] width 161 height 32
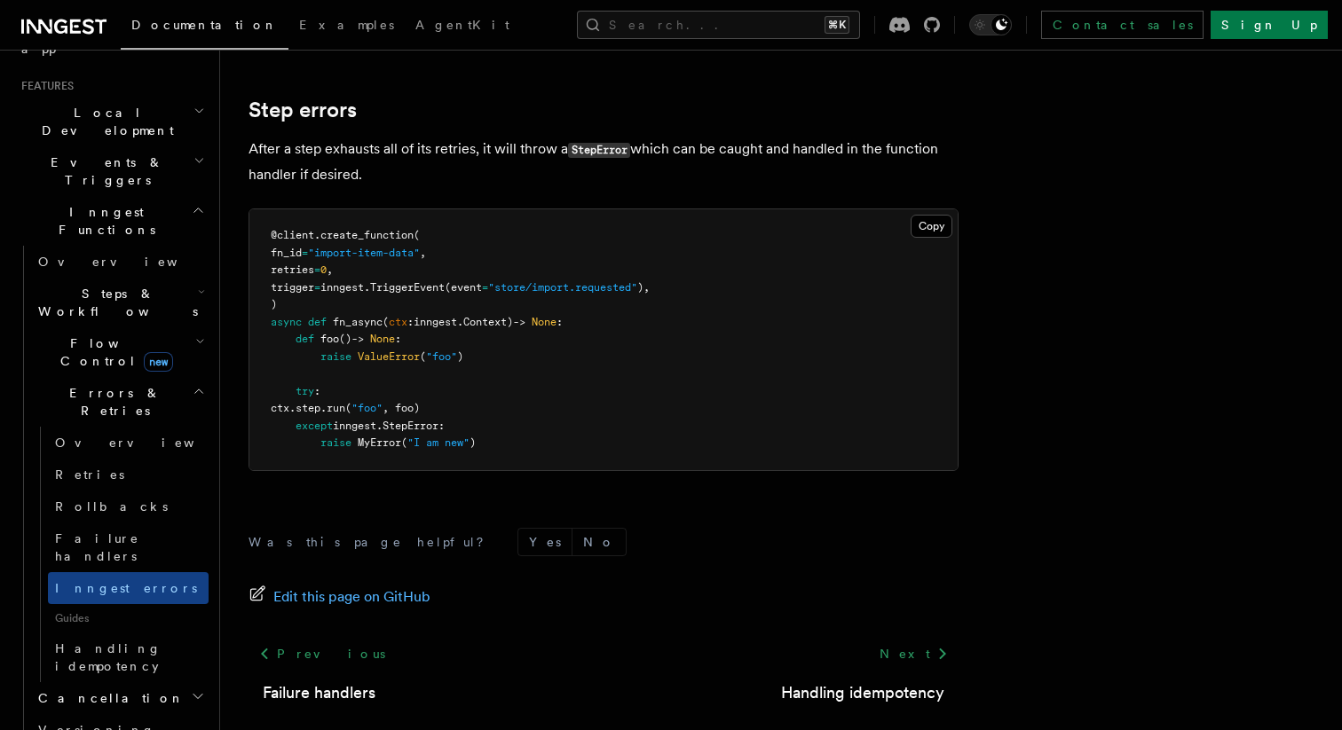
scroll to position [162, 0]
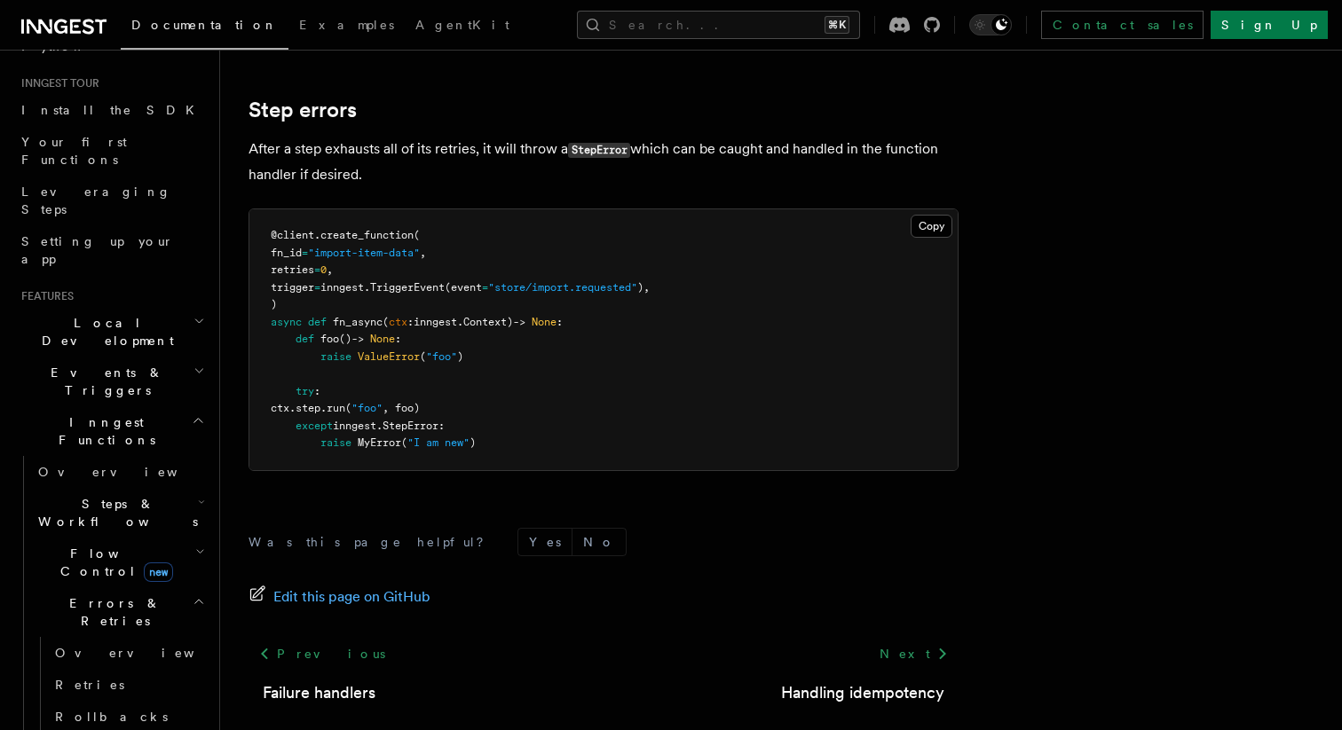
drag, startPoint x: 124, startPoint y: 473, endPoint x: 116, endPoint y: 508, distance: 35.5
click at [124, 588] on h2 "Errors & Retries" at bounding box center [120, 613] width 178 height 50
click at [127, 588] on h2 "Errors & Retries" at bounding box center [120, 613] width 178 height 50
click at [106, 644] on span "Overview" at bounding box center [146, 653] width 183 height 18
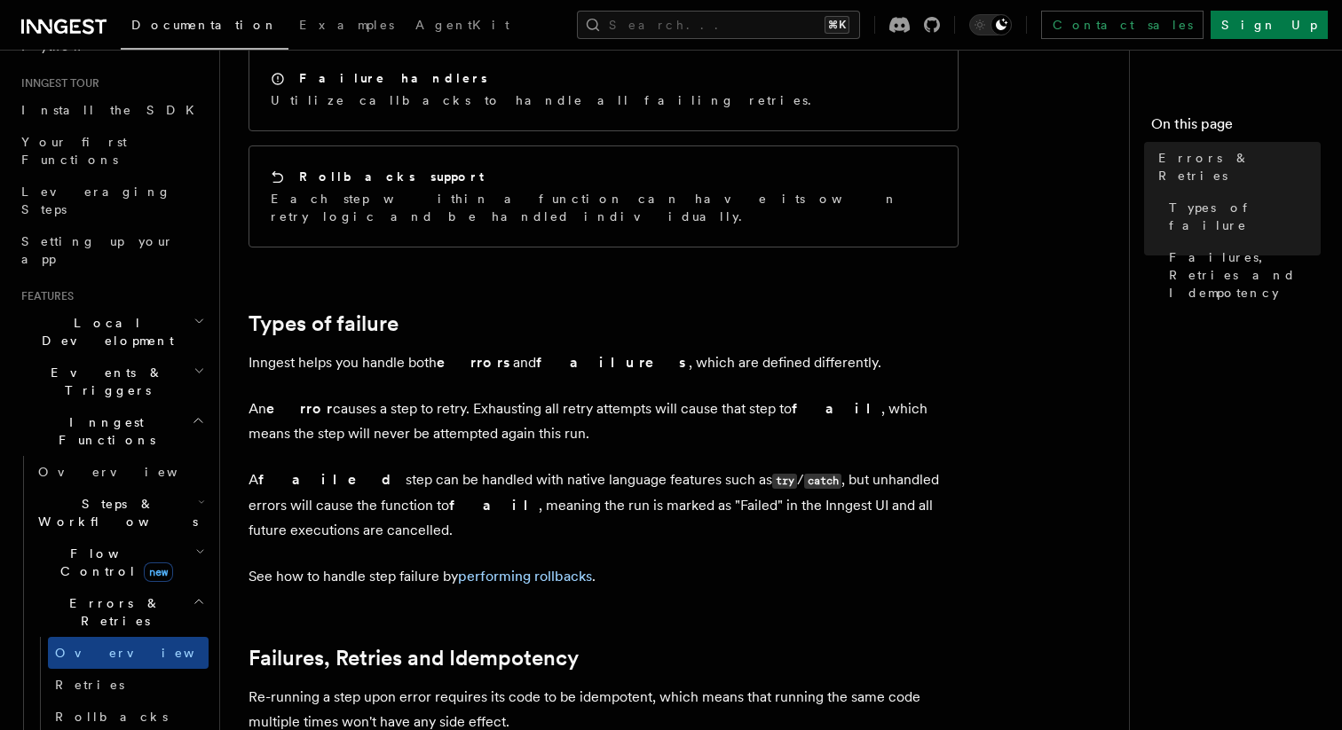
scroll to position [383, 0]
drag, startPoint x: 461, startPoint y: 406, endPoint x: 476, endPoint y: 401, distance: 16.0
click at [468, 403] on p "An error causes a step to retry. Exhausting all retry attempts will cause that …" at bounding box center [604, 421] width 710 height 50
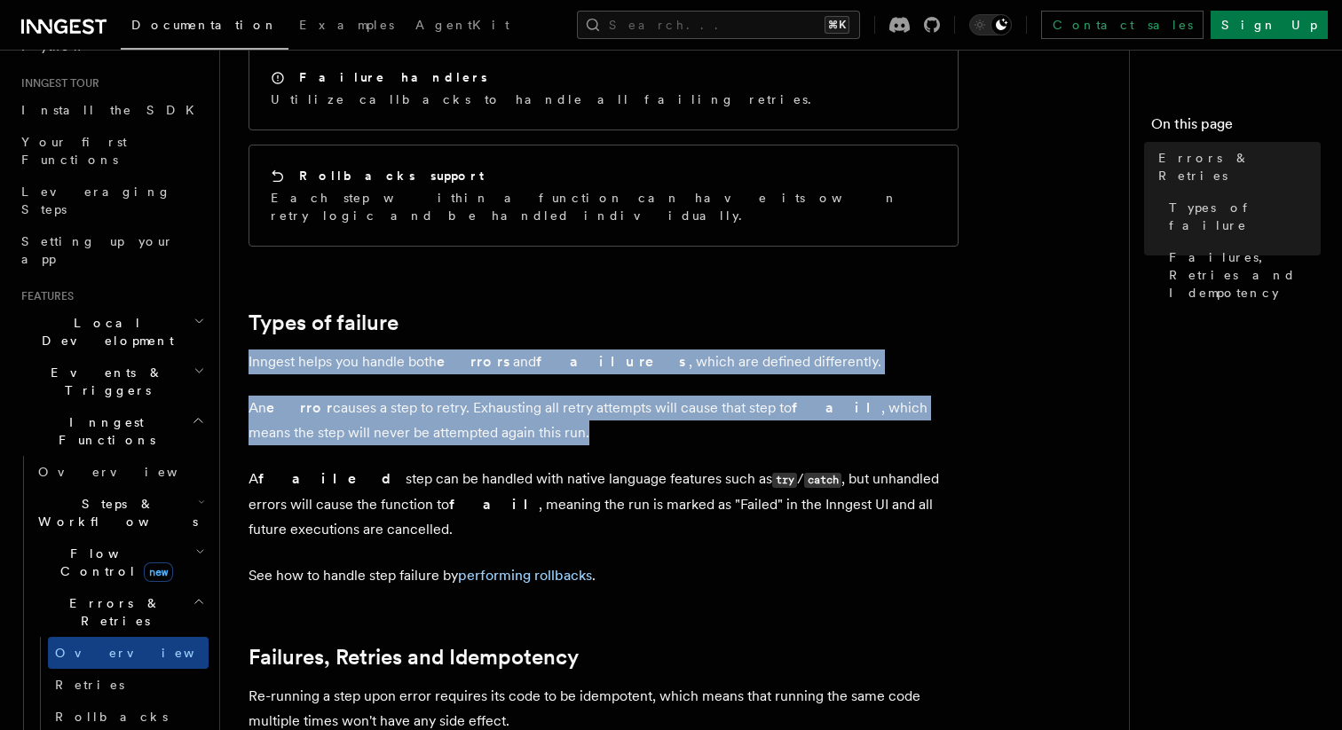
drag, startPoint x: 485, startPoint y: 399, endPoint x: 239, endPoint y: 320, distance: 258.2
click at [239, 320] on div "Features Inngest Functions Errors & Retries Inngest Functions are designed to h…" at bounding box center [710, 397] width 980 height 1561
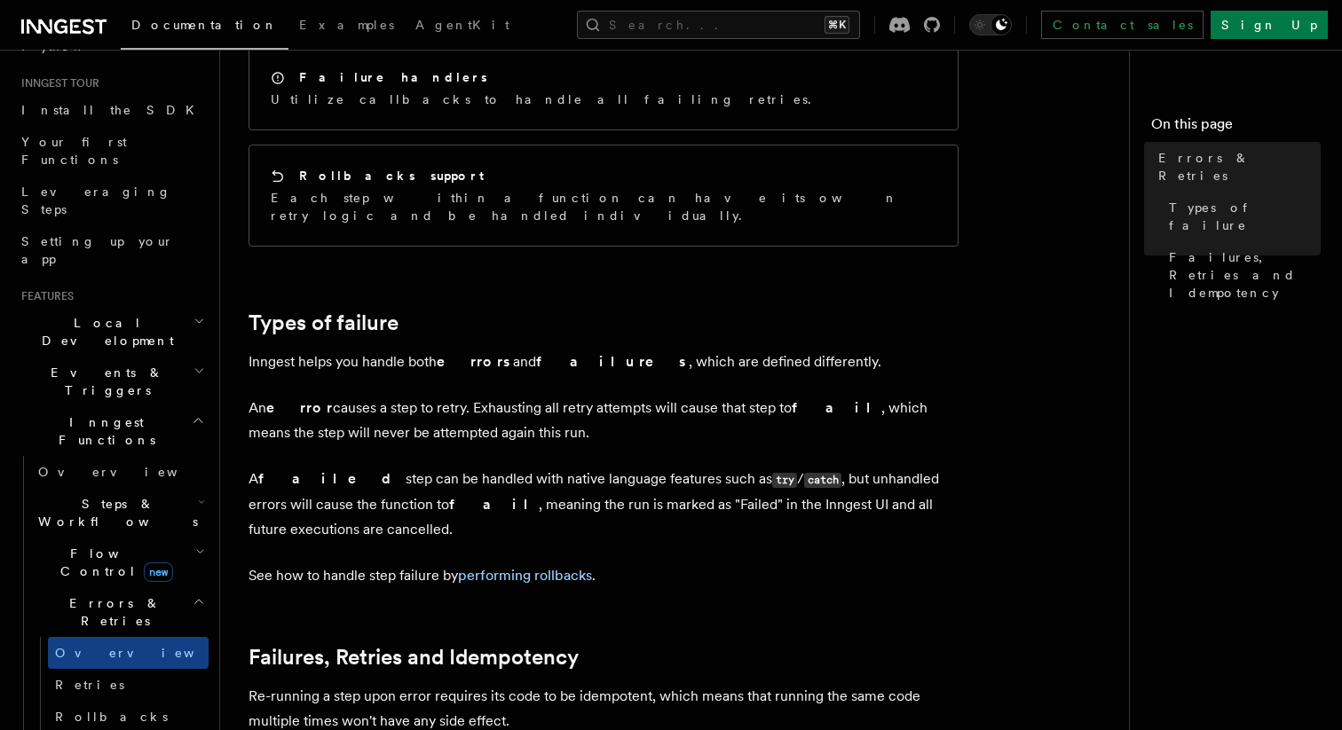
click at [746, 311] on h2 "Types of failure" at bounding box center [604, 323] width 710 height 25
